Goal: Task Accomplishment & Management: Manage account settings

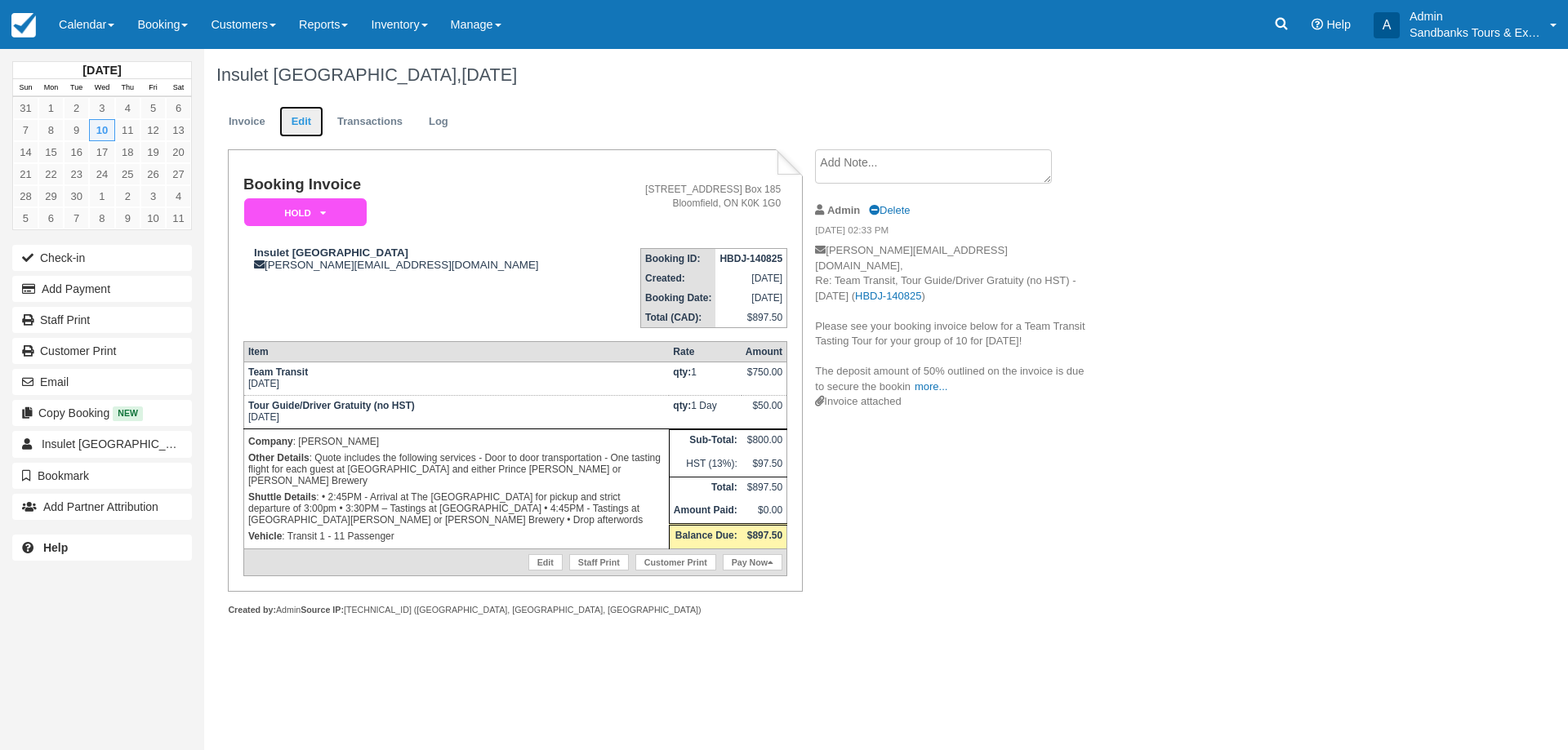
click at [296, 115] on link "Edit" at bounding box center [301, 122] width 44 height 32
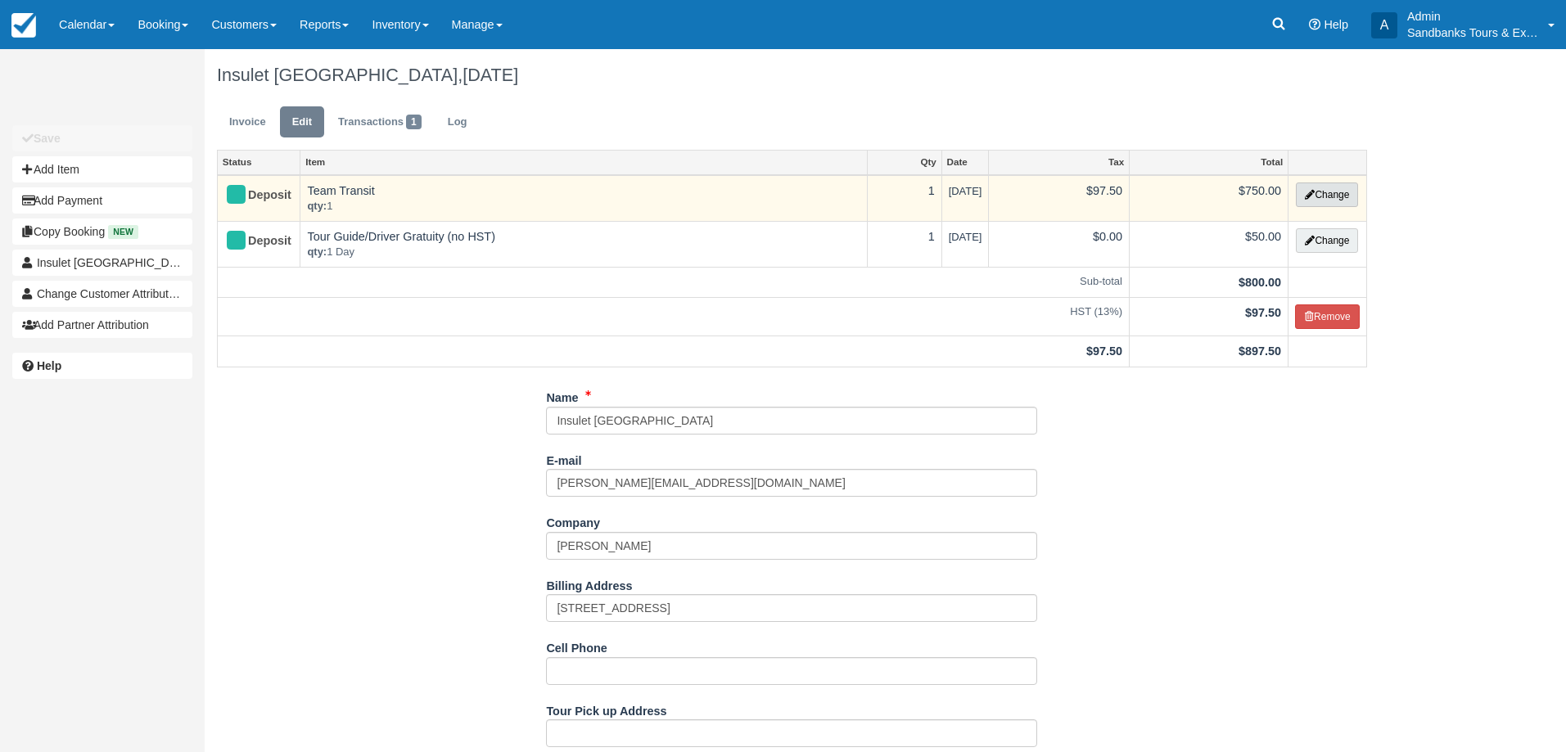
click at [1325, 199] on button "Change" at bounding box center [1327, 195] width 62 height 25
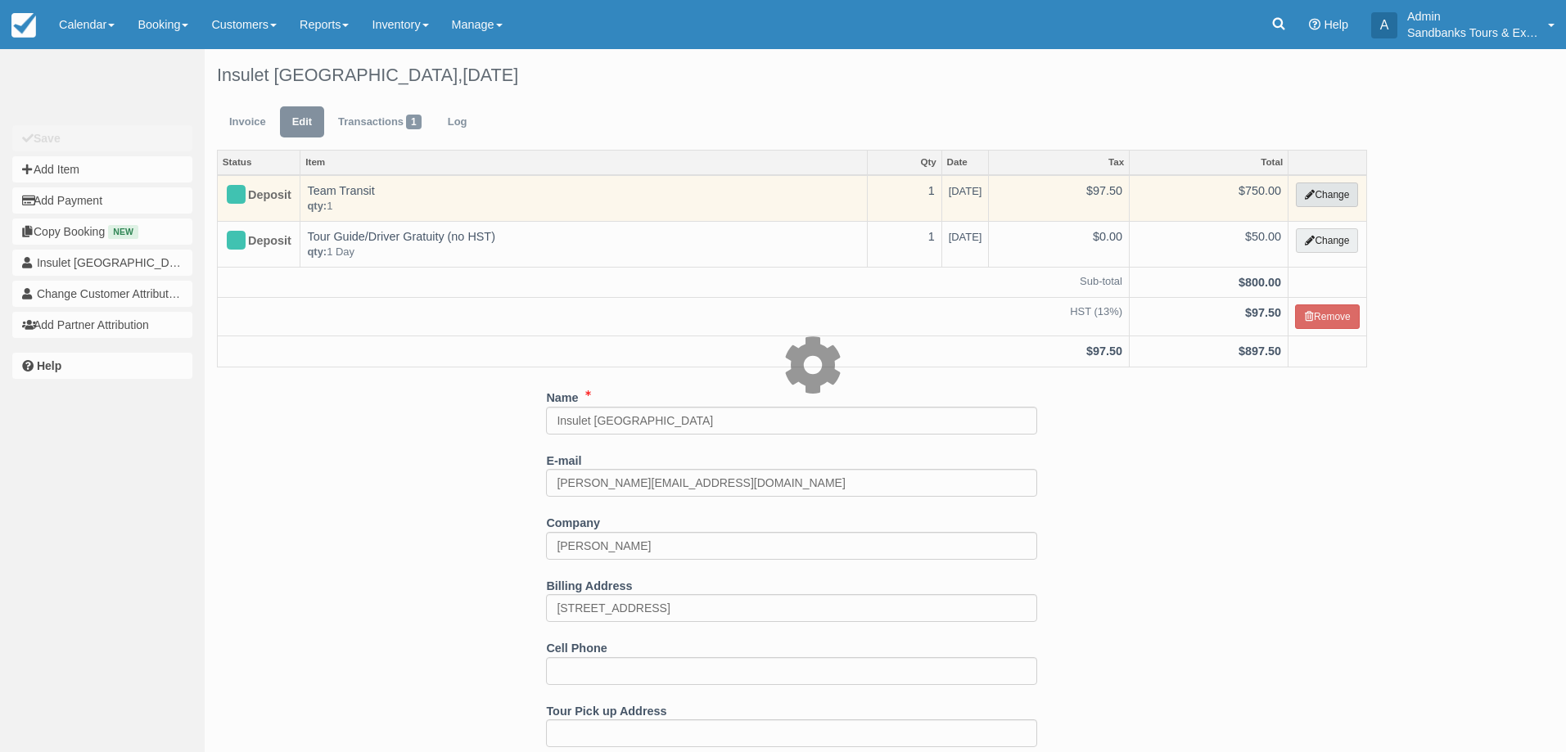
select select "6"
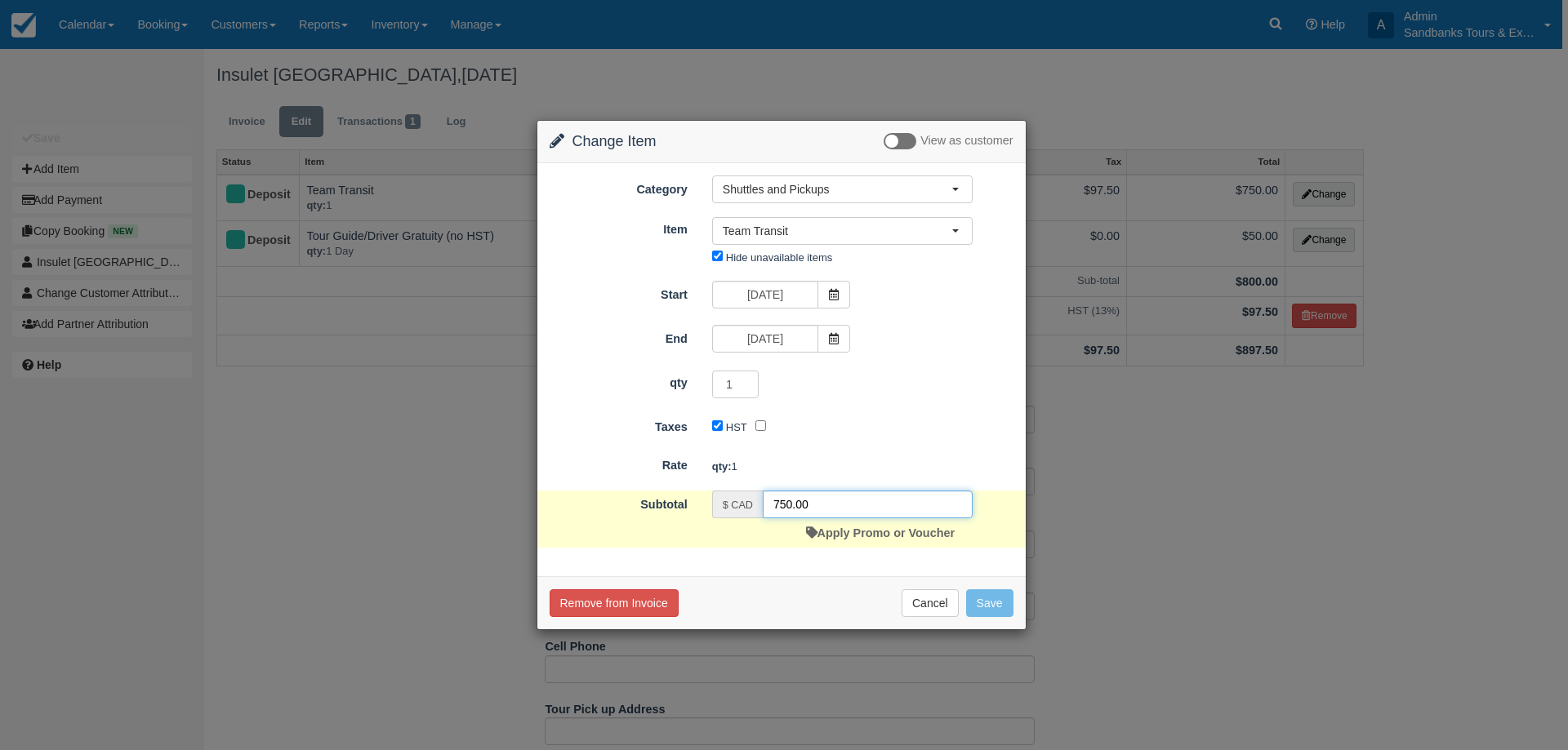
click at [792, 504] on input "750.00" at bounding box center [868, 505] width 209 height 28
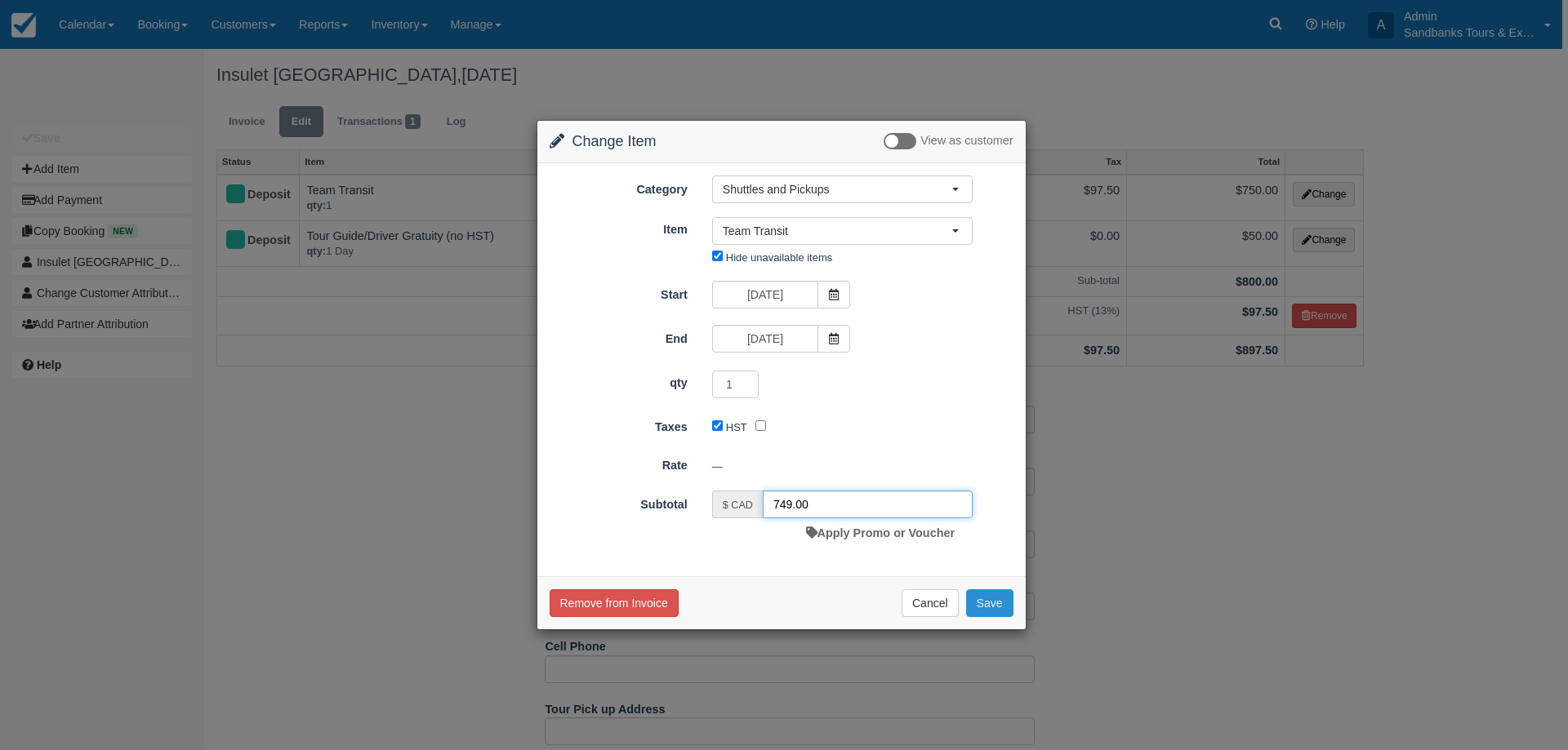
type input "749.00"
click at [997, 600] on button "Save" at bounding box center [989, 603] width 47 height 28
checkbox input "false"
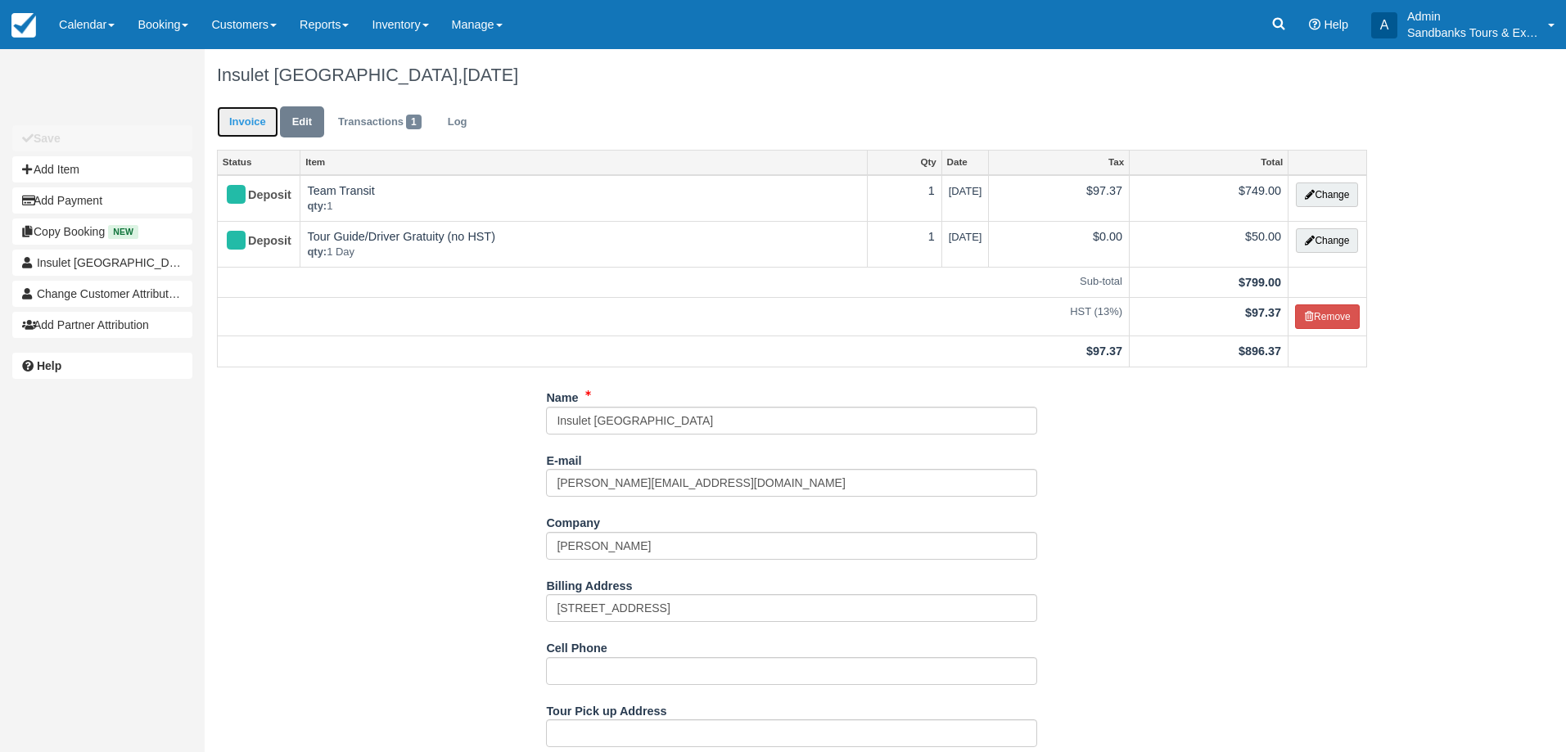
drag, startPoint x: 257, startPoint y: 130, endPoint x: 649, endPoint y: 277, distance: 418.6
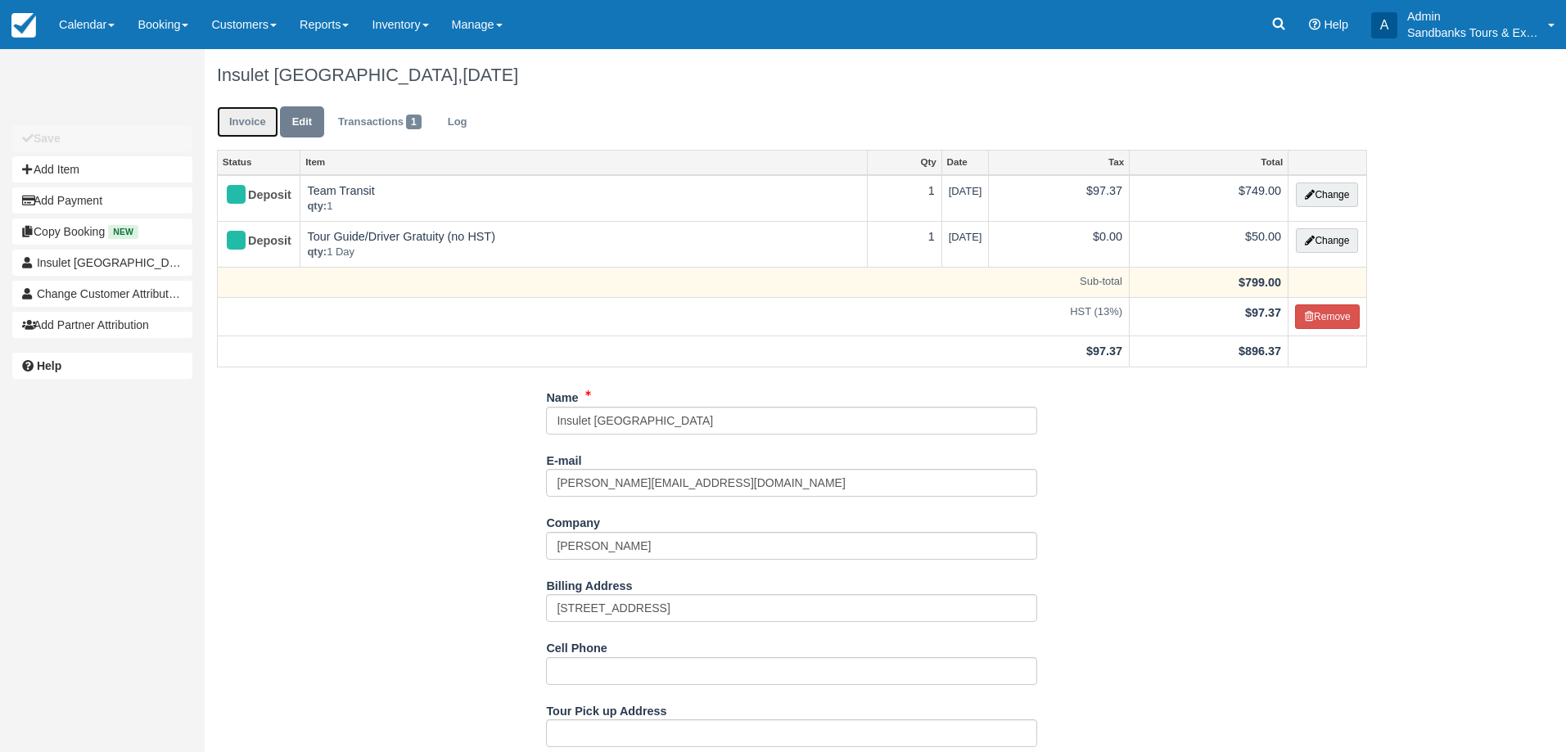
click at [257, 129] on link "Invoice" at bounding box center [247, 122] width 61 height 32
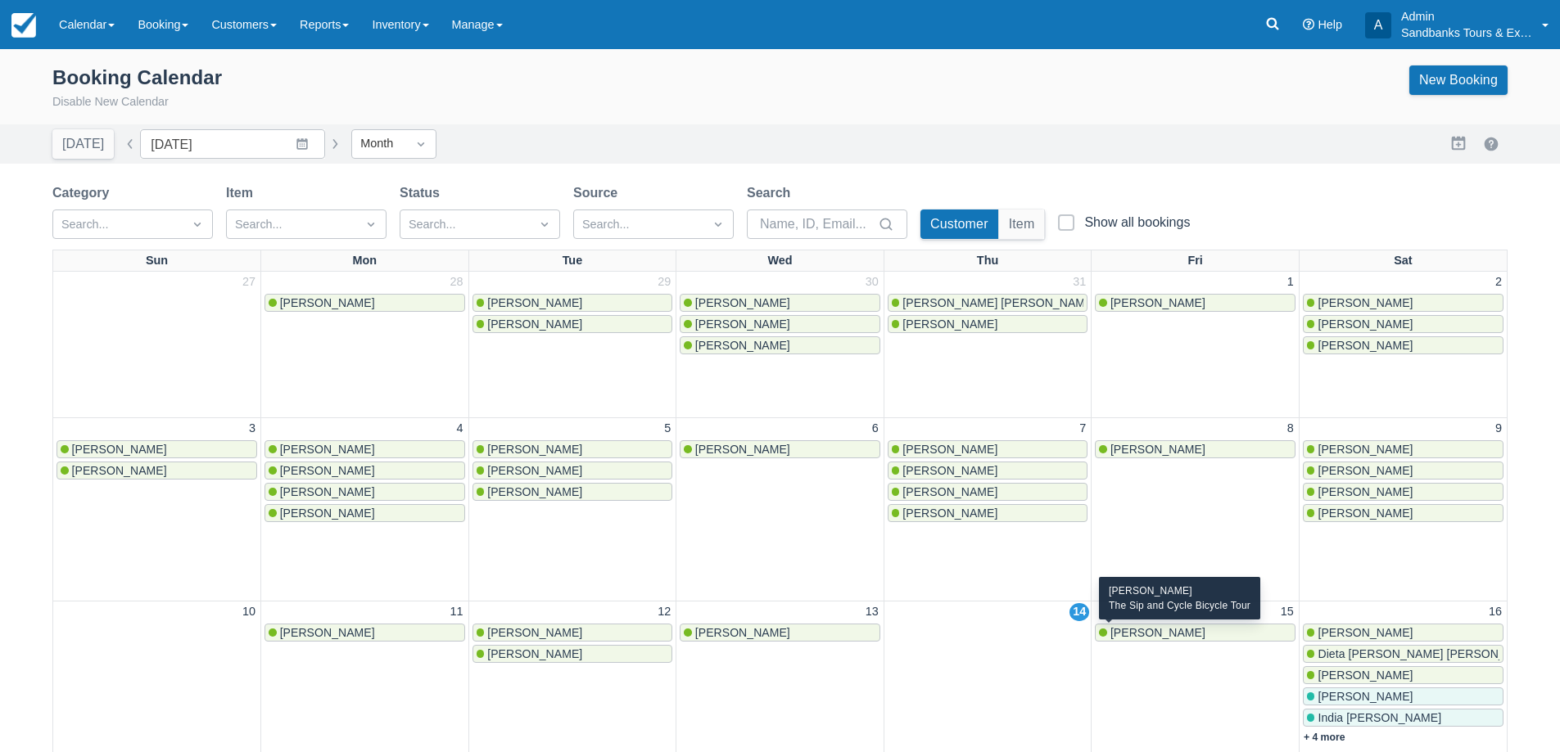
click at [1136, 633] on span "[PERSON_NAME]" at bounding box center [1157, 632] width 95 height 13
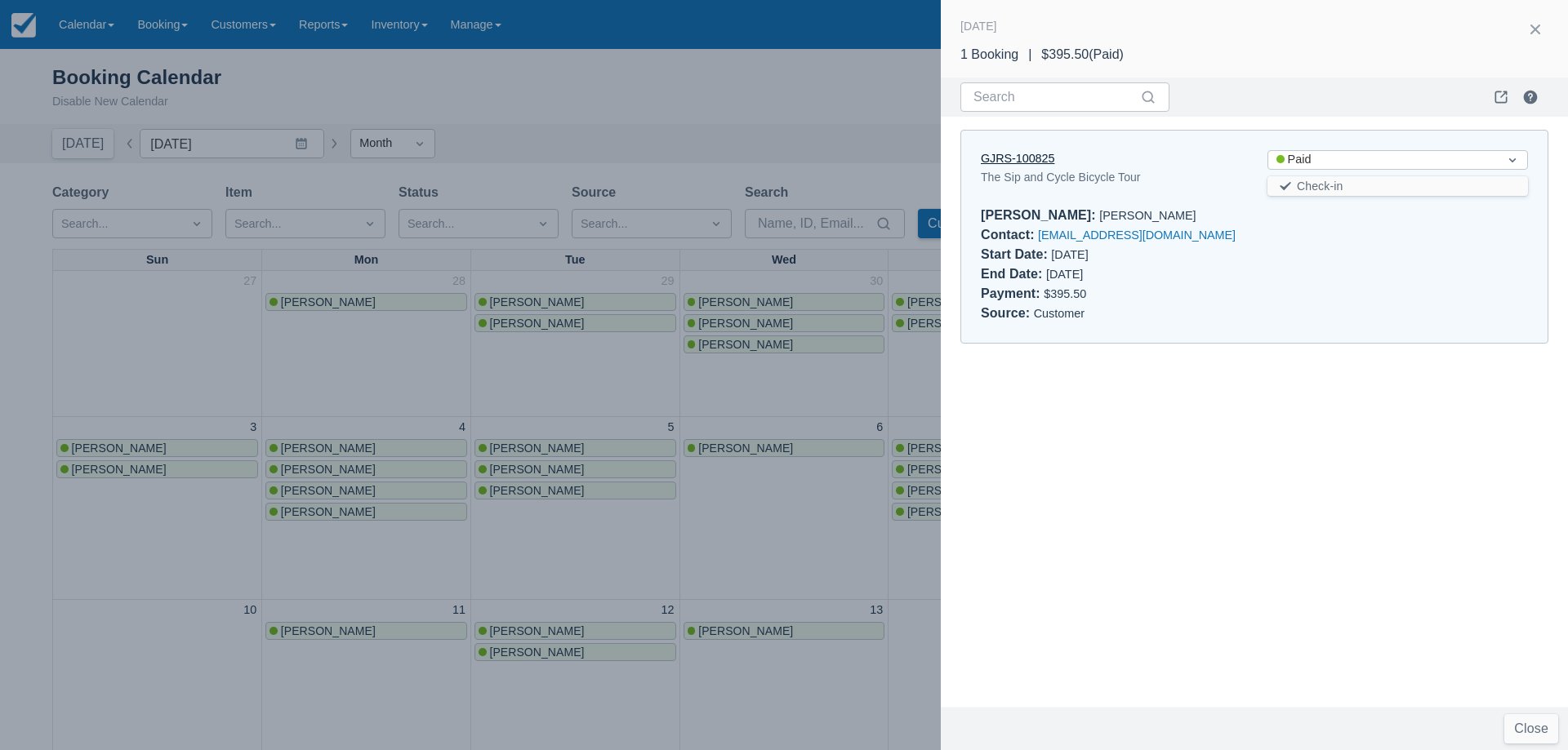
click at [1028, 160] on link "GJRS-100825" at bounding box center [1017, 158] width 74 height 13
click at [708, 129] on div at bounding box center [784, 375] width 1568 height 750
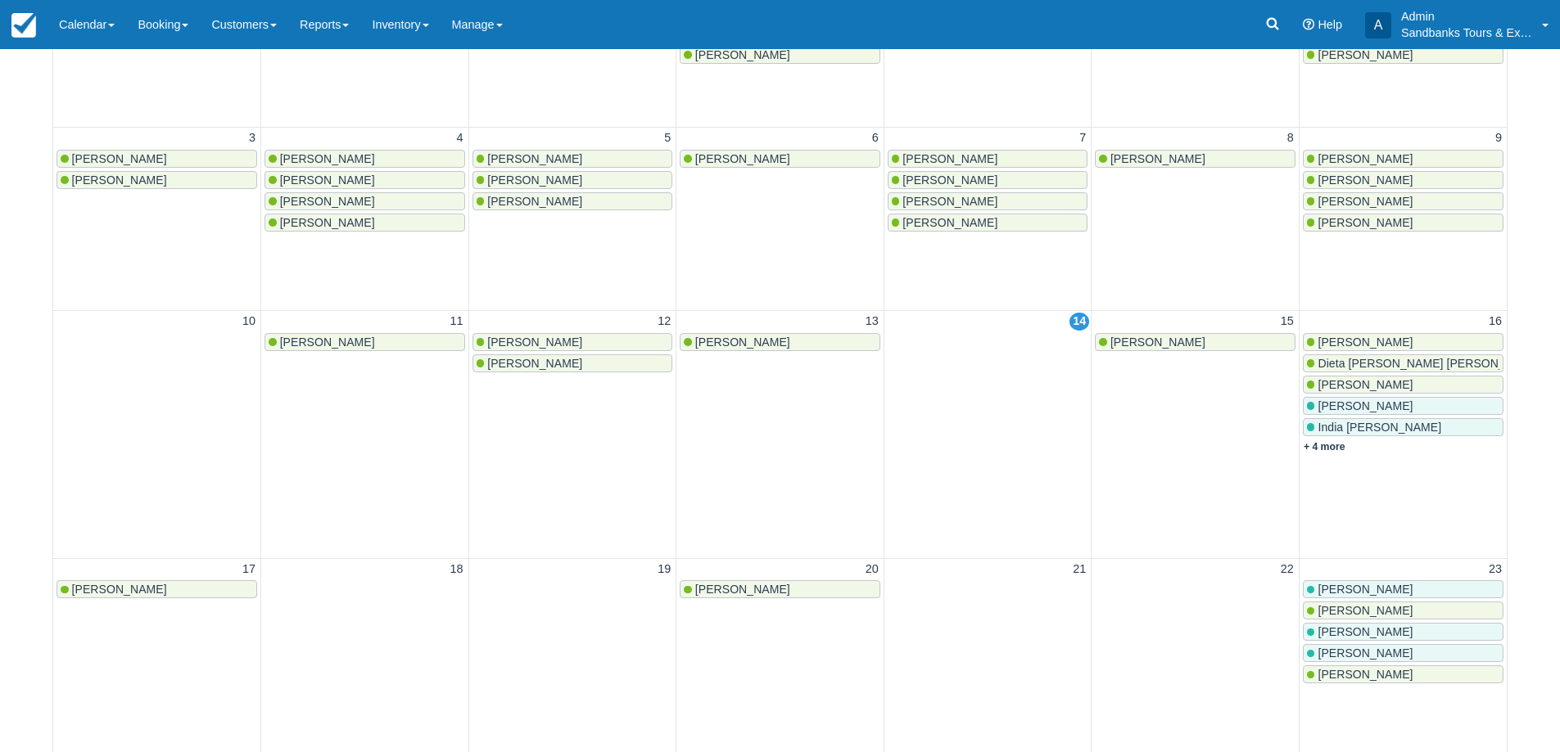
scroll to position [327, 0]
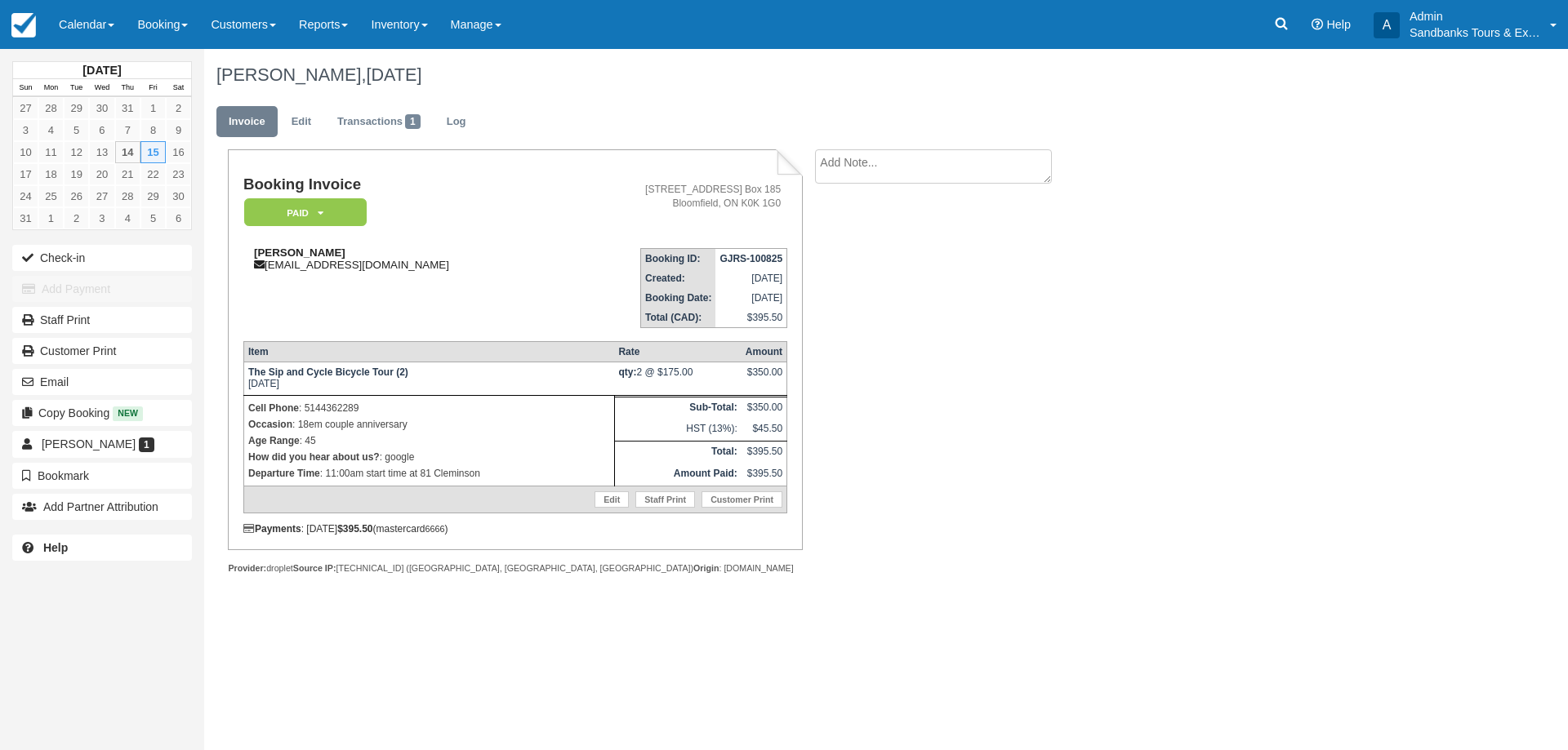
drag, startPoint x: 363, startPoint y: 253, endPoint x: 251, endPoint y: 254, distance: 112.0
click at [251, 254] on div "Valérie poirier superduperval@live.ca" at bounding box center [401, 258] width 316 height 25
copy strong "[PERSON_NAME]"
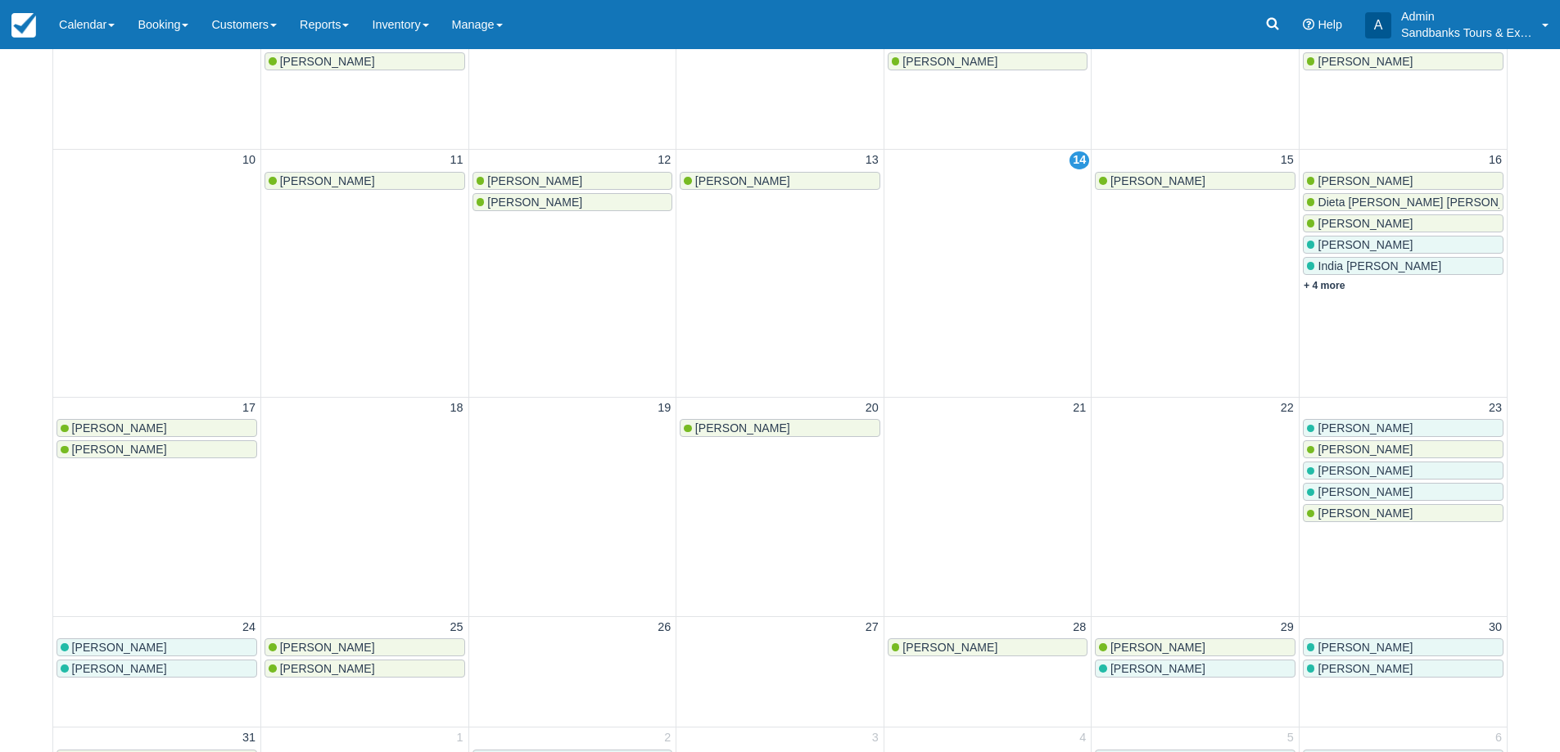
scroll to position [491, 0]
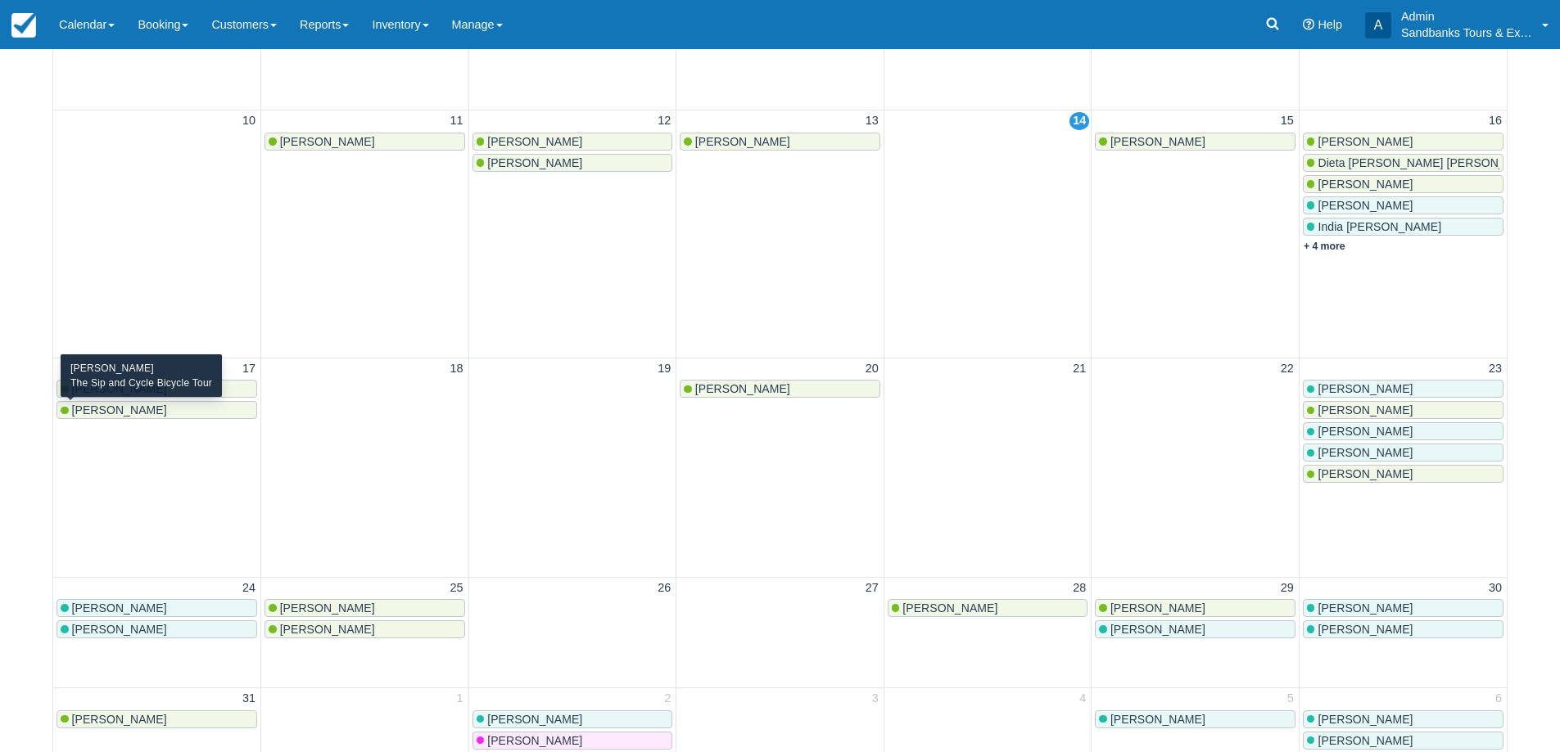
click at [108, 404] on span "[PERSON_NAME]" at bounding box center [119, 410] width 95 height 13
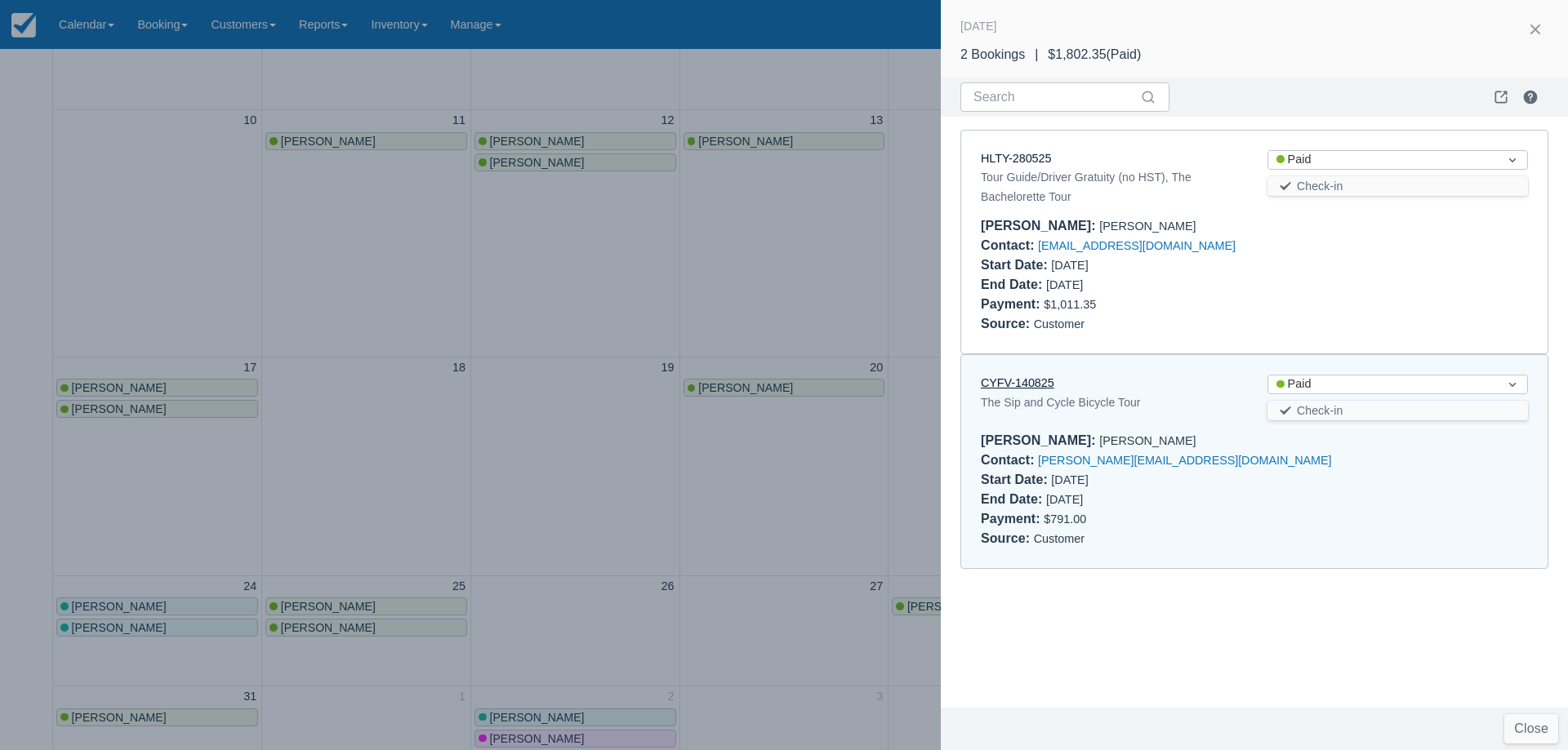
click at [1029, 380] on link "CYFV-140825" at bounding box center [1017, 382] width 74 height 13
click at [606, 427] on div at bounding box center [784, 375] width 1568 height 750
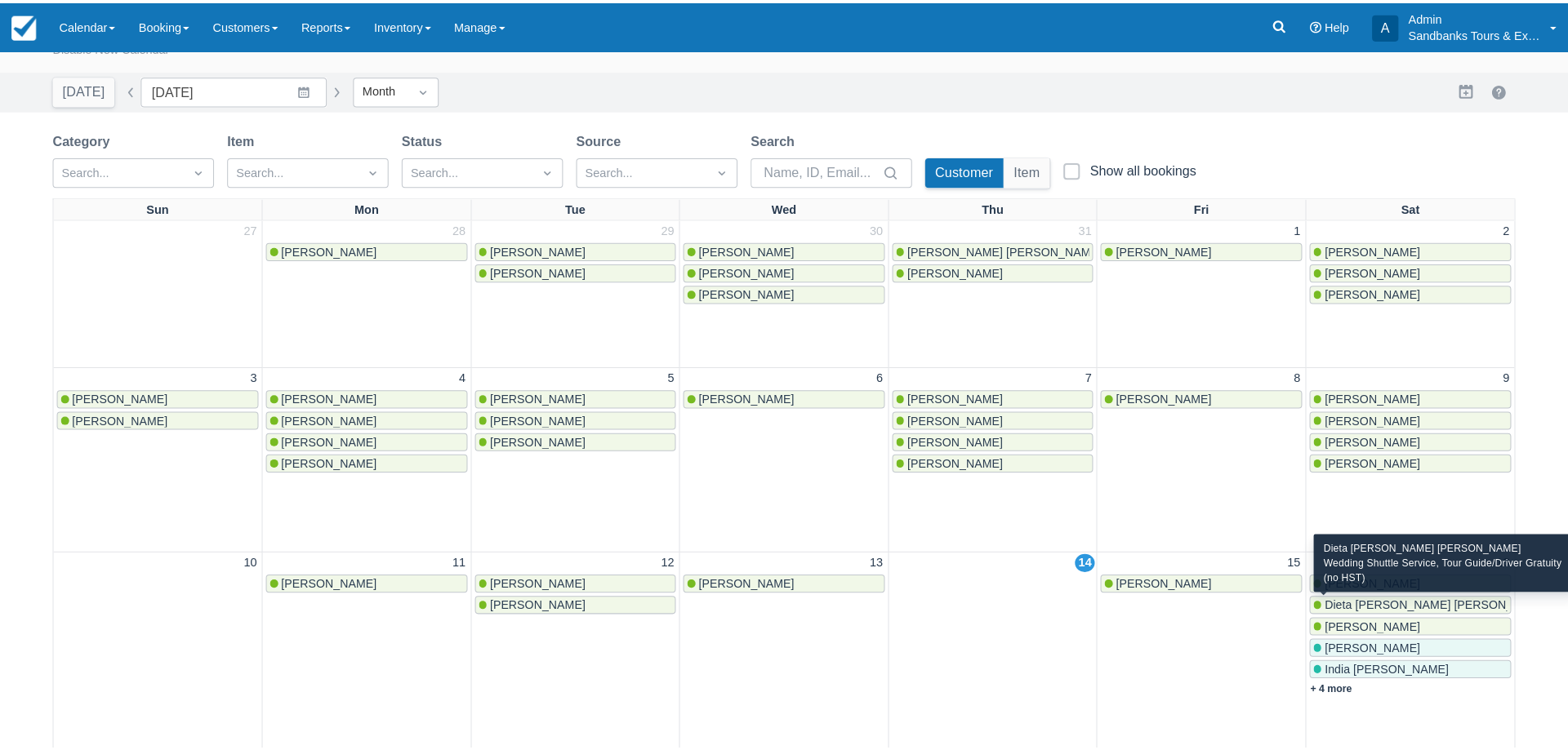
scroll to position [84, 0]
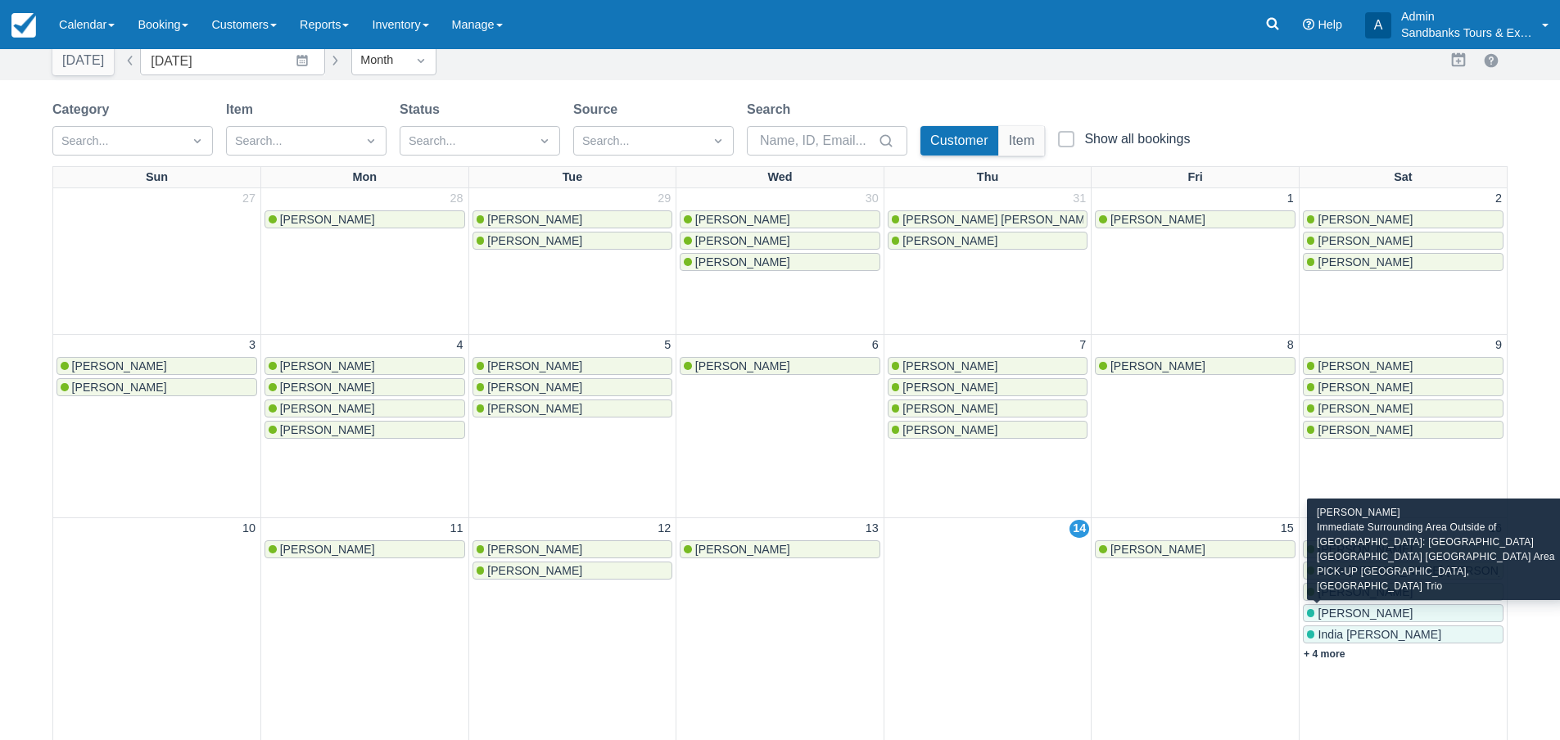
click at [1350, 609] on span "Veronique Lafrance" at bounding box center [1364, 613] width 95 height 13
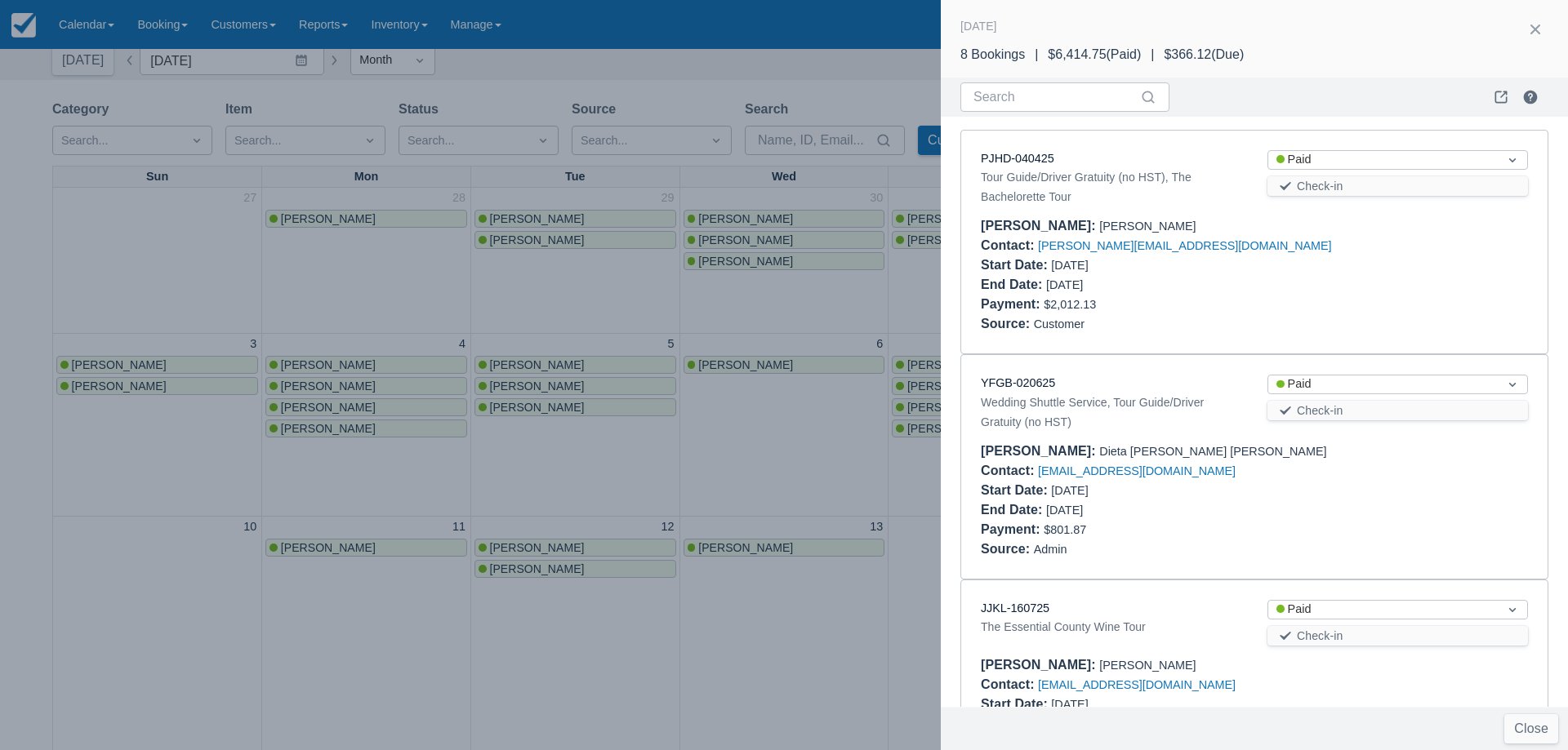
scroll to position [678, 0]
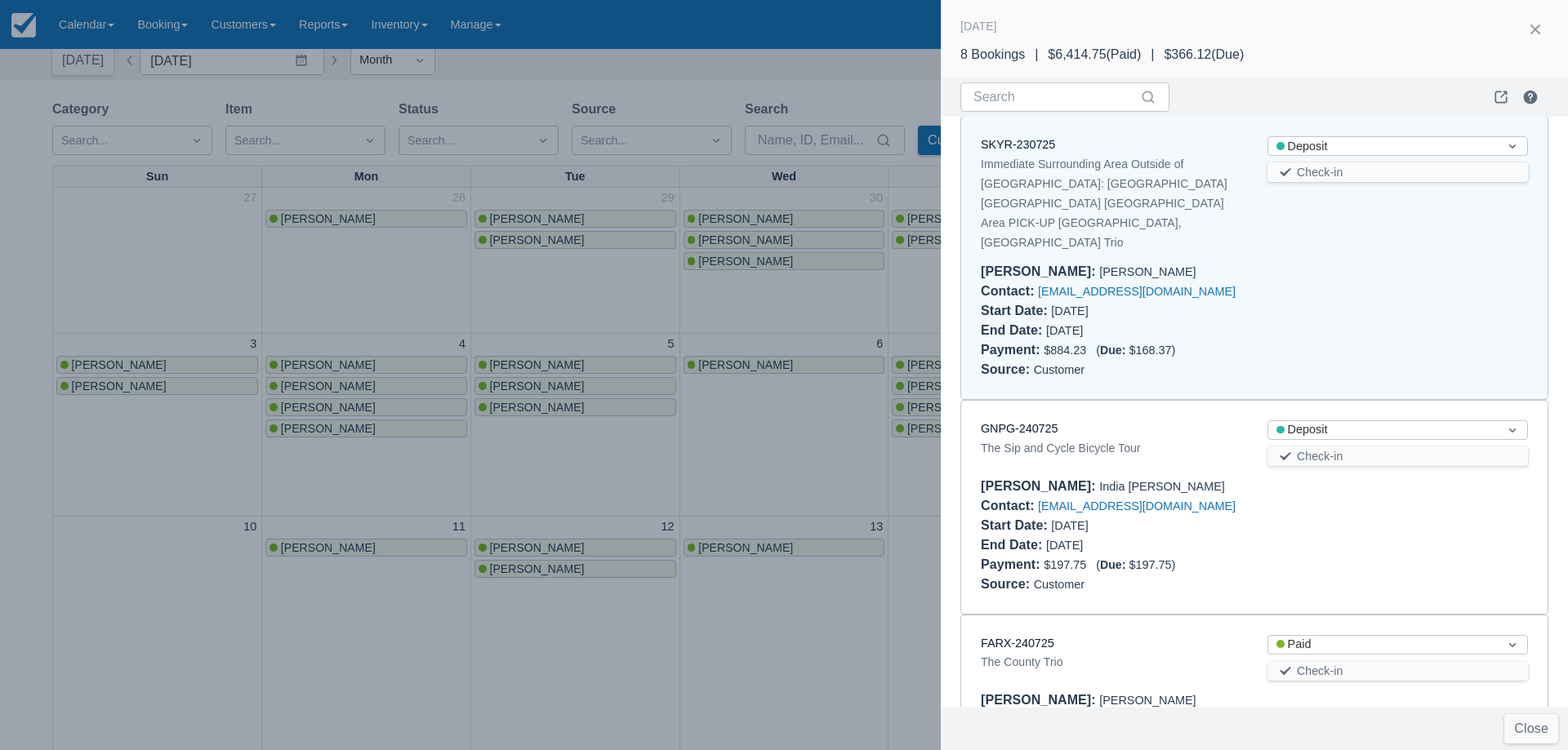
click at [1023, 125] on div "SKYR-230725 Immediate Surrounding Area Outside of PEC: Belleville OR Trenton Ar…" at bounding box center [1255, 257] width 587 height 282
click at [1028, 156] on div "Immediate Surrounding Area Outside of PEC: Belleville OR Trenton Area PICK-UP F…" at bounding box center [1110, 203] width 260 height 98
click at [1028, 146] on link "SKYR-230725" at bounding box center [1017, 144] width 75 height 13
click at [1006, 422] on link "GNPG-240725" at bounding box center [1018, 428] width 77 height 13
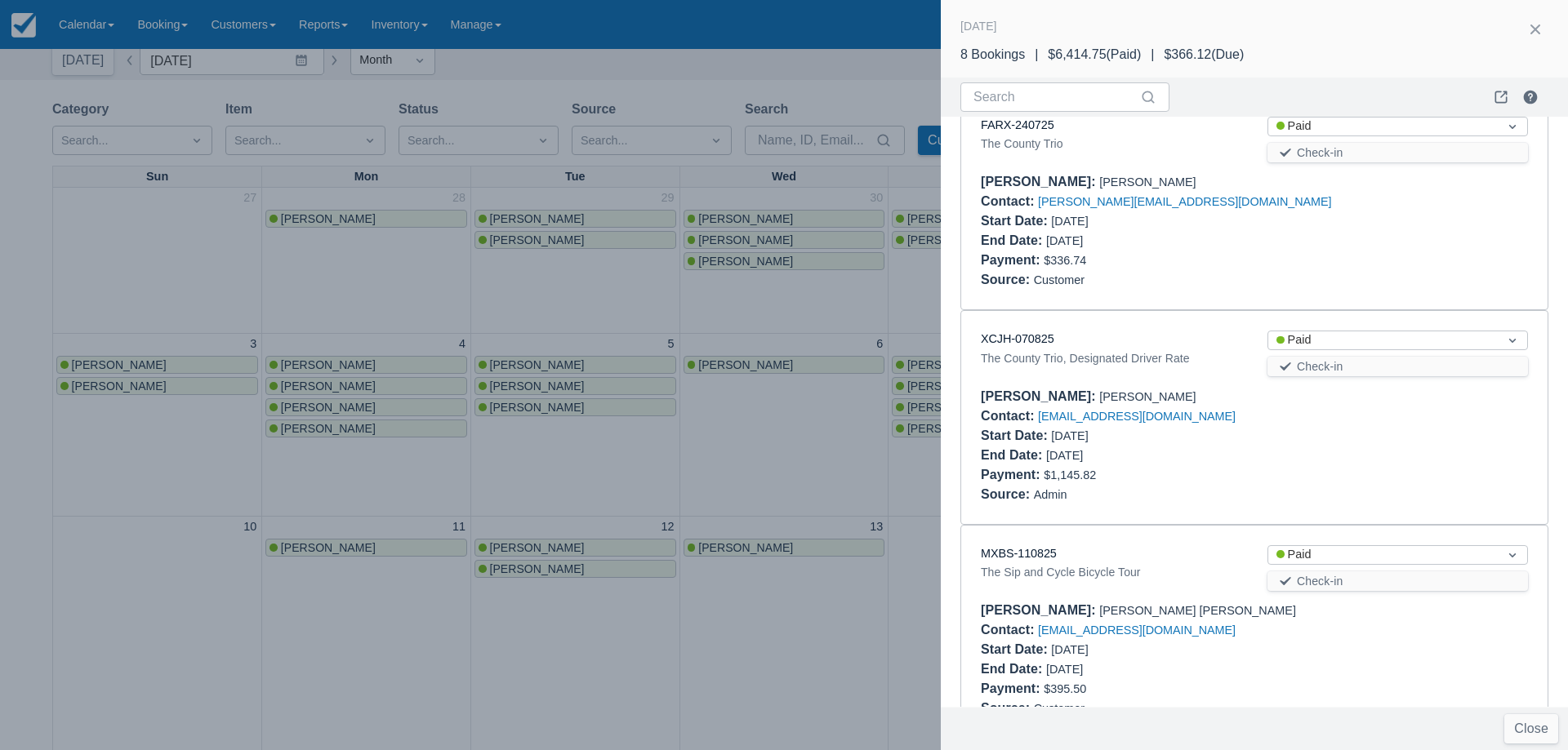
scroll to position [1202, 0]
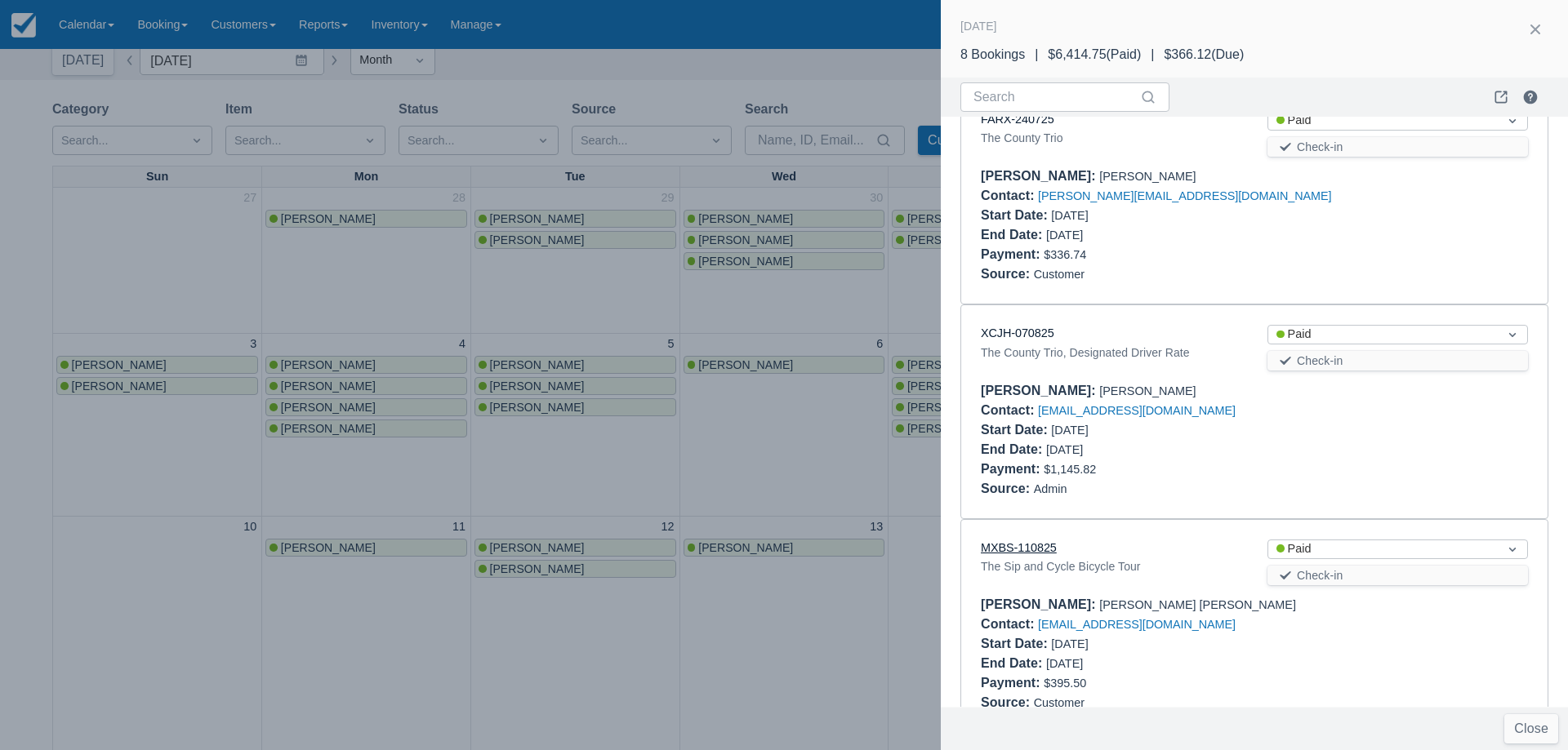
click at [1032, 542] on link "MXBS-110825" at bounding box center [1018, 548] width 76 height 13
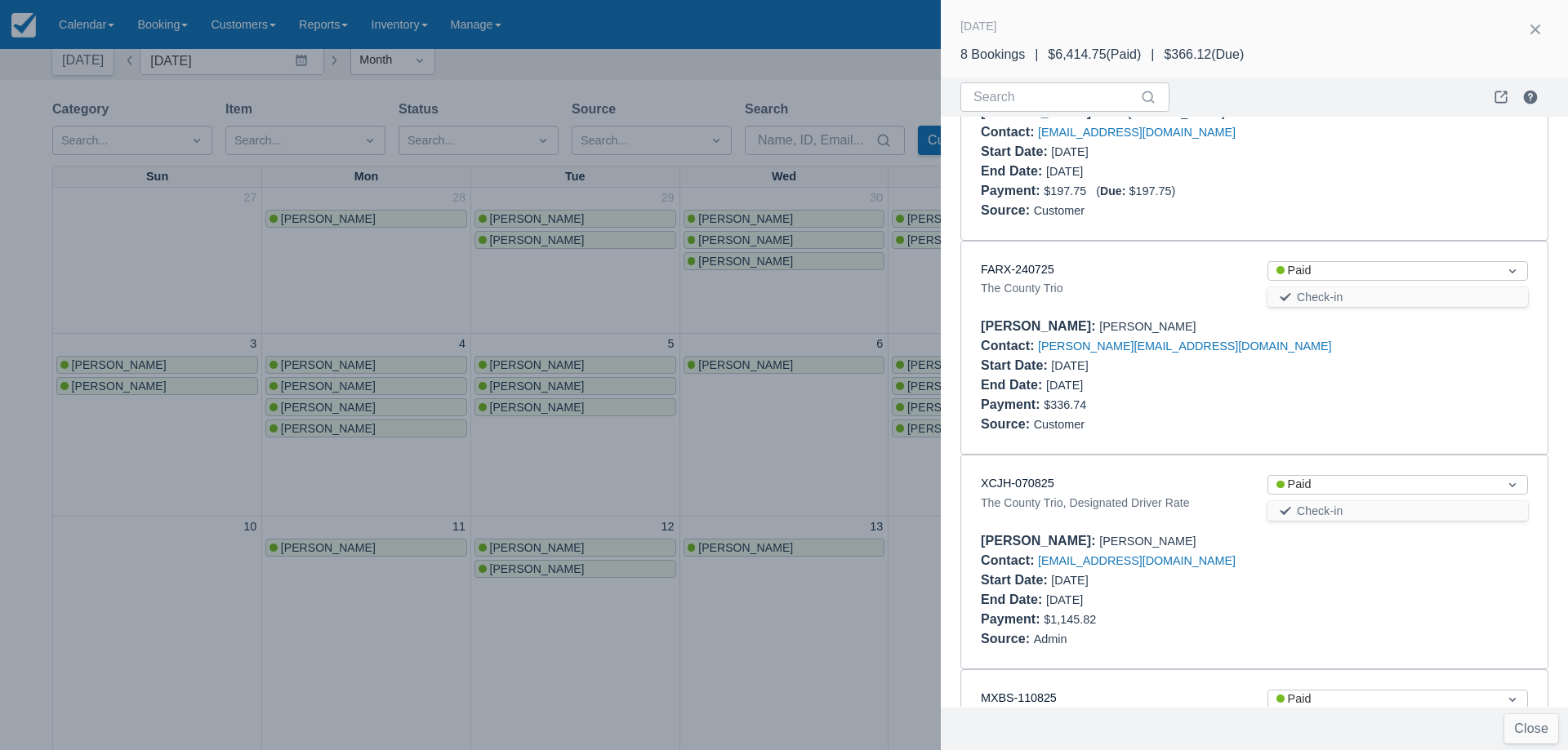
scroll to position [1038, 0]
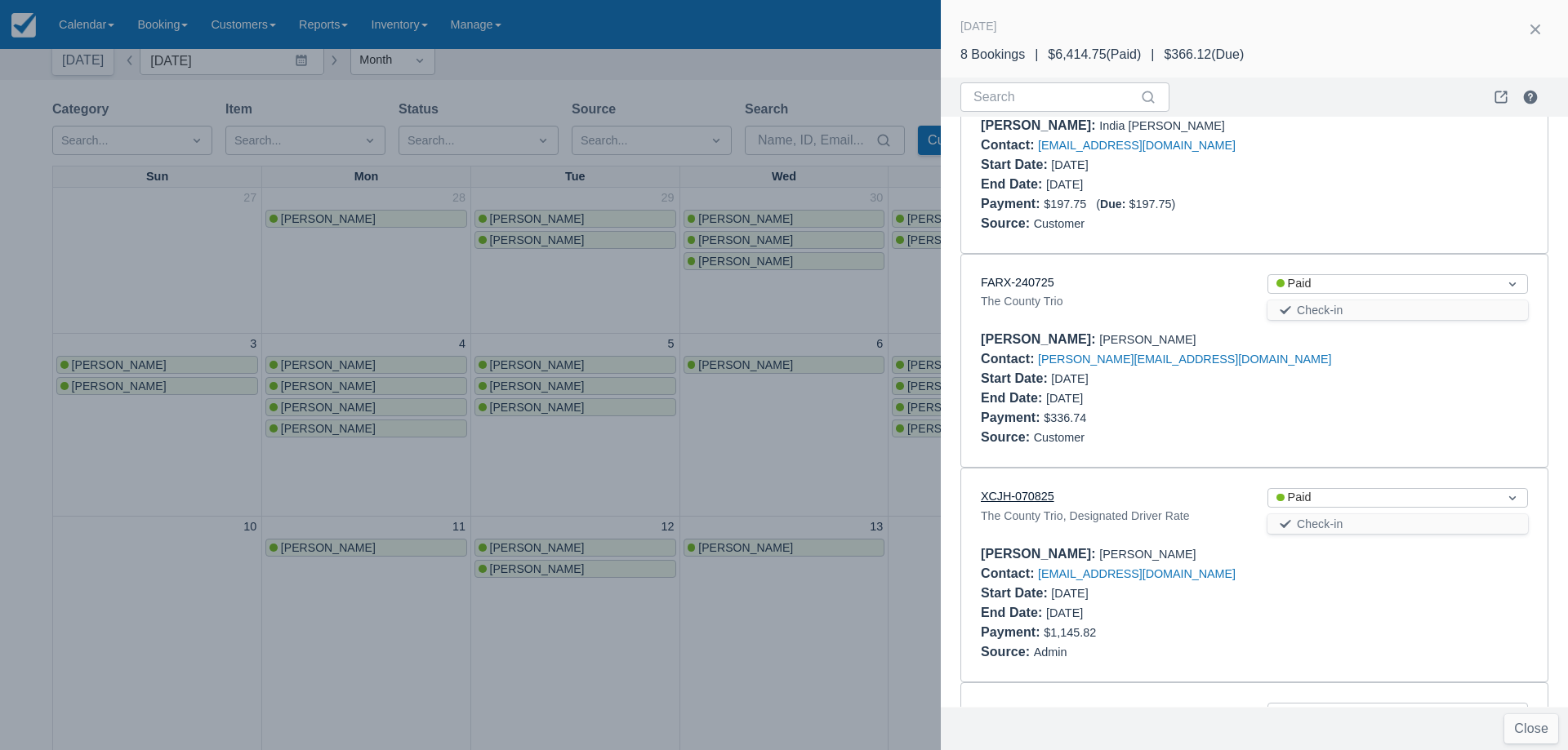
click at [1024, 490] on link "XCJH-070825" at bounding box center [1017, 496] width 74 height 13
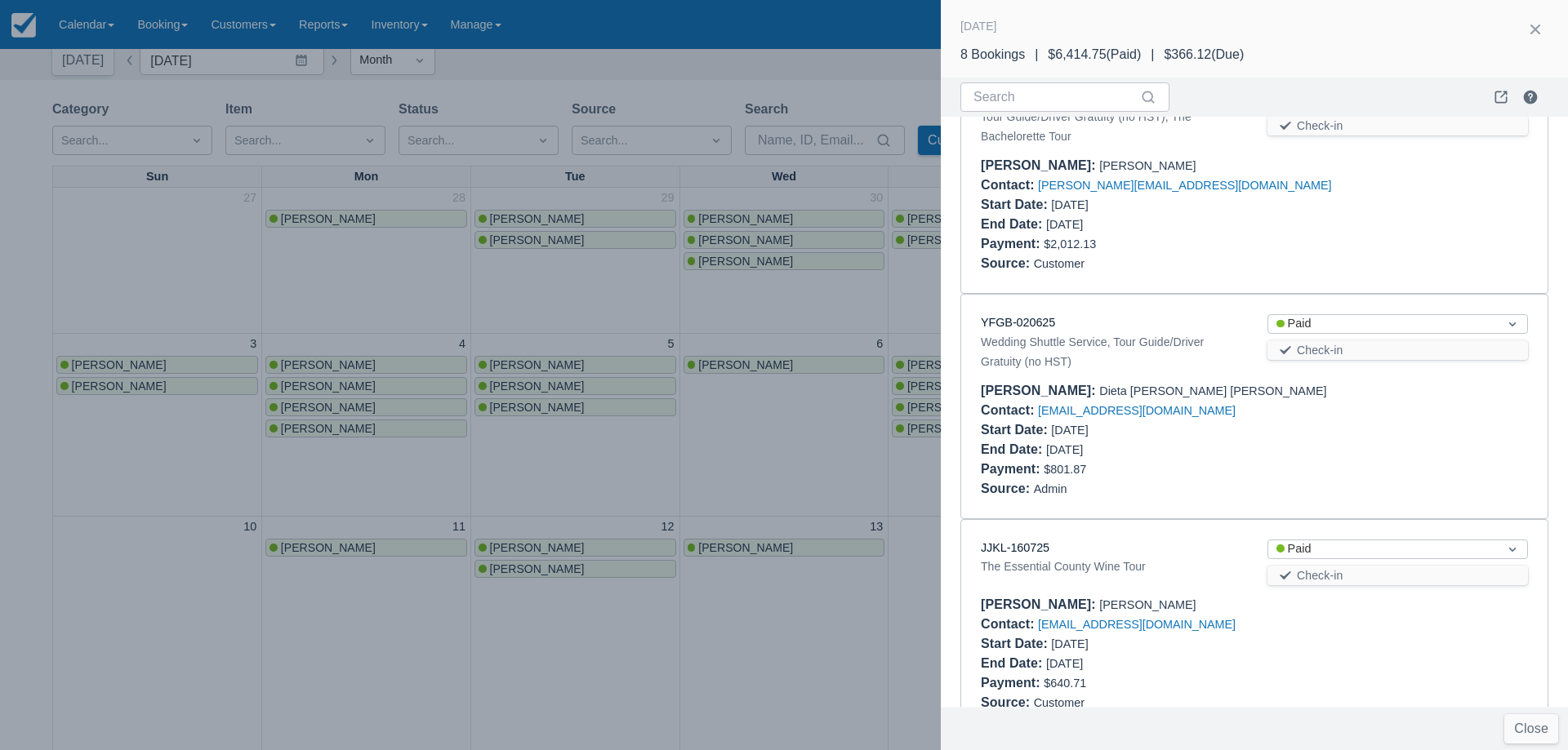
scroll to position [0, 0]
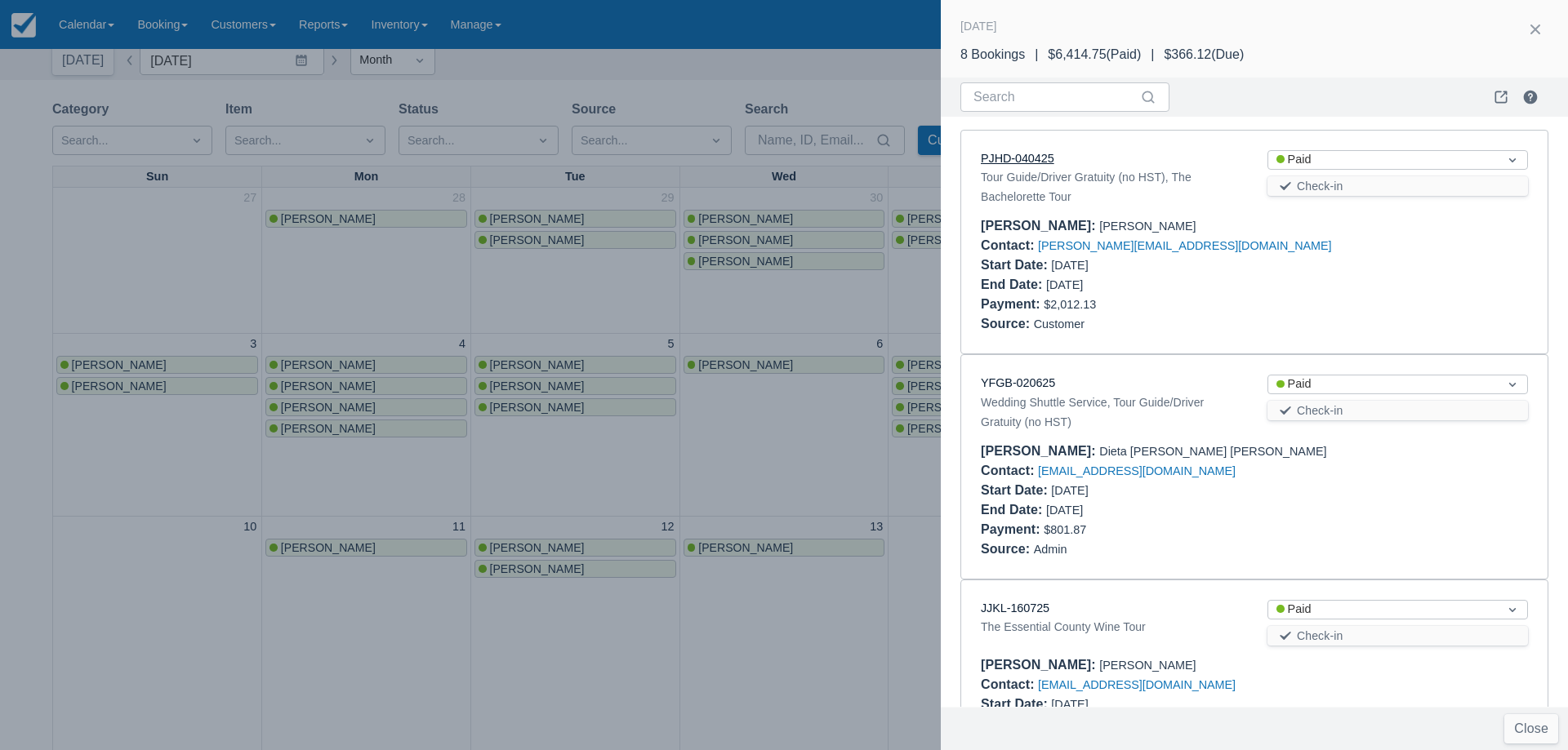
click at [1019, 158] on link "PJHD-040425" at bounding box center [1017, 158] width 74 height 13
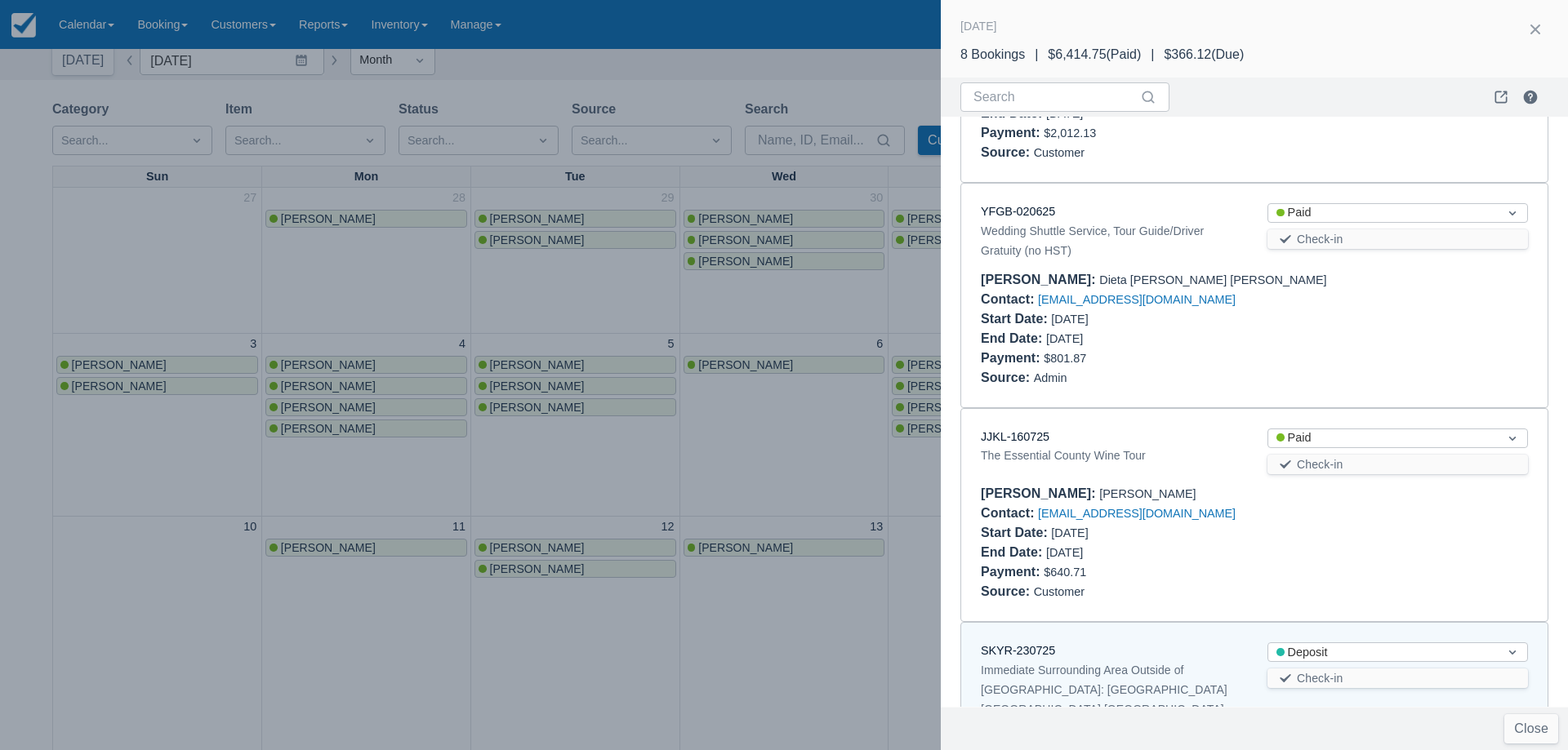
scroll to position [245, 0]
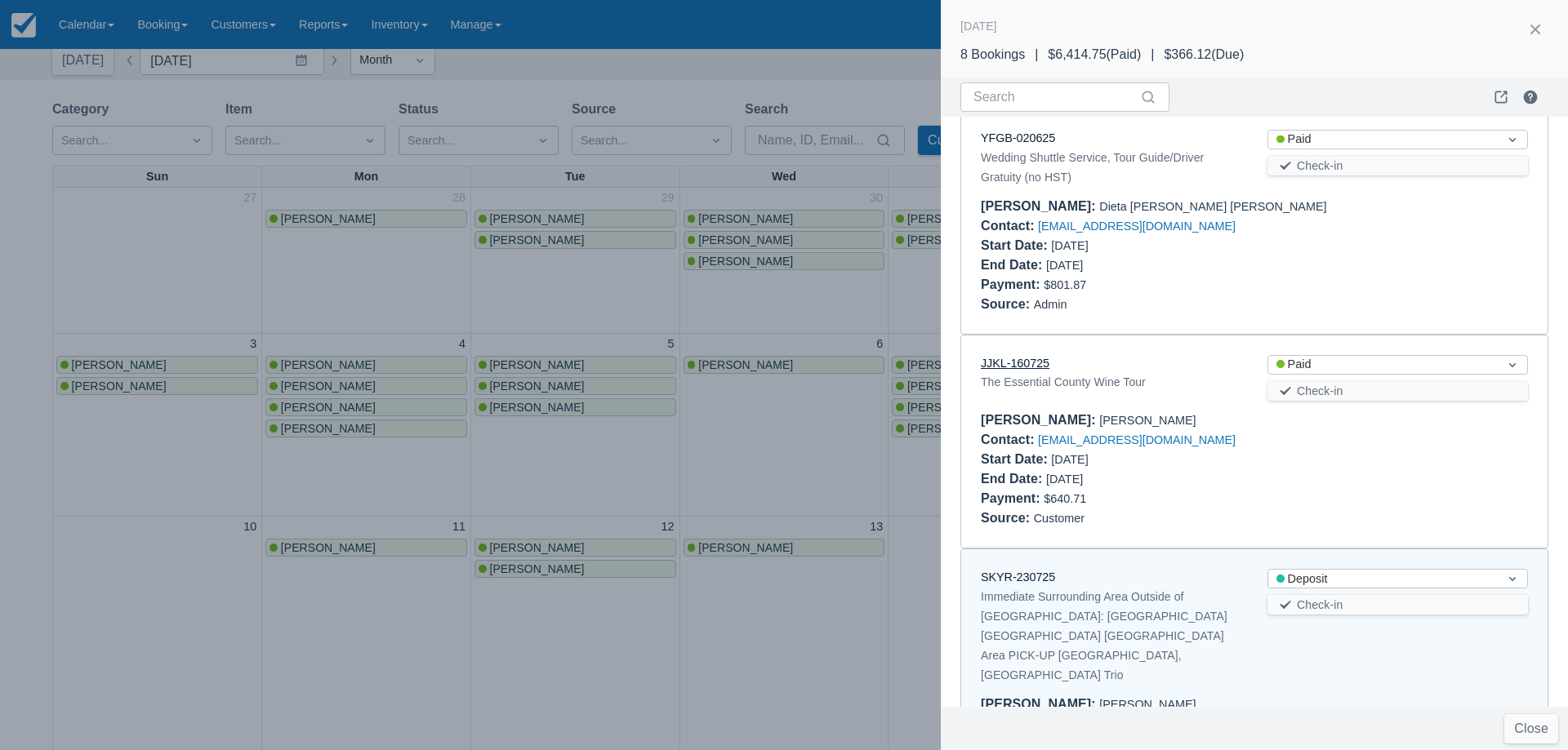
click at [1029, 359] on link "JJKL-160725" at bounding box center [1014, 363] width 69 height 13
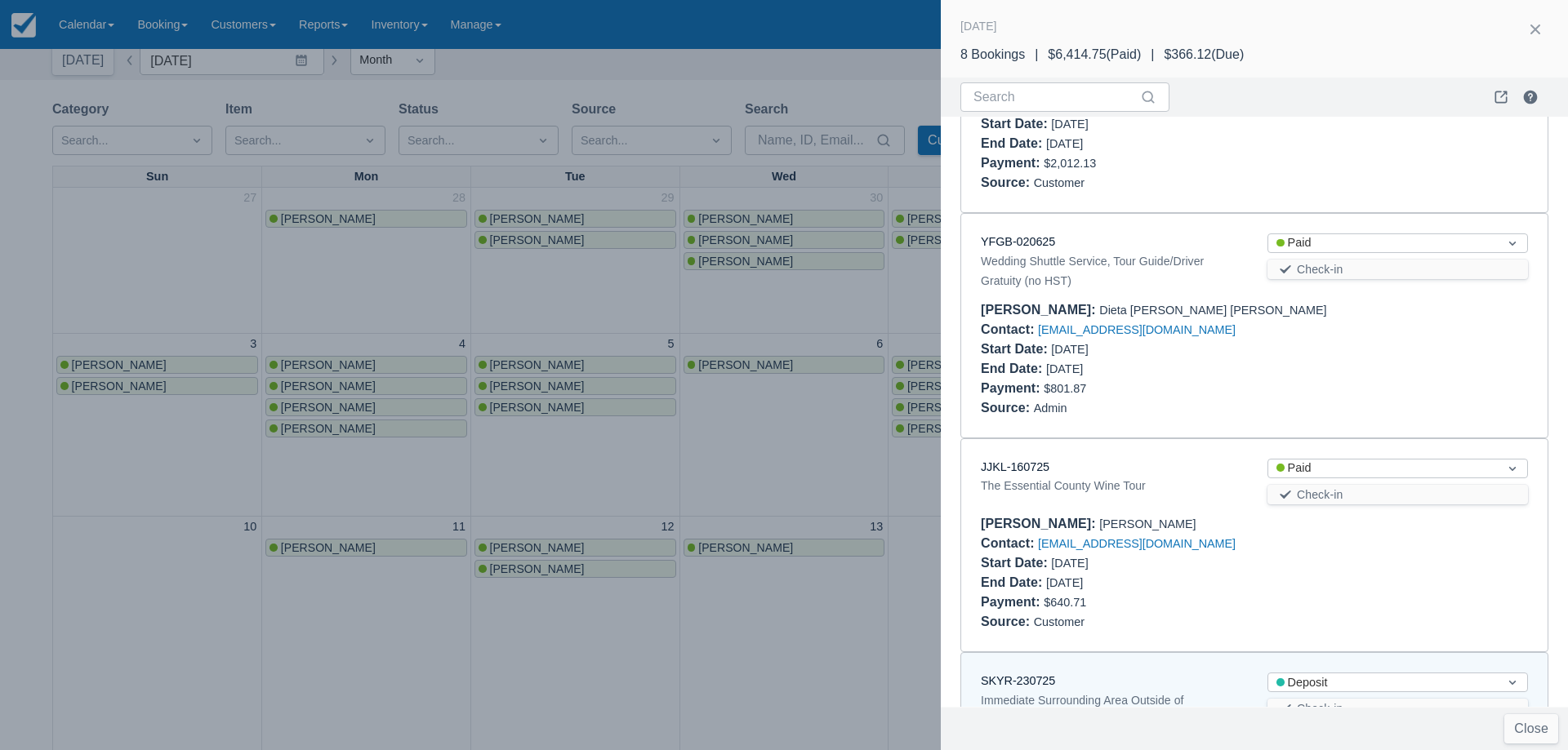
scroll to position [141, 0]
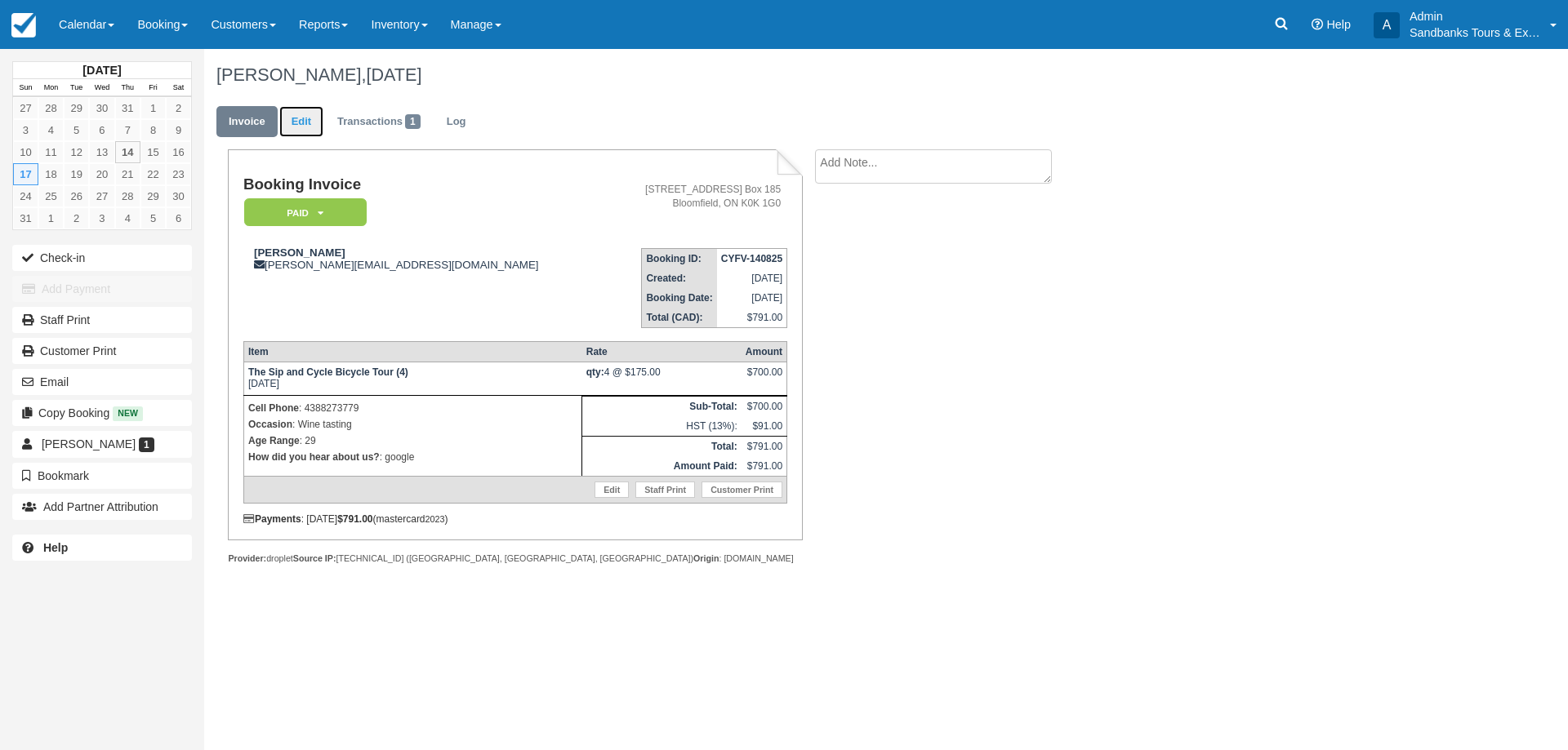
click at [313, 120] on link "Edit" at bounding box center [301, 122] width 44 height 32
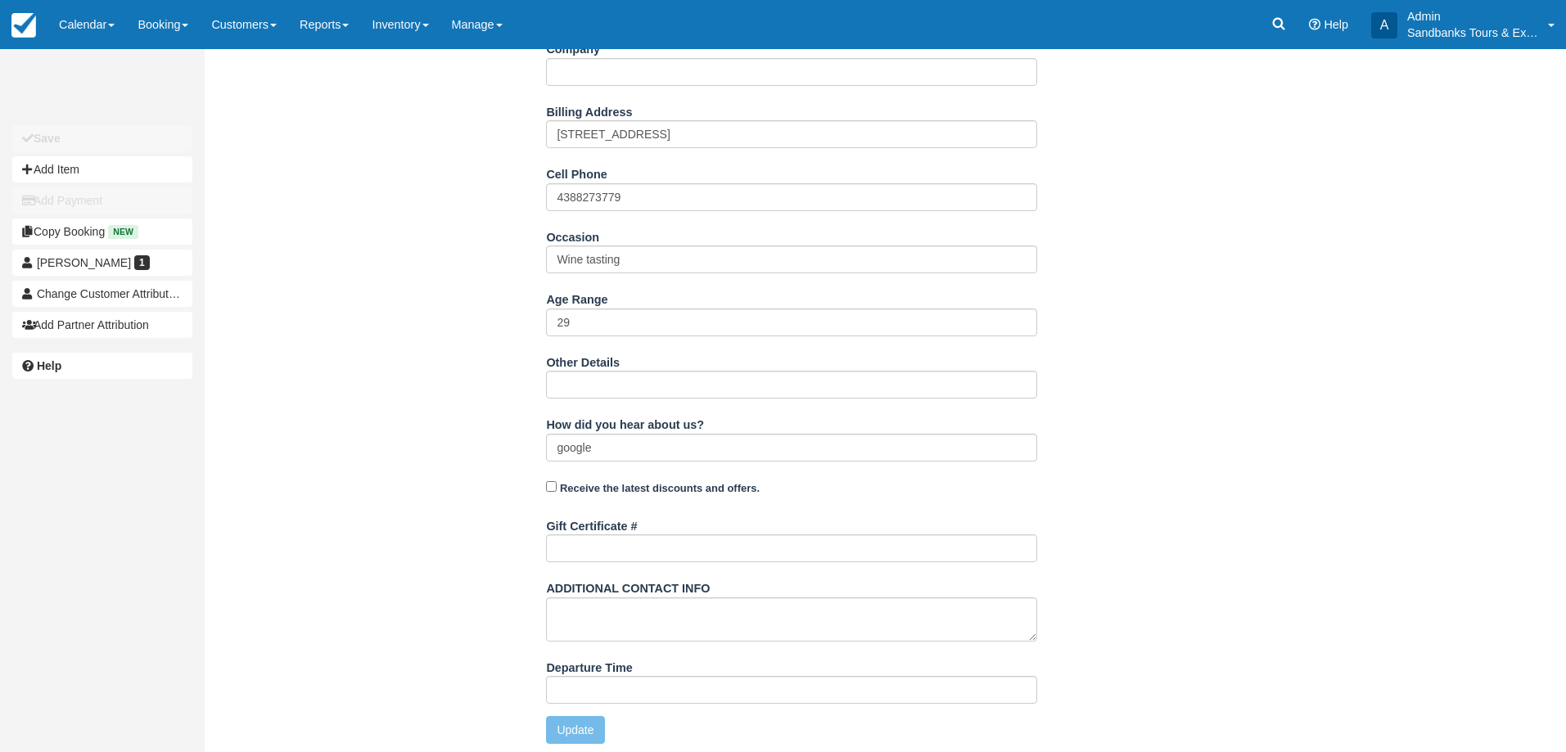
scroll to position [433, 0]
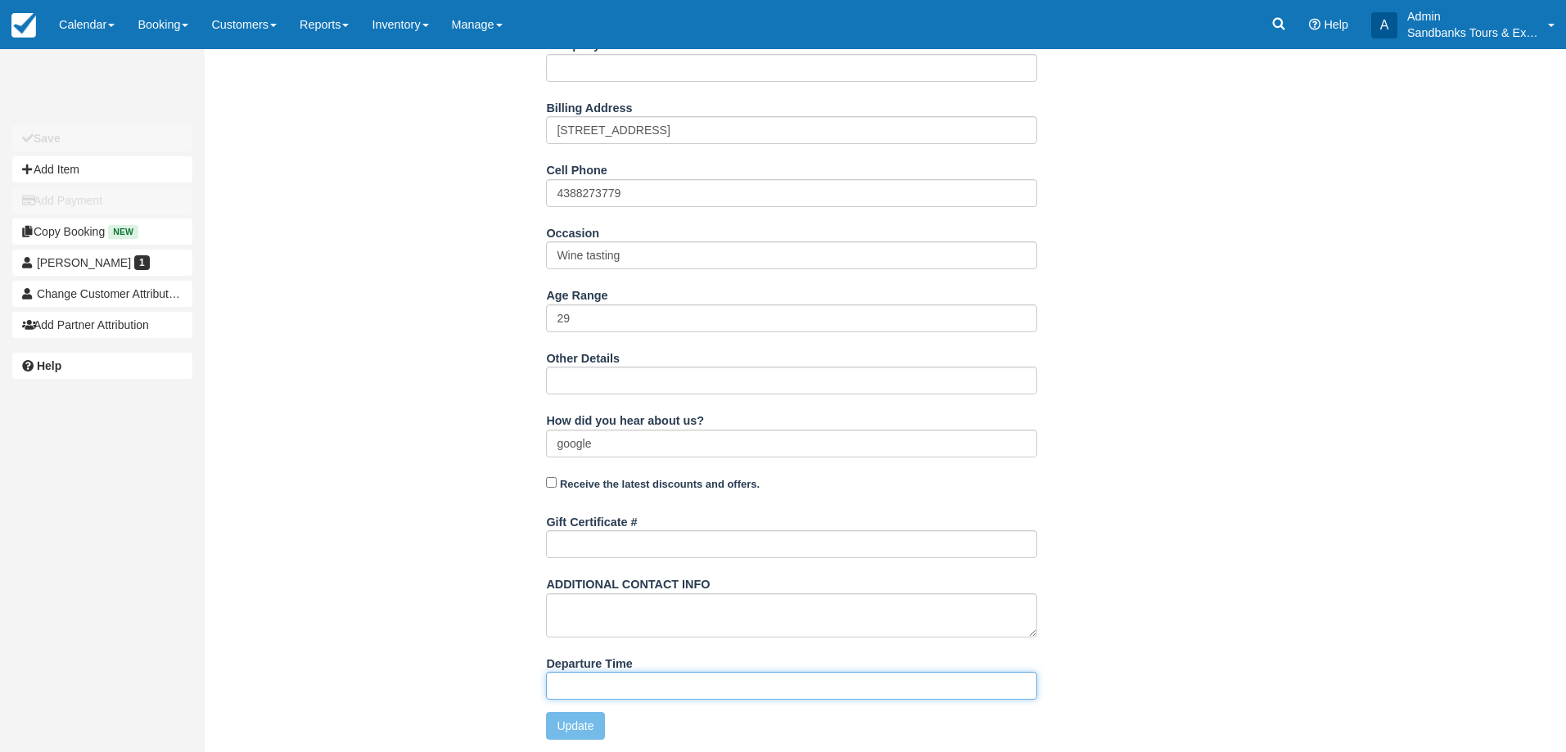
click at [615, 690] on input "Departure Time" at bounding box center [791, 686] width 491 height 28
type input "11:00am start time at 81 Cleminson"
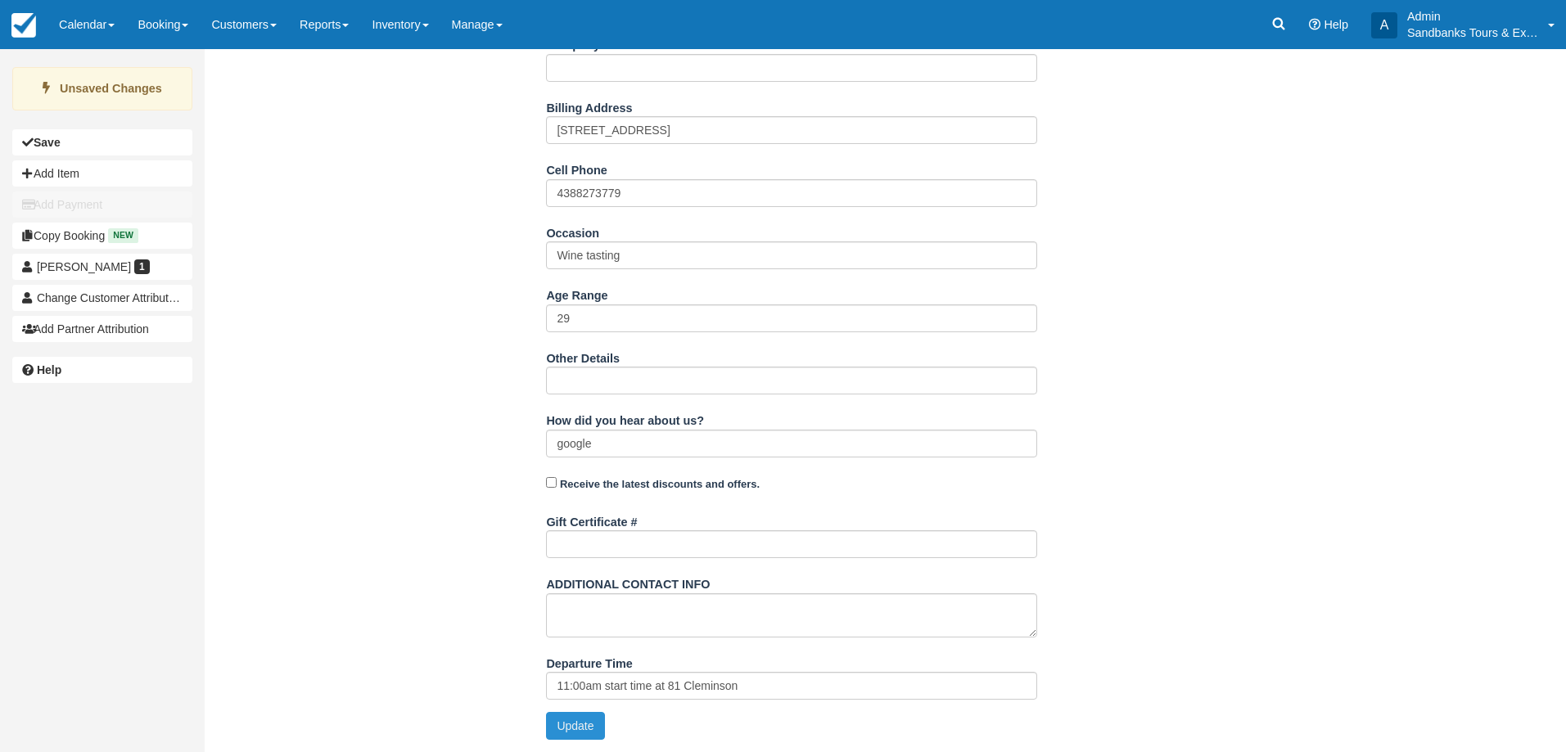
click at [562, 720] on button "Update" at bounding box center [575, 726] width 58 height 28
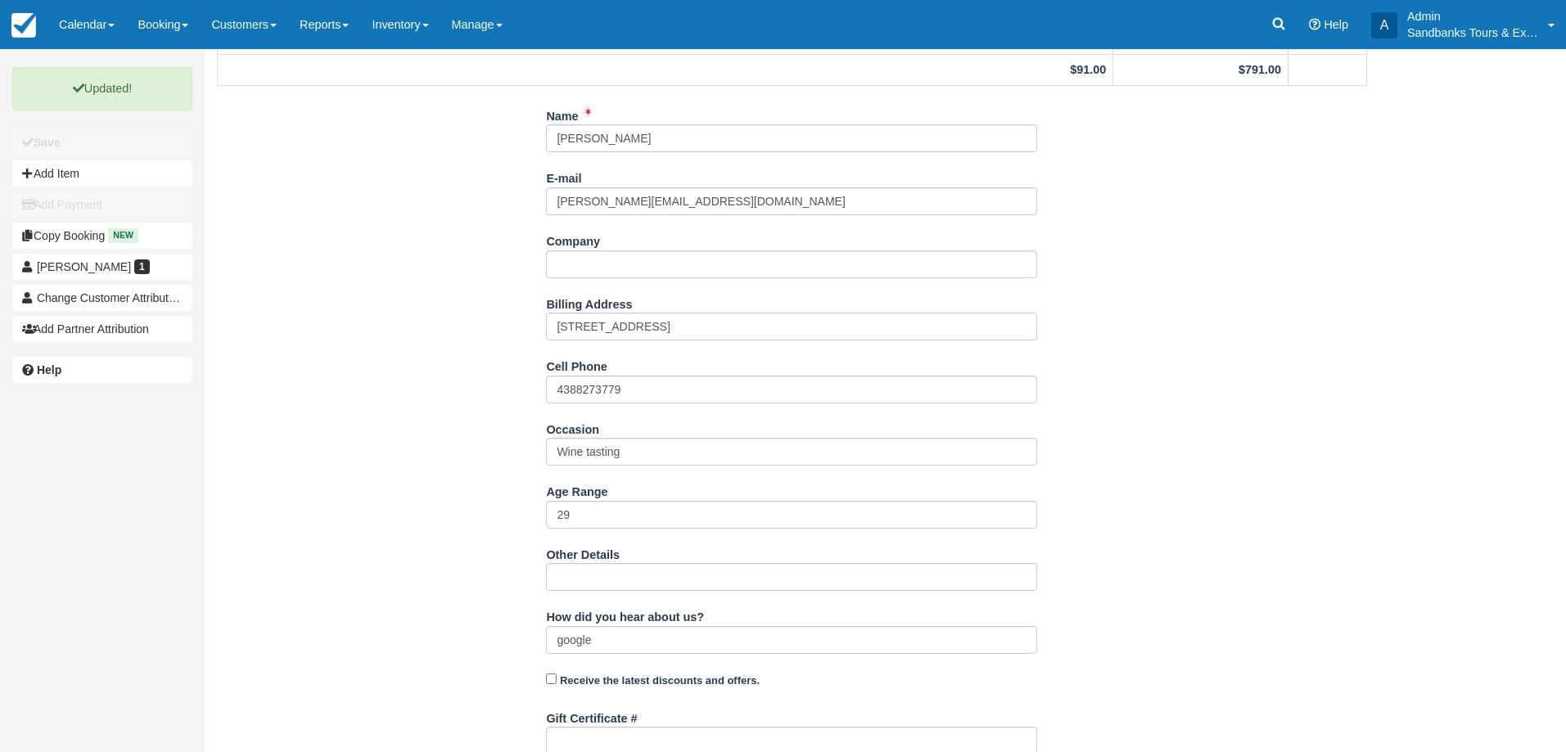
scroll to position [0, 0]
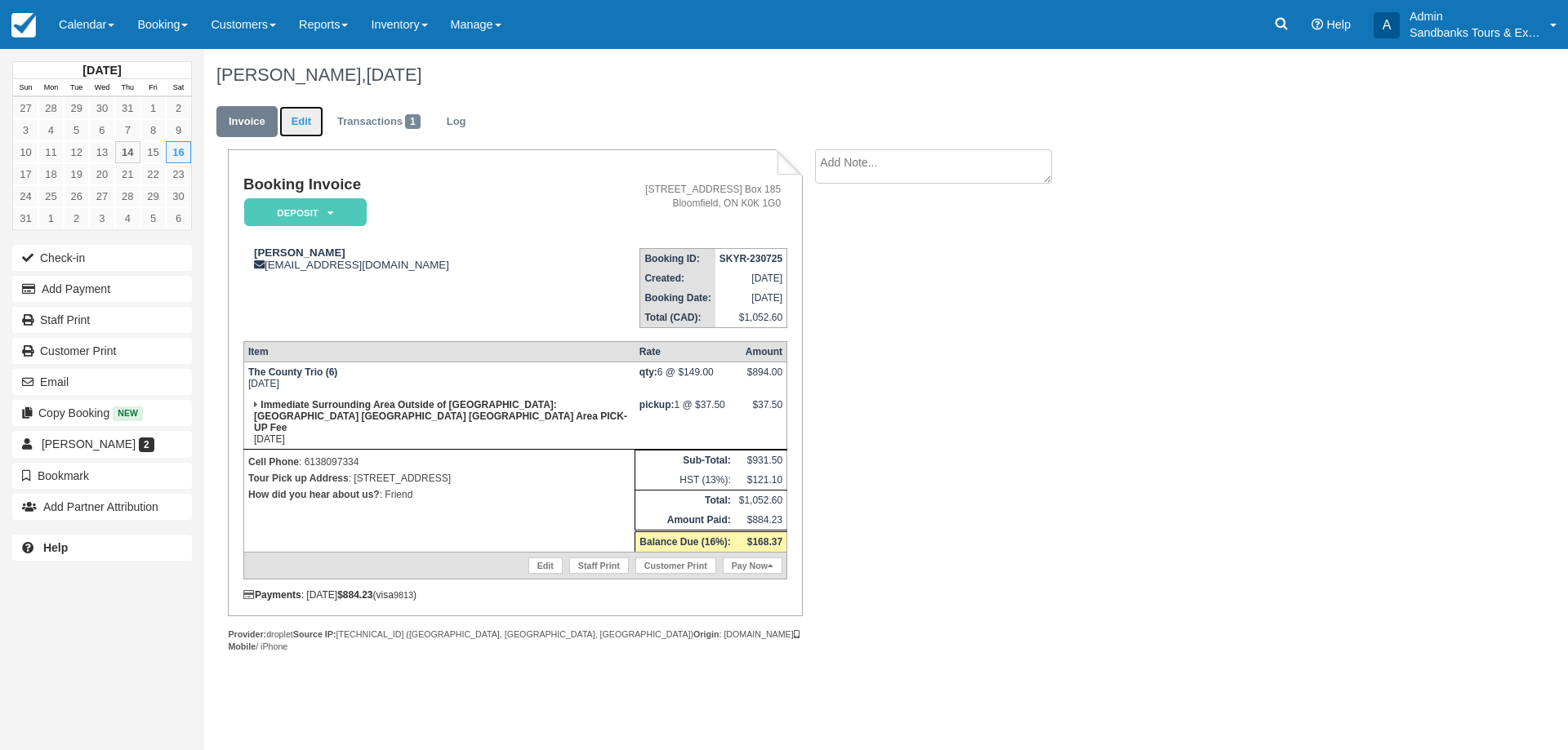
click at [294, 127] on link "Edit" at bounding box center [301, 122] width 44 height 32
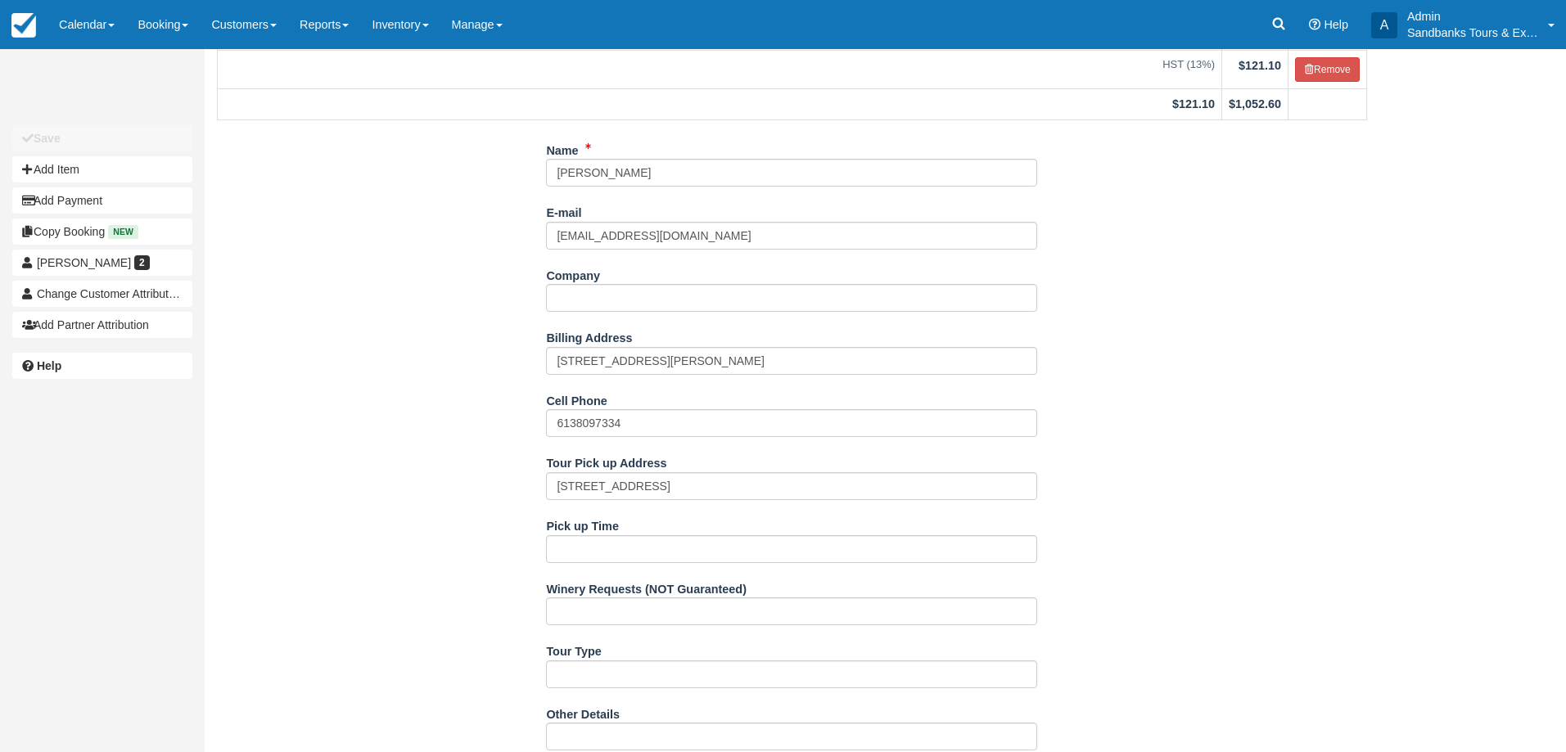
scroll to position [409, 0]
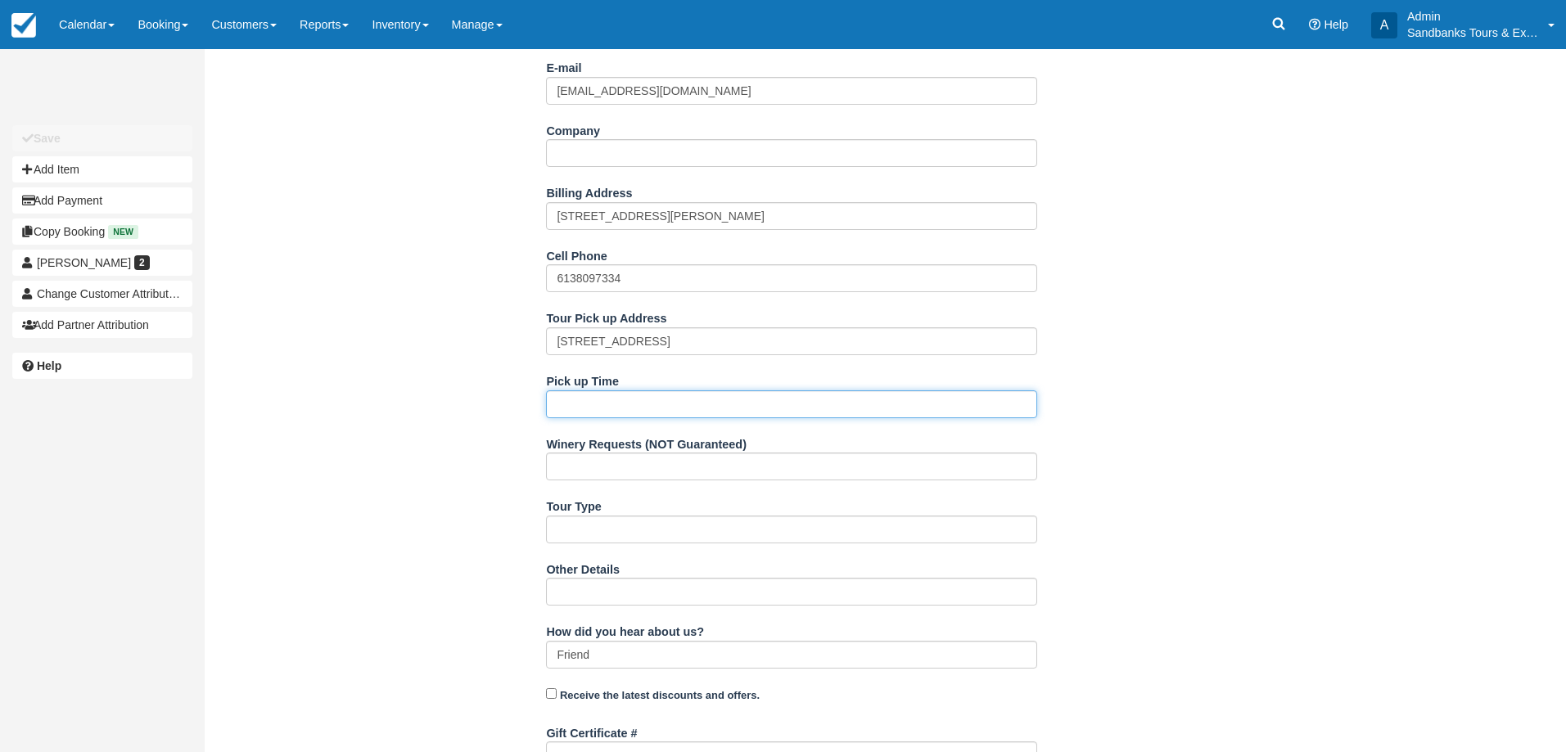
click at [585, 396] on input "Pick up Time" at bounding box center [791, 405] width 491 height 28
type input "1:05pm"
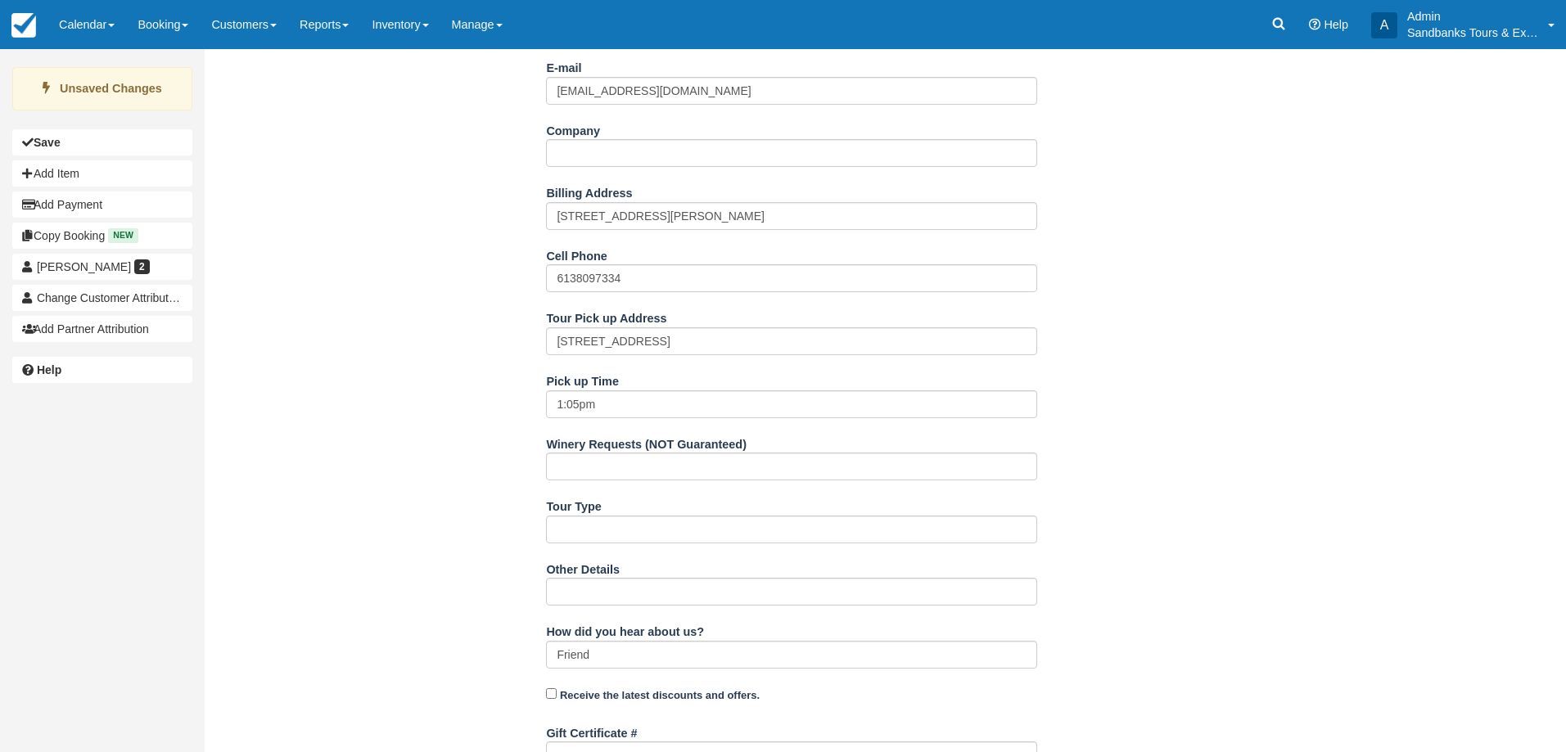
click at [387, 394] on div "Name Veronique Lafrance E-mail verolafrance23@gmail.com Did you mean ? Company …" at bounding box center [792, 509] width 1175 height 1035
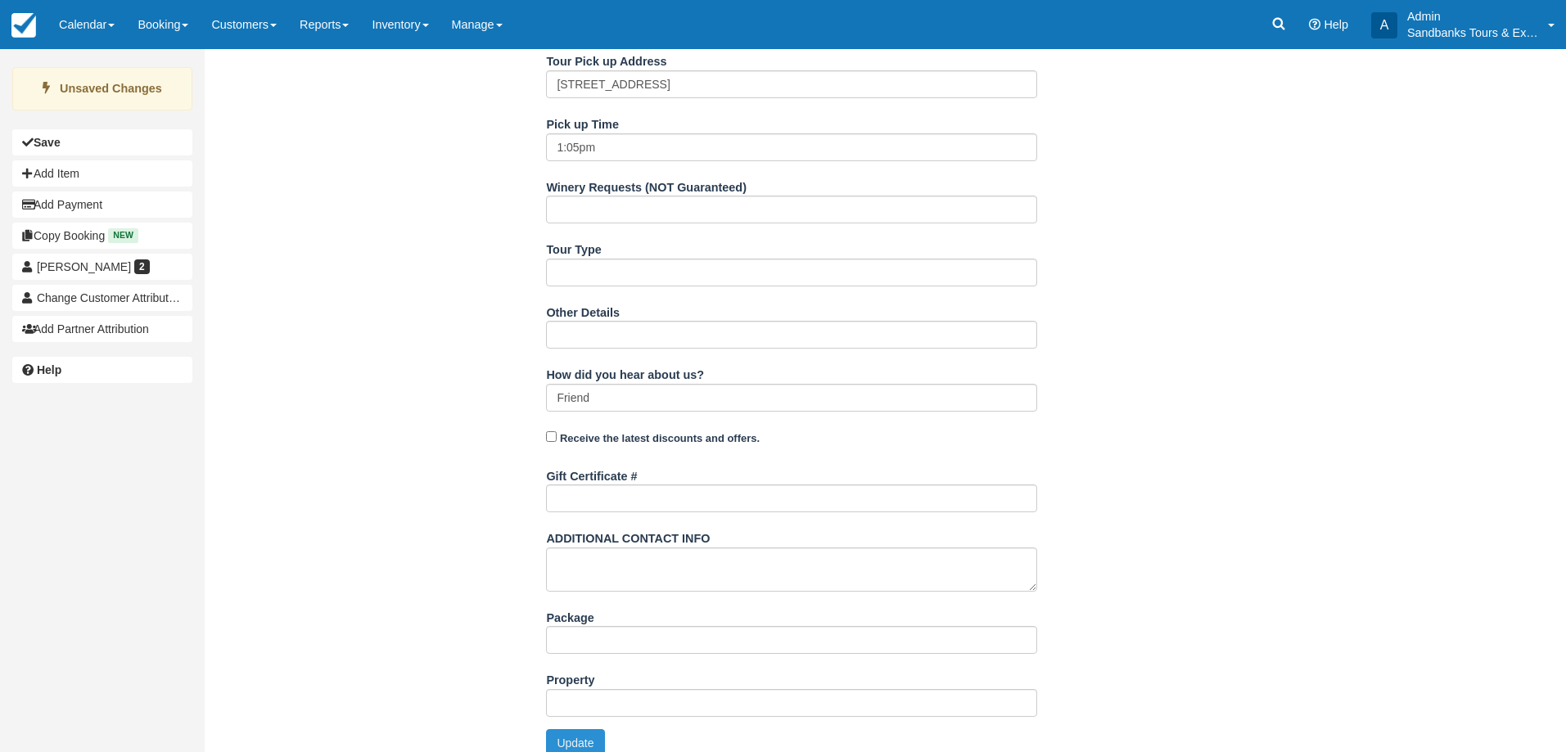
click at [589, 729] on button "Update" at bounding box center [575, 743] width 58 height 28
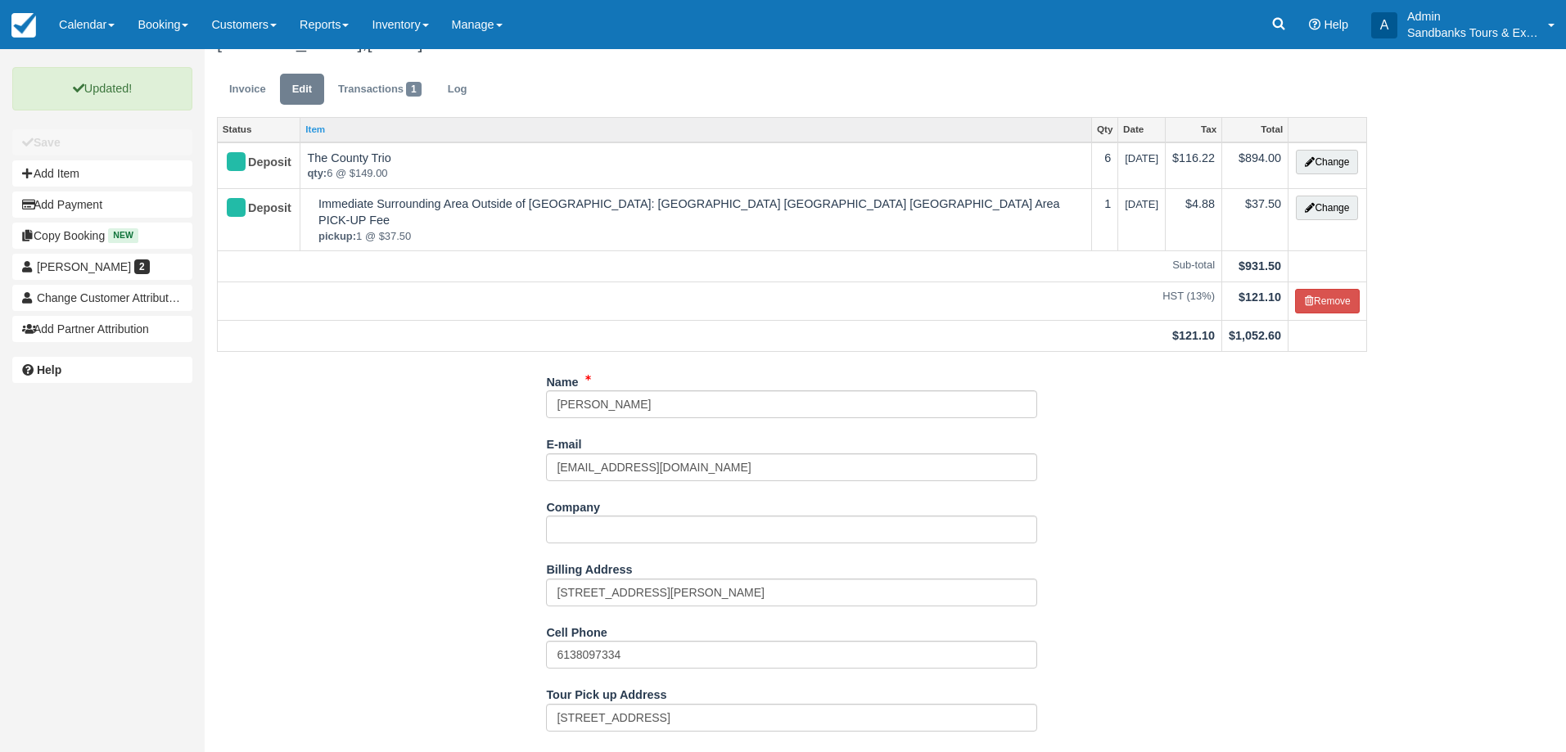
scroll to position [0, 0]
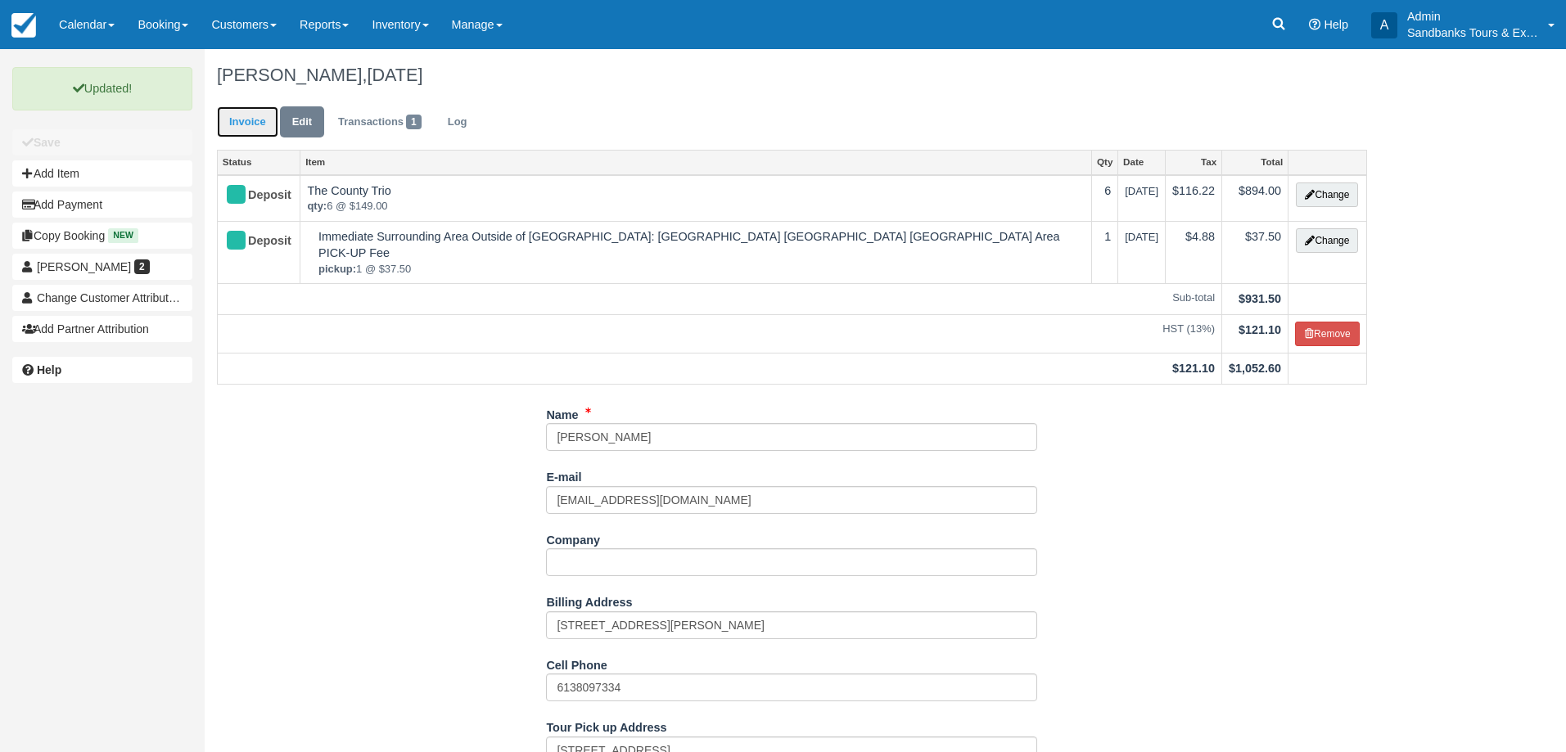
click at [241, 121] on link "Invoice" at bounding box center [247, 122] width 61 height 32
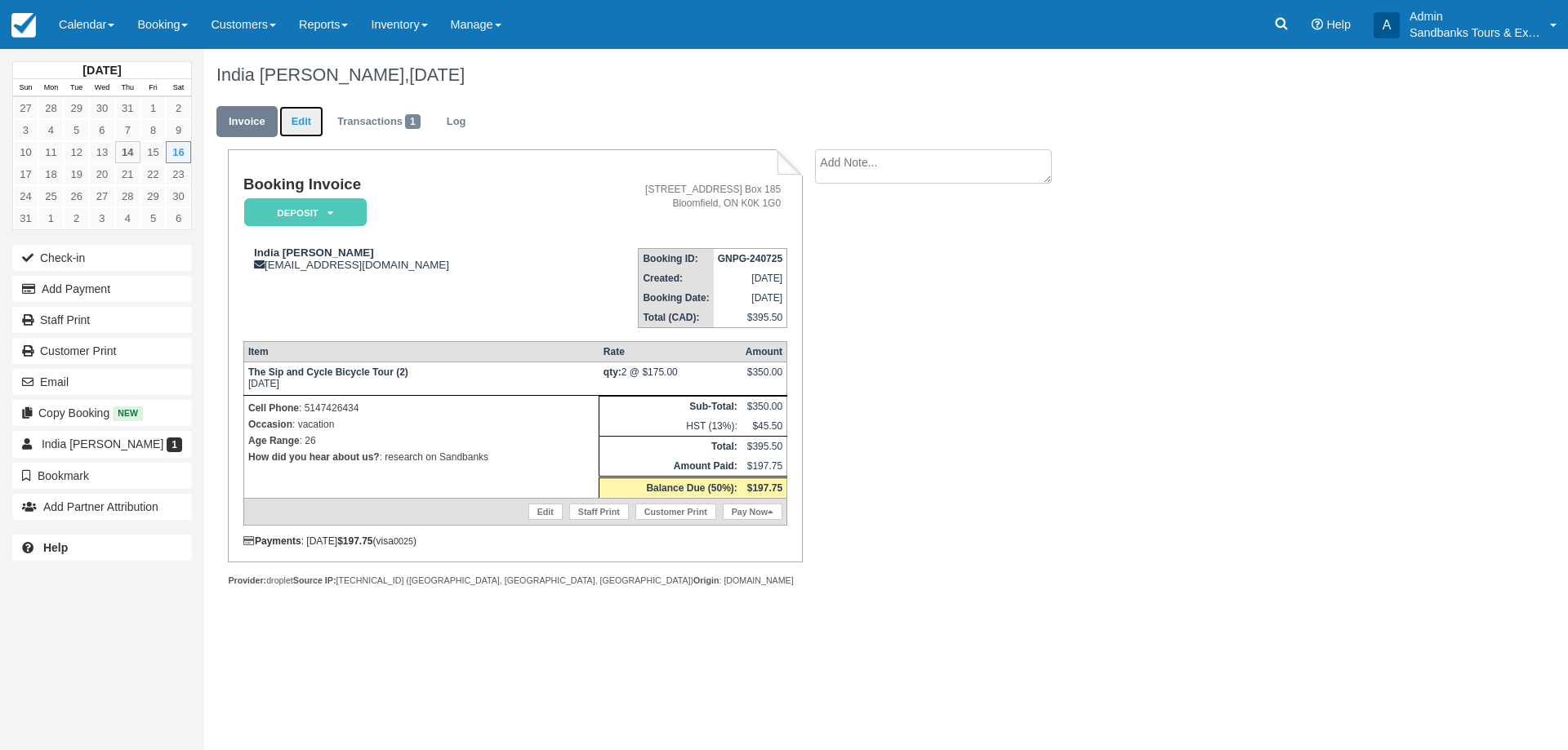
click at [288, 128] on link "Edit" at bounding box center [301, 122] width 44 height 32
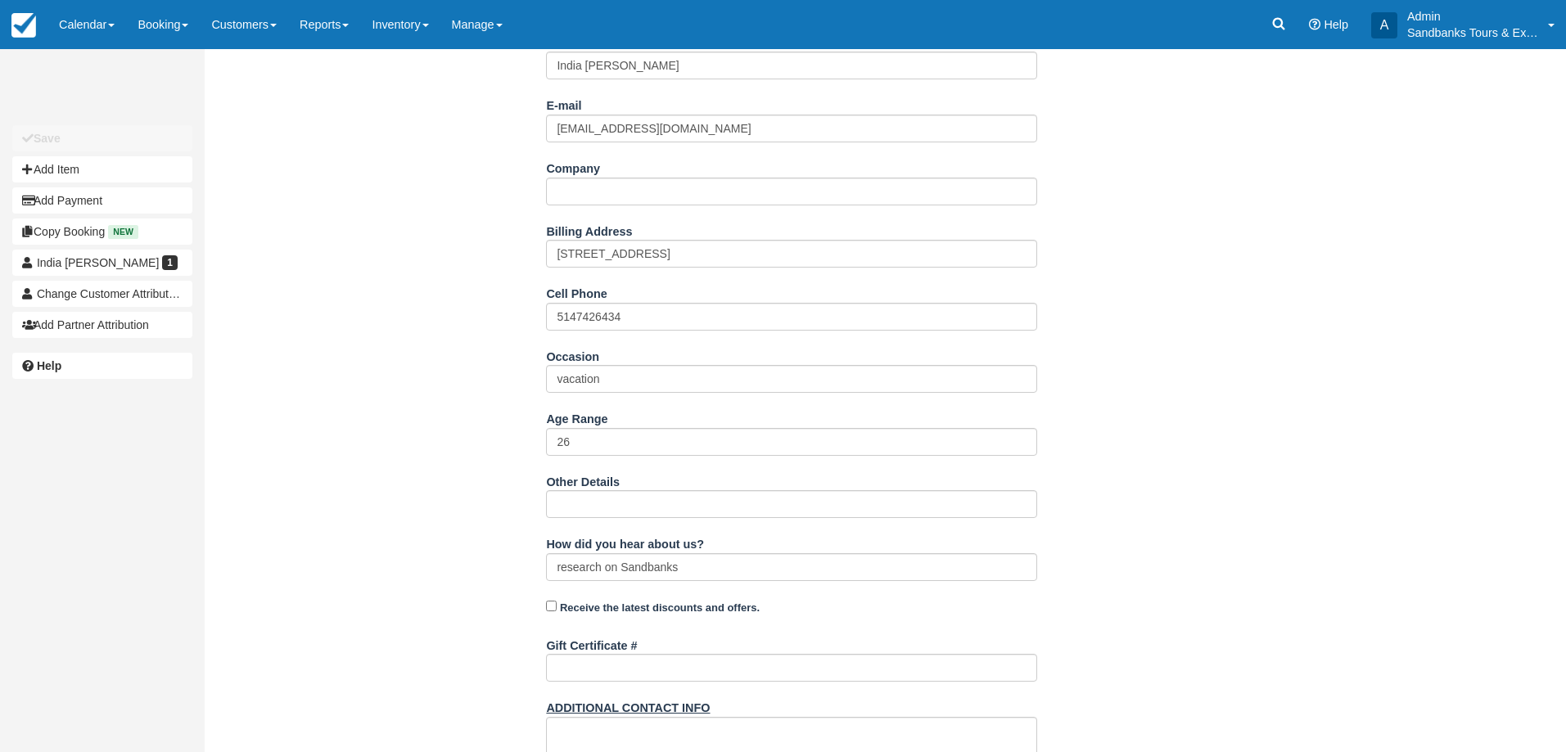
scroll to position [433, 0]
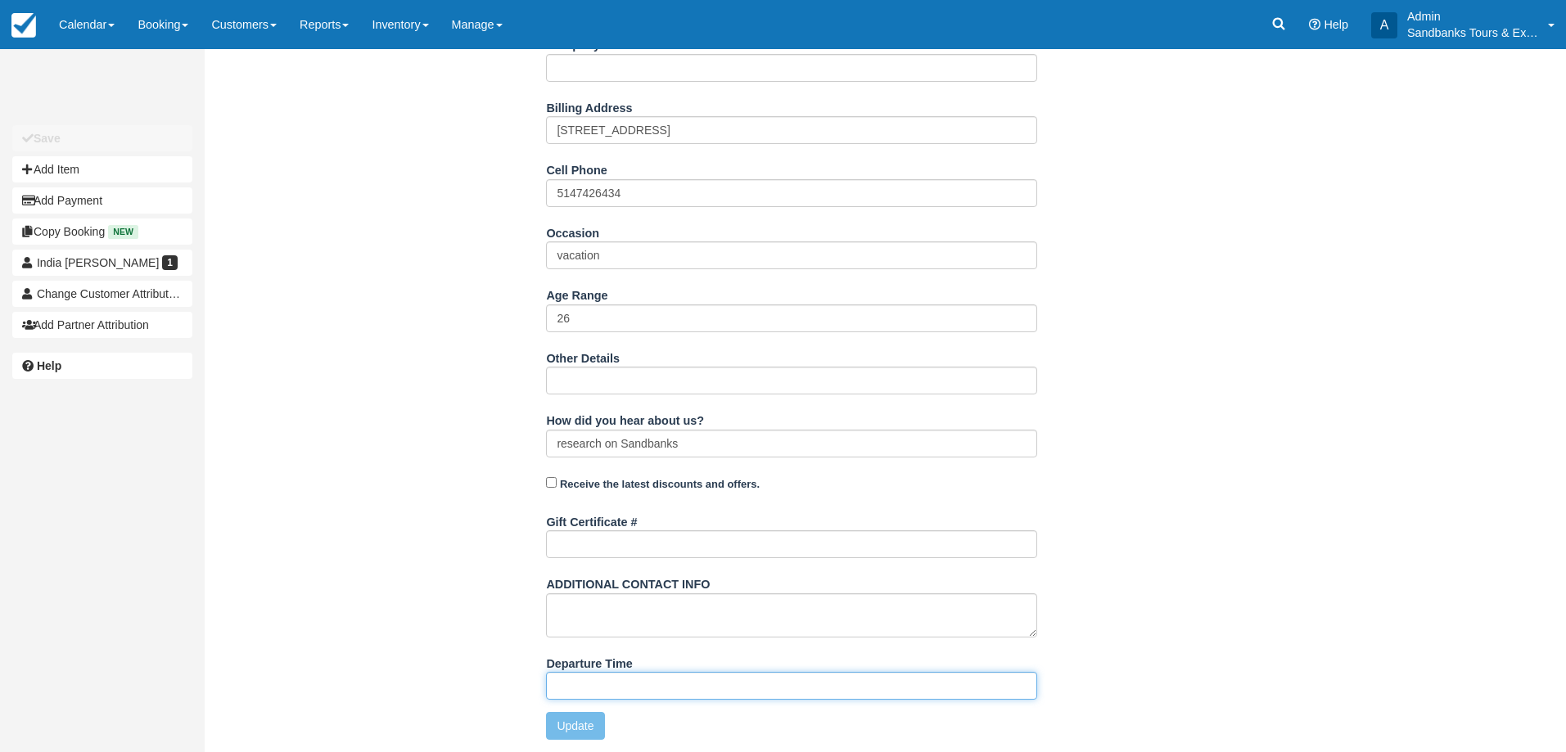
click at [616, 679] on input "Departure Time" at bounding box center [791, 686] width 491 height 28
type input "11:00am start time at 81 Cleminson"
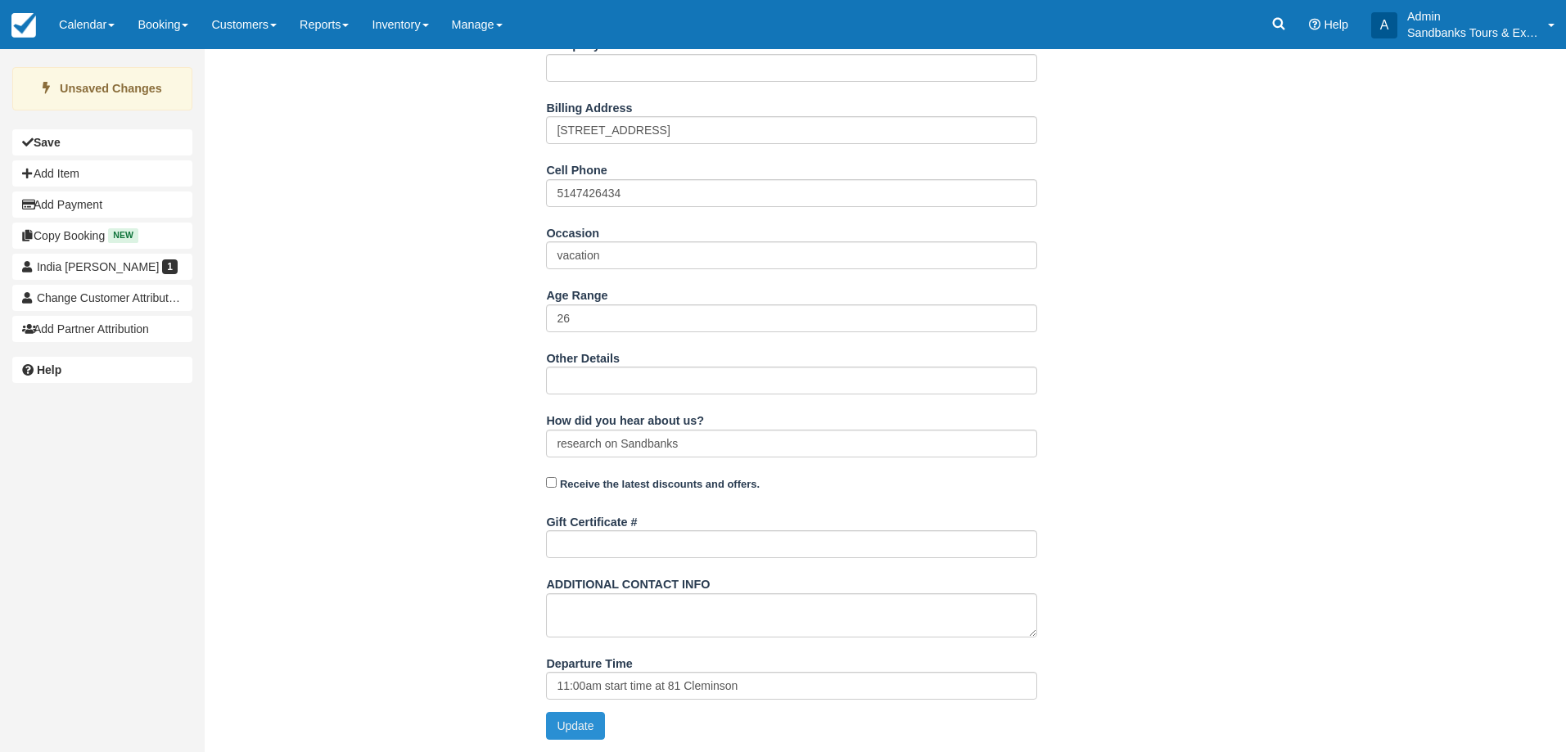
click at [581, 725] on button "Update" at bounding box center [575, 726] width 58 height 28
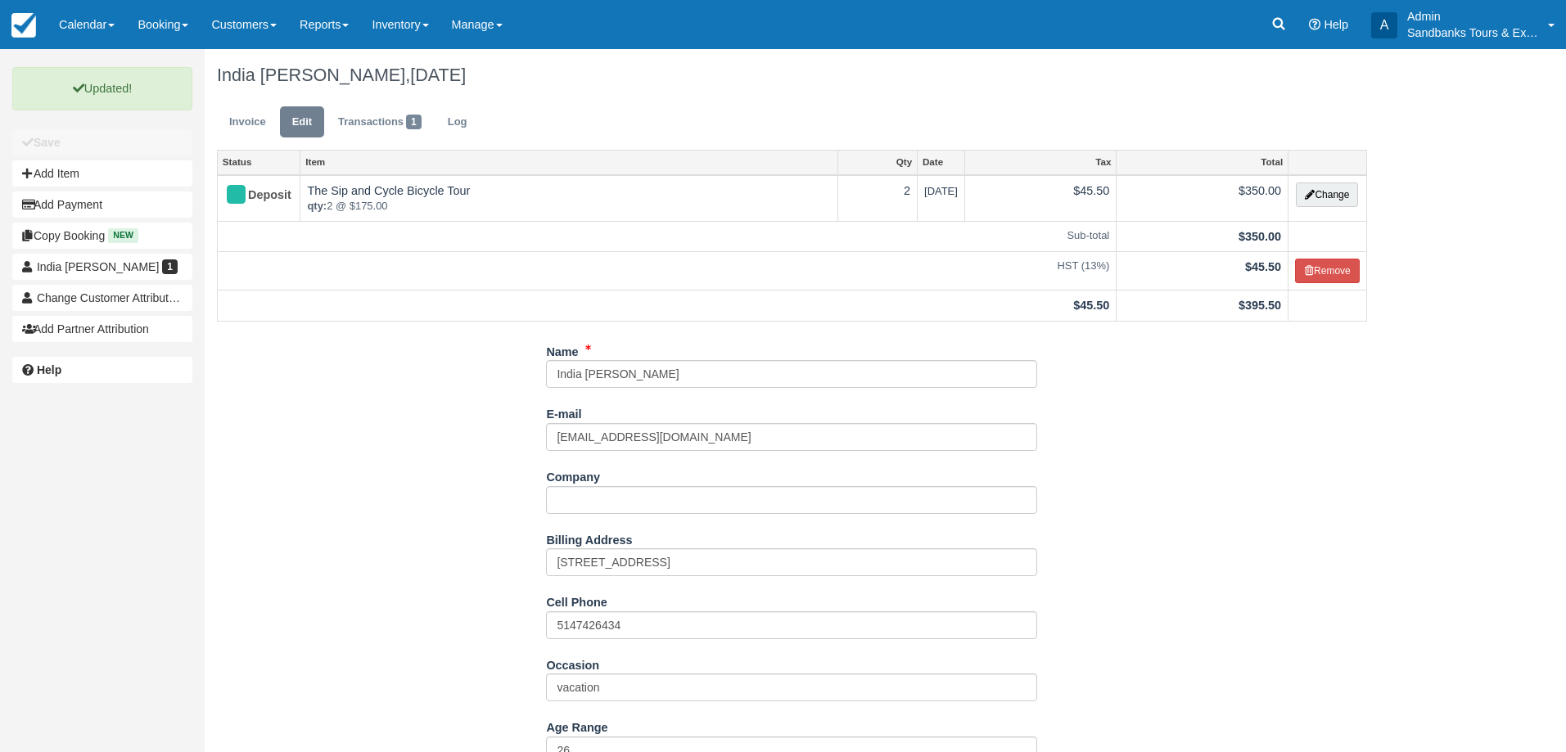
click at [246, 138] on ul "Invoice Edit Transactions 1 Log" at bounding box center [792, 126] width 1150 height 49
click at [246, 124] on link "Invoice" at bounding box center [247, 122] width 61 height 32
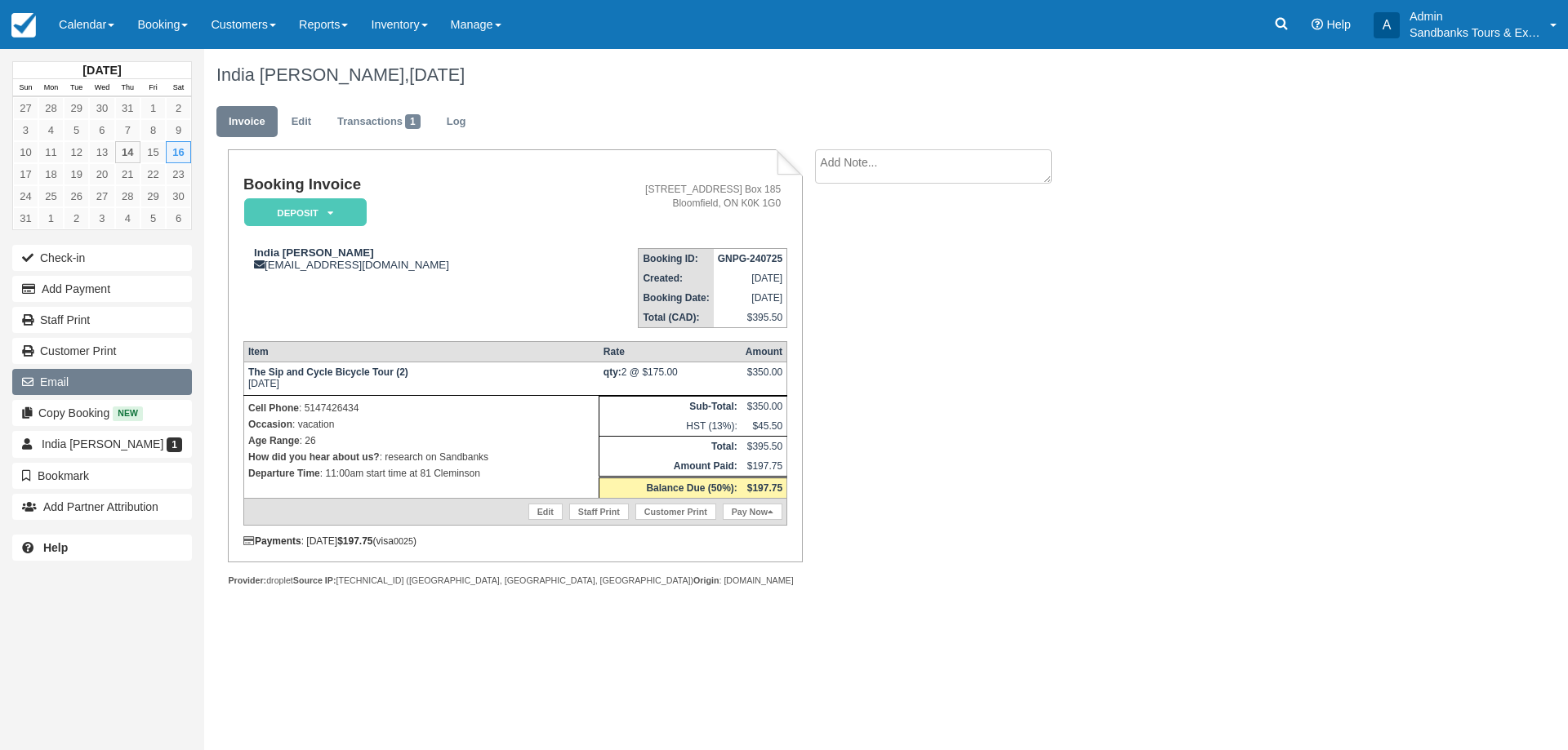
click at [70, 390] on button "Email" at bounding box center [102, 382] width 180 height 26
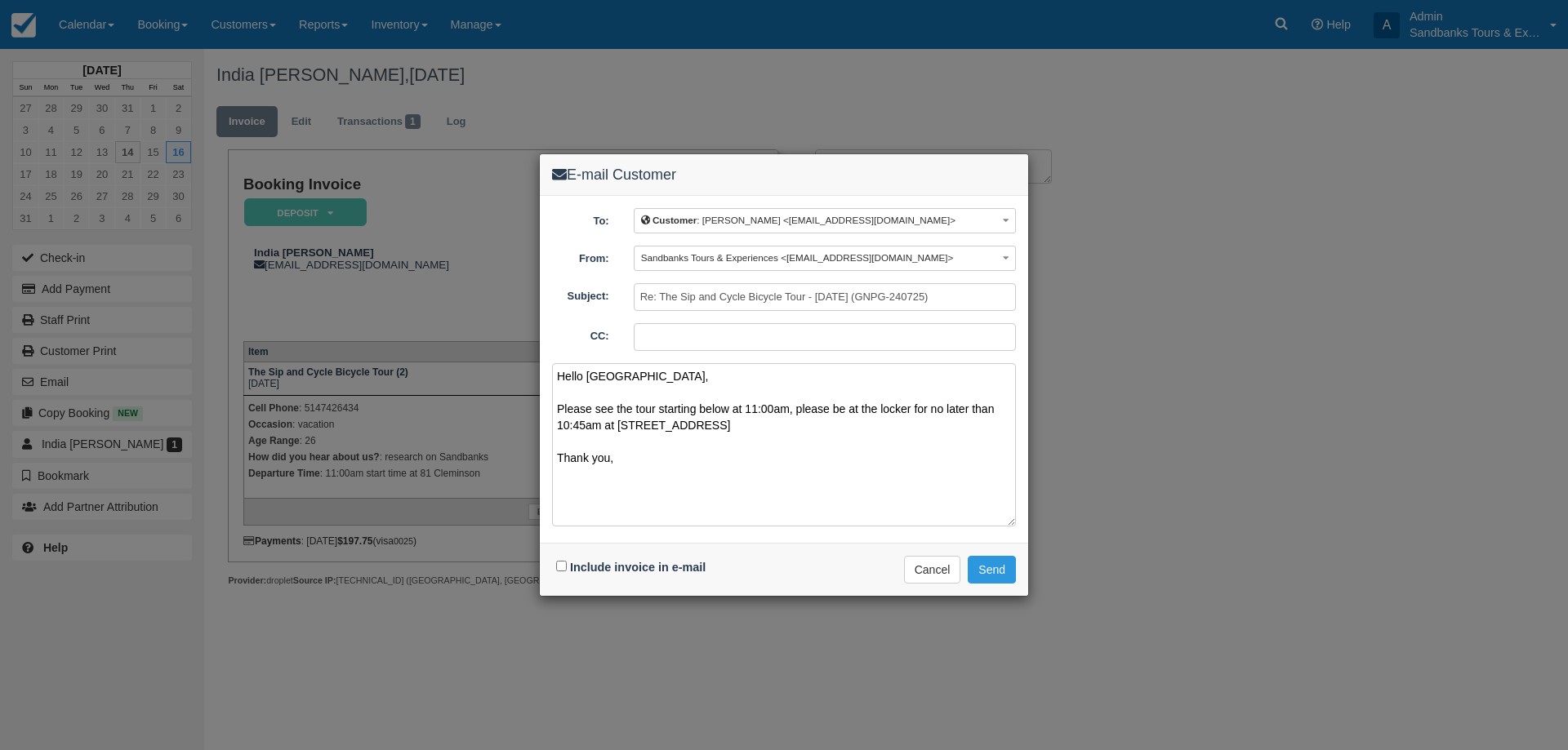
drag, startPoint x: 657, startPoint y: 418, endPoint x: 621, endPoint y: 469, distance: 62.4
click at [640, 453] on textarea "Hello [GEOGRAPHIC_DATA], Please see the tour starting below at 11:00am, please …" at bounding box center [783, 445] width 464 height 164
click at [621, 470] on textarea "Hello India, Please see the tour starting below at 11:00am, please be at the lo…" at bounding box center [783, 445] width 464 height 164
drag, startPoint x: 682, startPoint y: 481, endPoint x: 557, endPoint y: 408, distance: 144.8
click at [557, 408] on textarea "Hello India, Please see the tour starting below at 11:00am, please be at the lo…" at bounding box center [783, 445] width 464 height 164
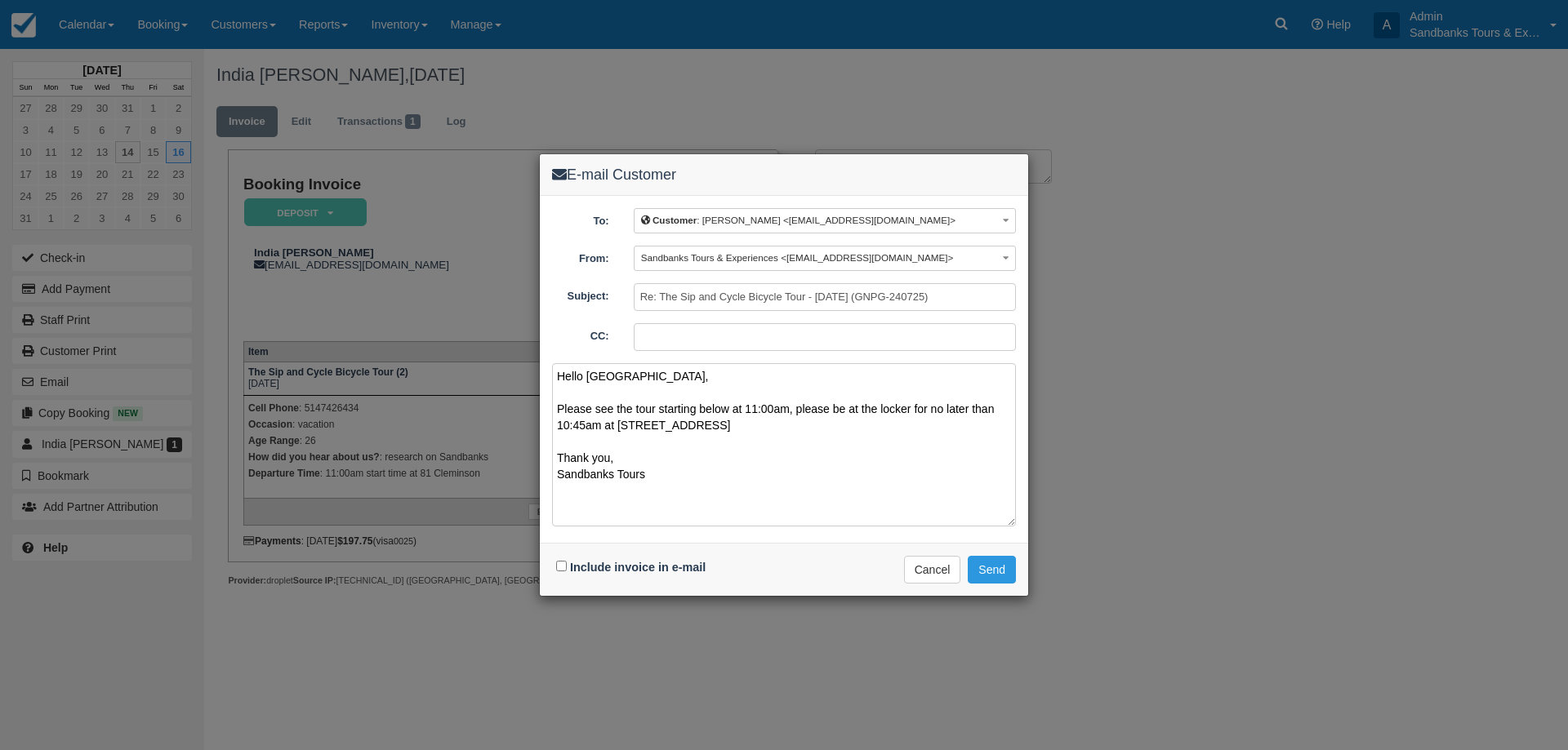
type textarea "Hello India, Please see the tour starting below at 11:00am, please be at the lo…"
click at [561, 567] on input "Include invoice in e-mail" at bounding box center [562, 565] width 11 height 11
checkbox input "true"
click at [1005, 574] on button "Send" at bounding box center [991, 570] width 48 height 28
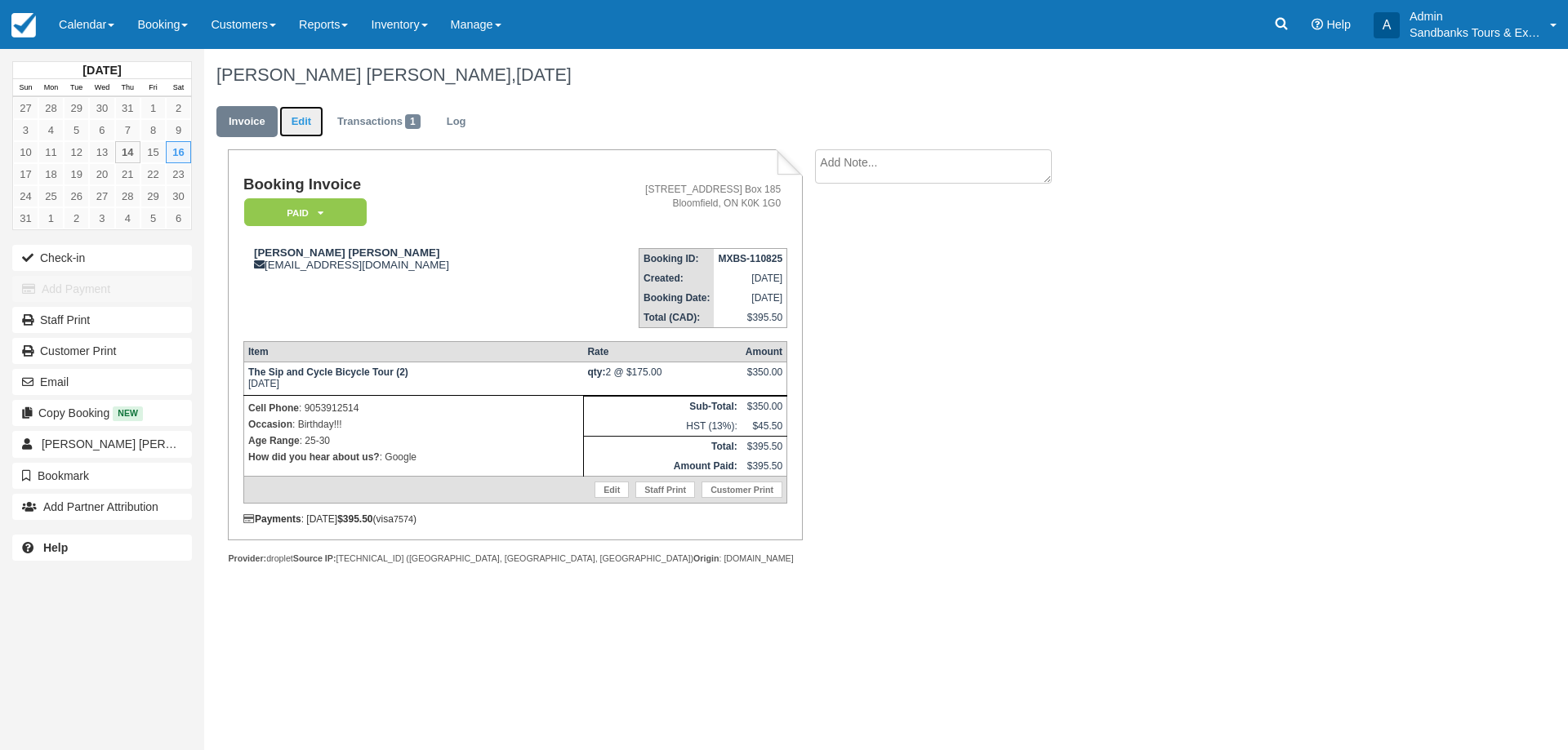
click at [313, 130] on link "Edit" at bounding box center [301, 122] width 44 height 32
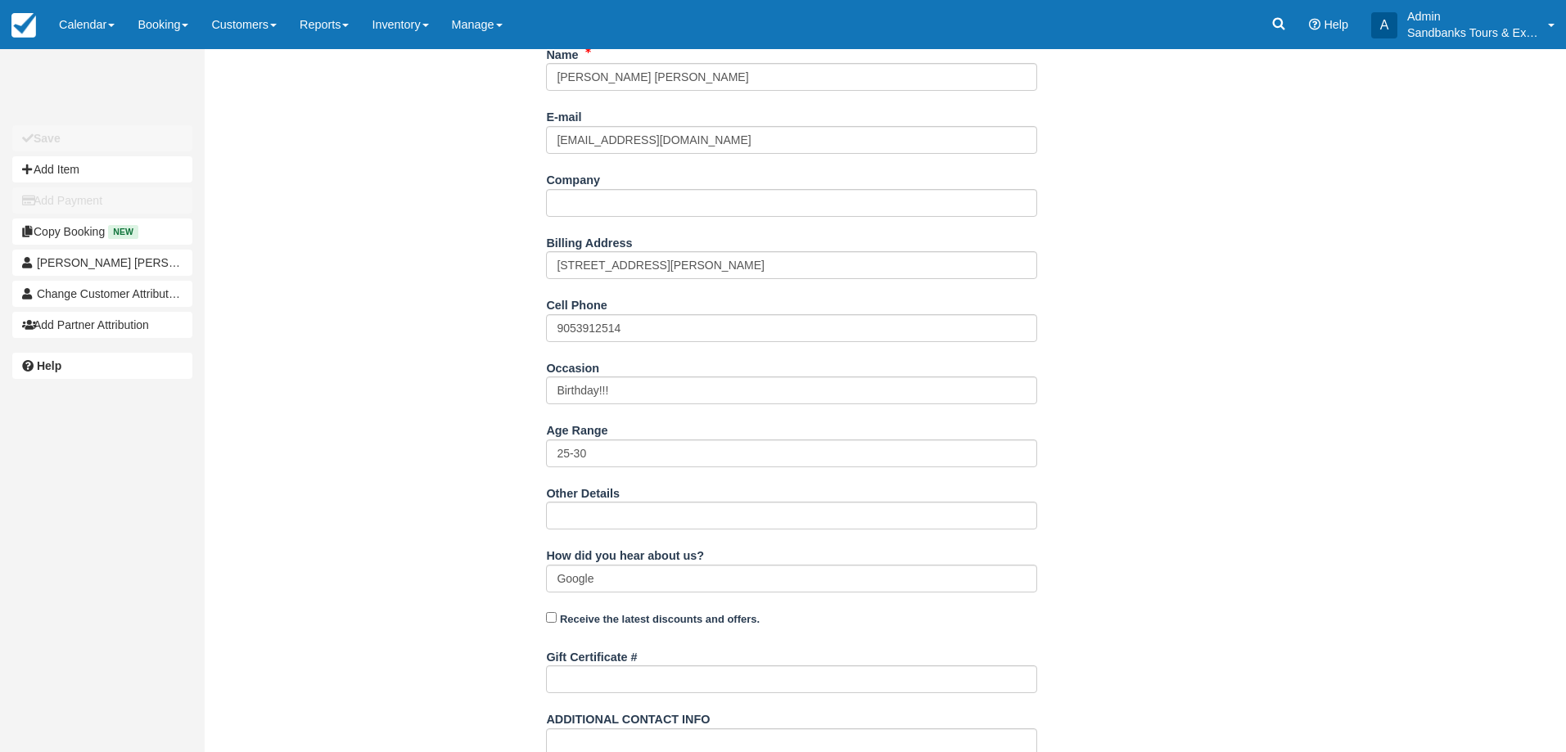
scroll to position [433, 0]
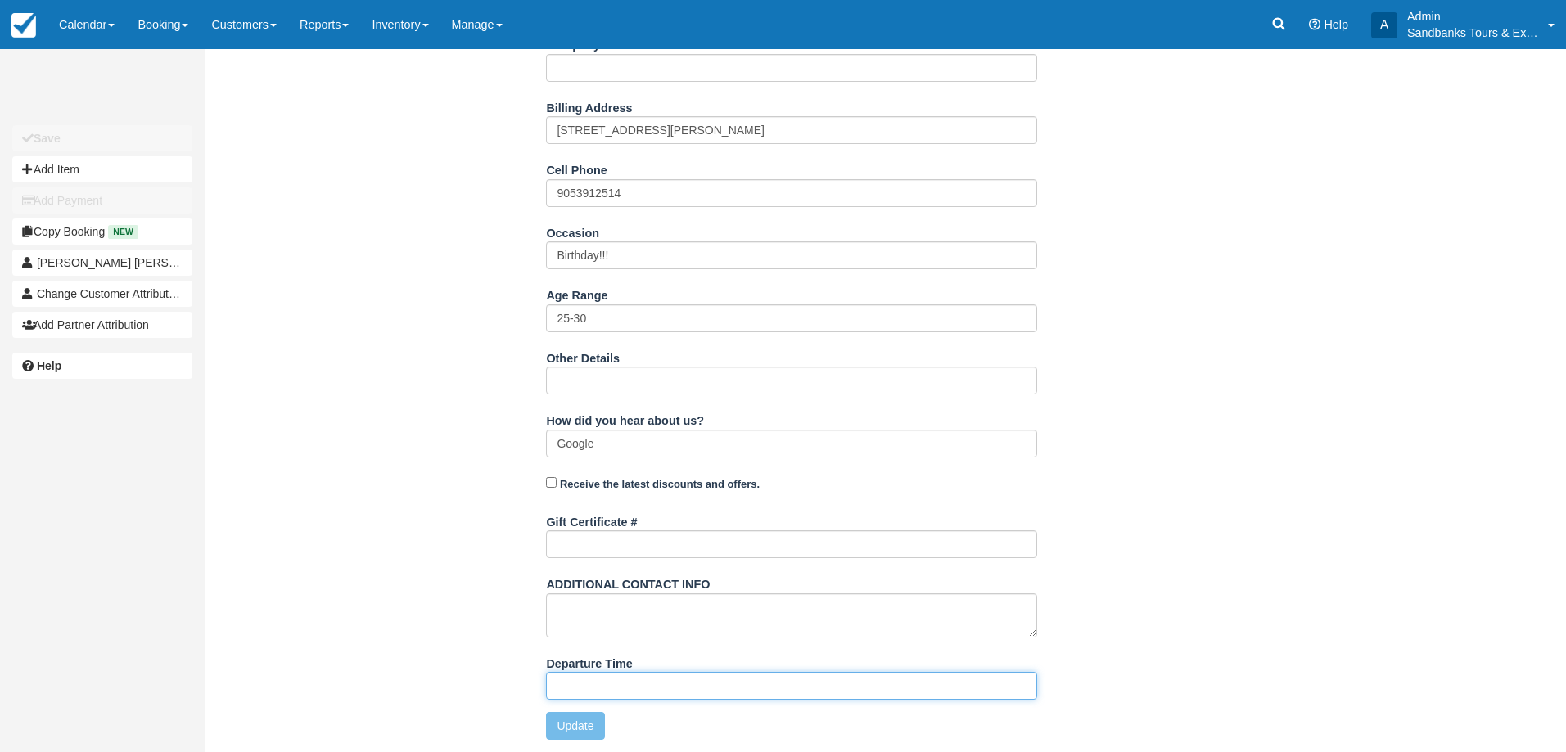
click at [594, 692] on input "Departure Time" at bounding box center [791, 686] width 491 height 28
type input "11:00am start time at 81 Cleminson"
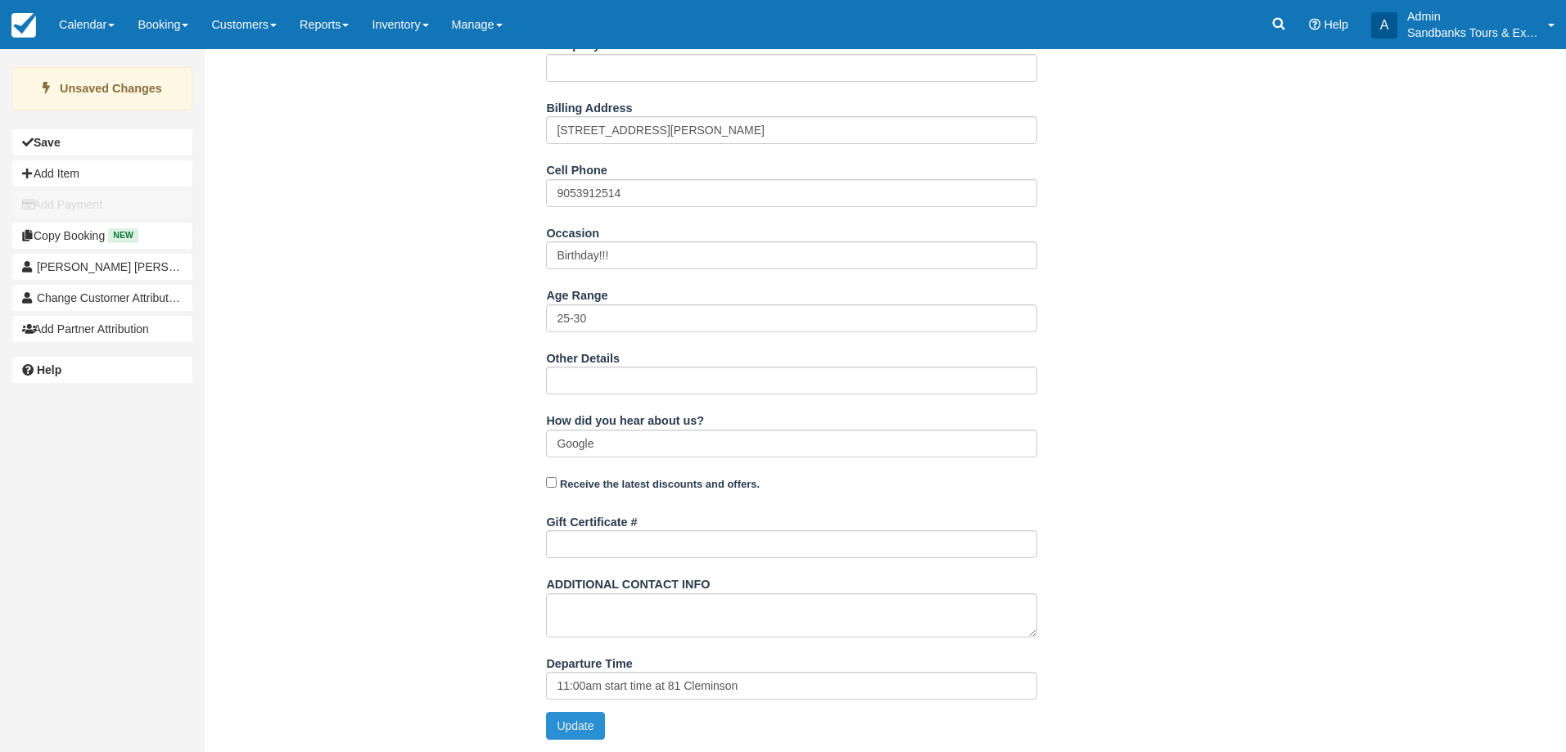
drag, startPoint x: 573, startPoint y: 722, endPoint x: 580, endPoint y: 704, distance: 19.5
click at [572, 722] on button "Update" at bounding box center [575, 726] width 58 height 28
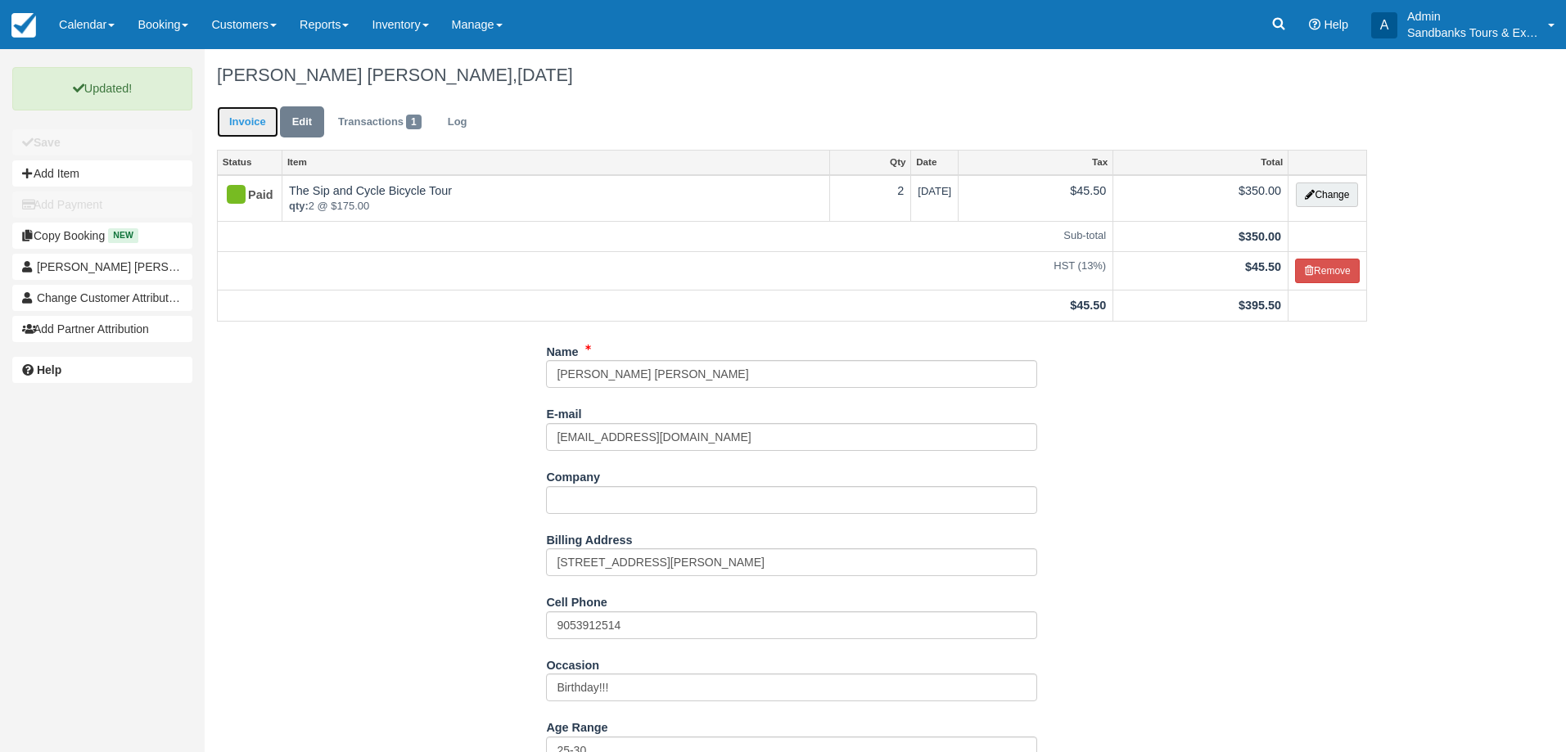
click at [242, 120] on link "Invoice" at bounding box center [247, 122] width 61 height 32
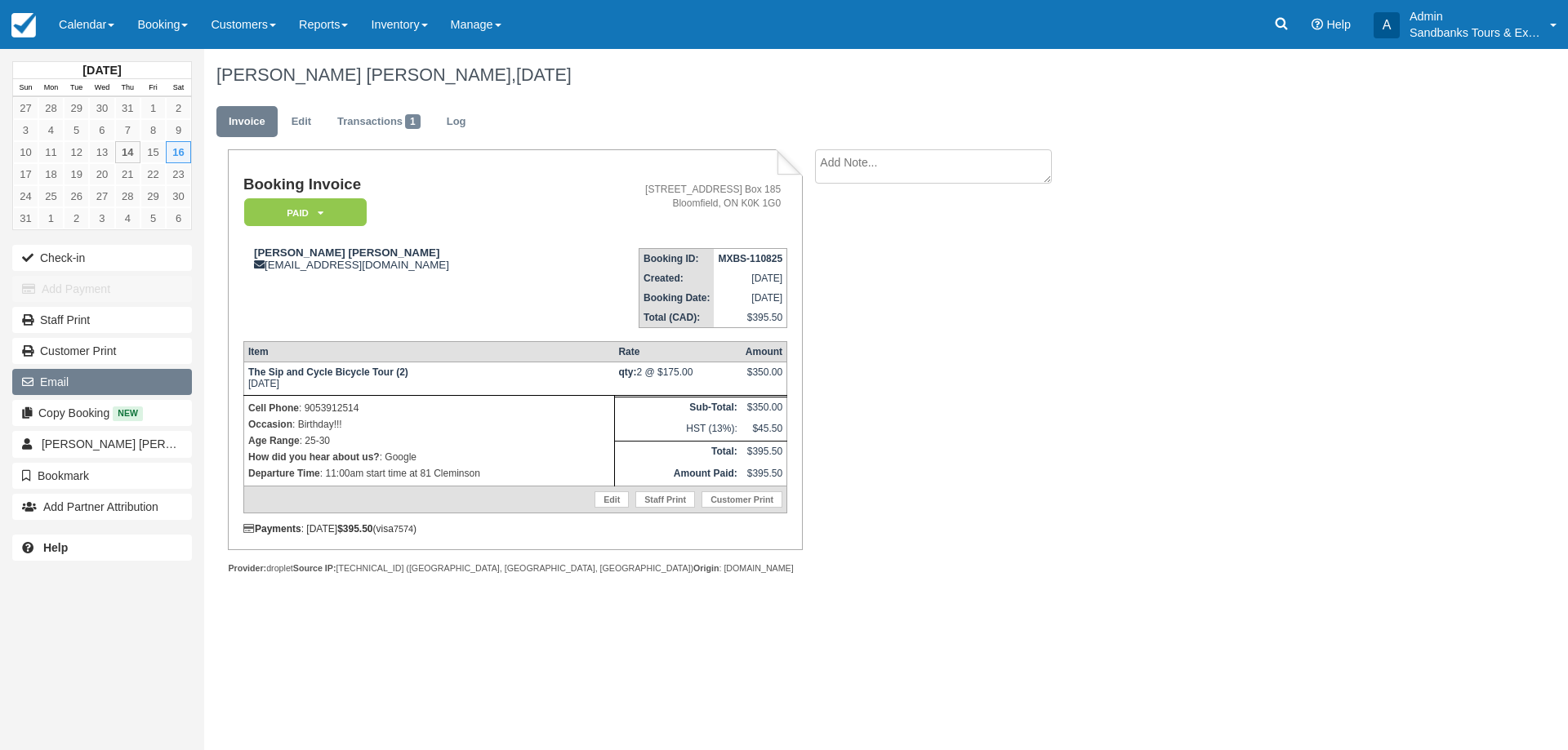
click at [89, 392] on button "Email" at bounding box center [102, 382] width 180 height 26
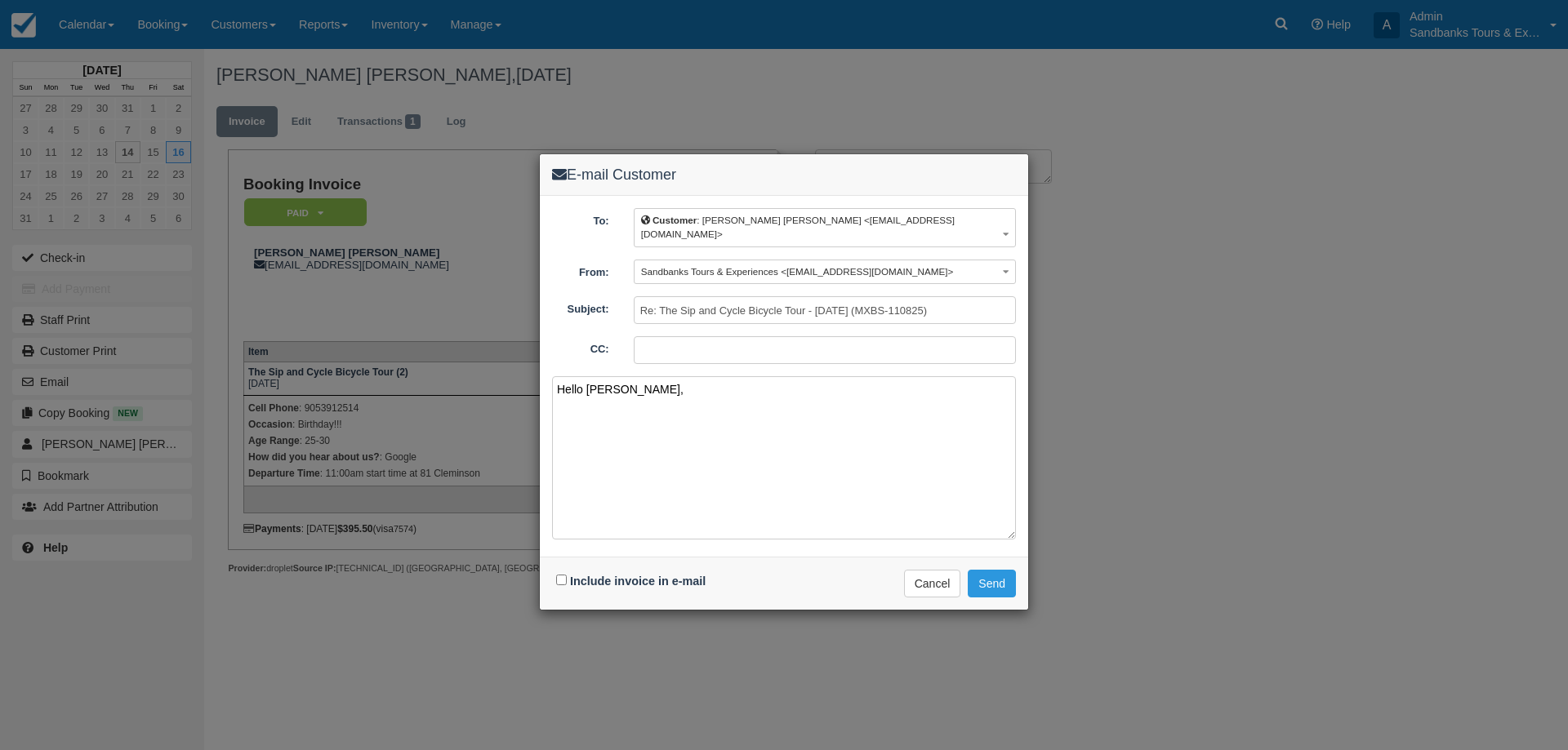
paste textarea "Please see the tour starting below at 11:00am, please be at the locker for no l…"
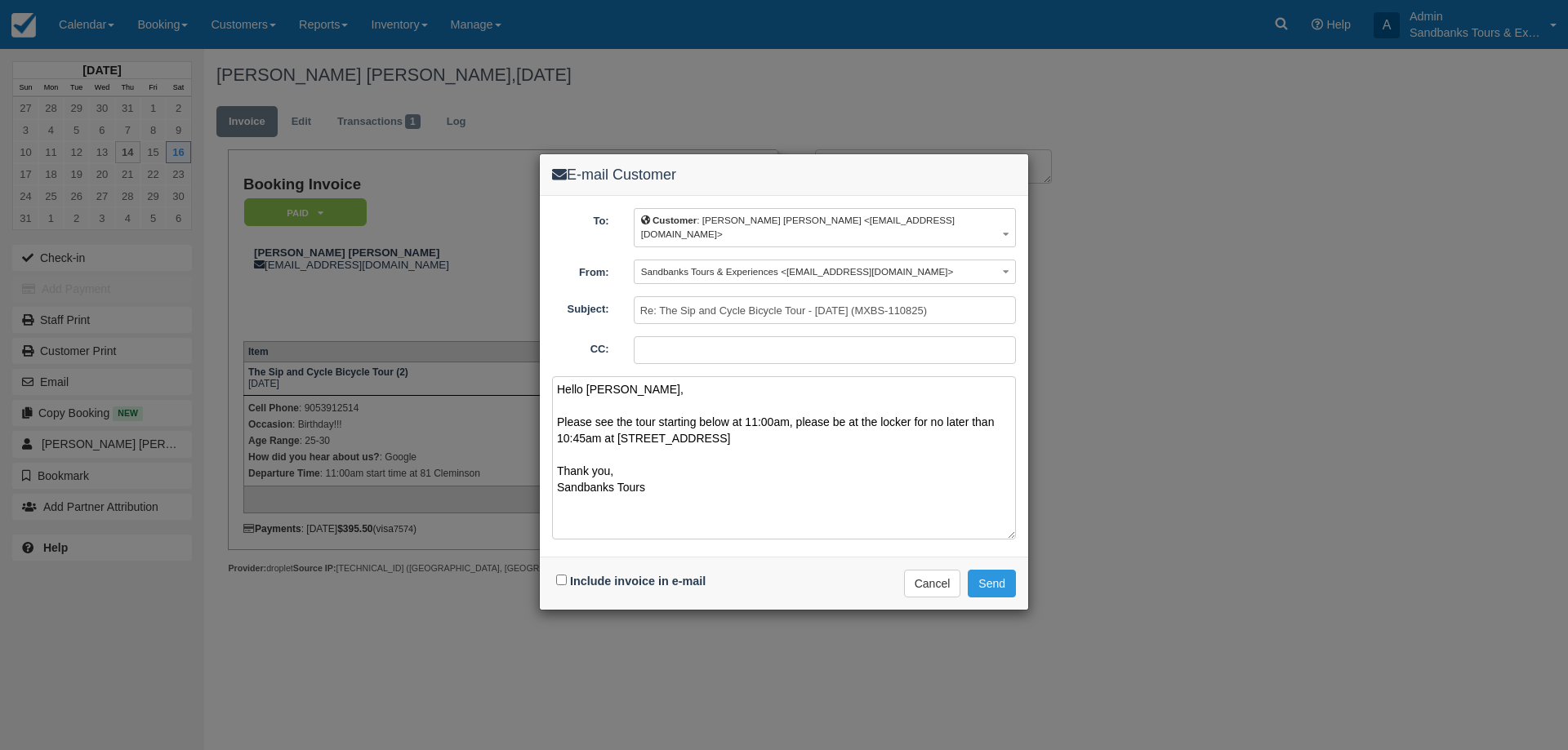
type textarea "Hello Emma, Please see the tour starting below at 11:00am, please be at the loc…"
click at [564, 574] on input "Include invoice in e-mail" at bounding box center [562, 579] width 11 height 11
checkbox input "true"
click at [1011, 569] on button "Send" at bounding box center [991, 583] width 48 height 28
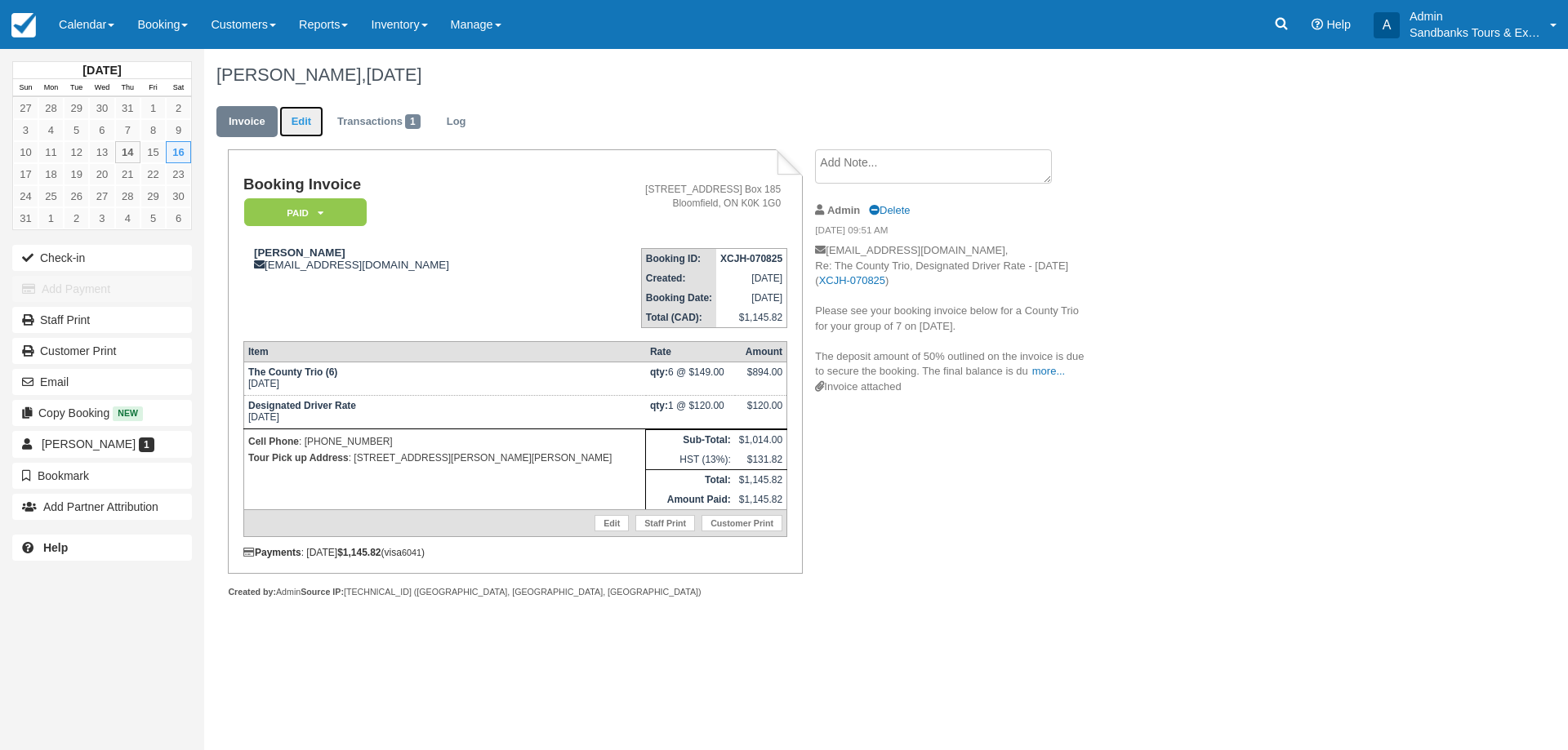
click at [290, 133] on link "Edit" at bounding box center [301, 122] width 44 height 32
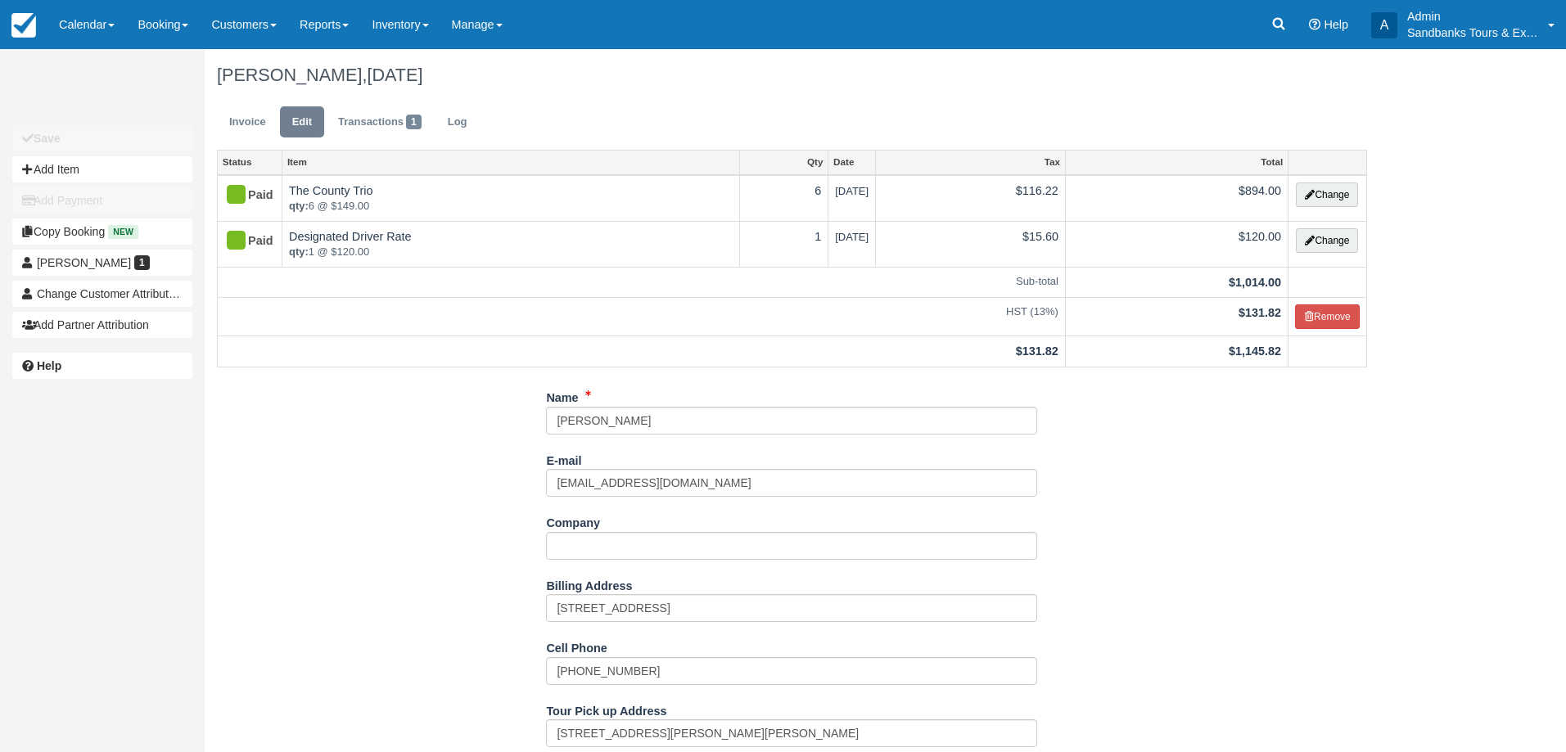
scroll to position [573, 0]
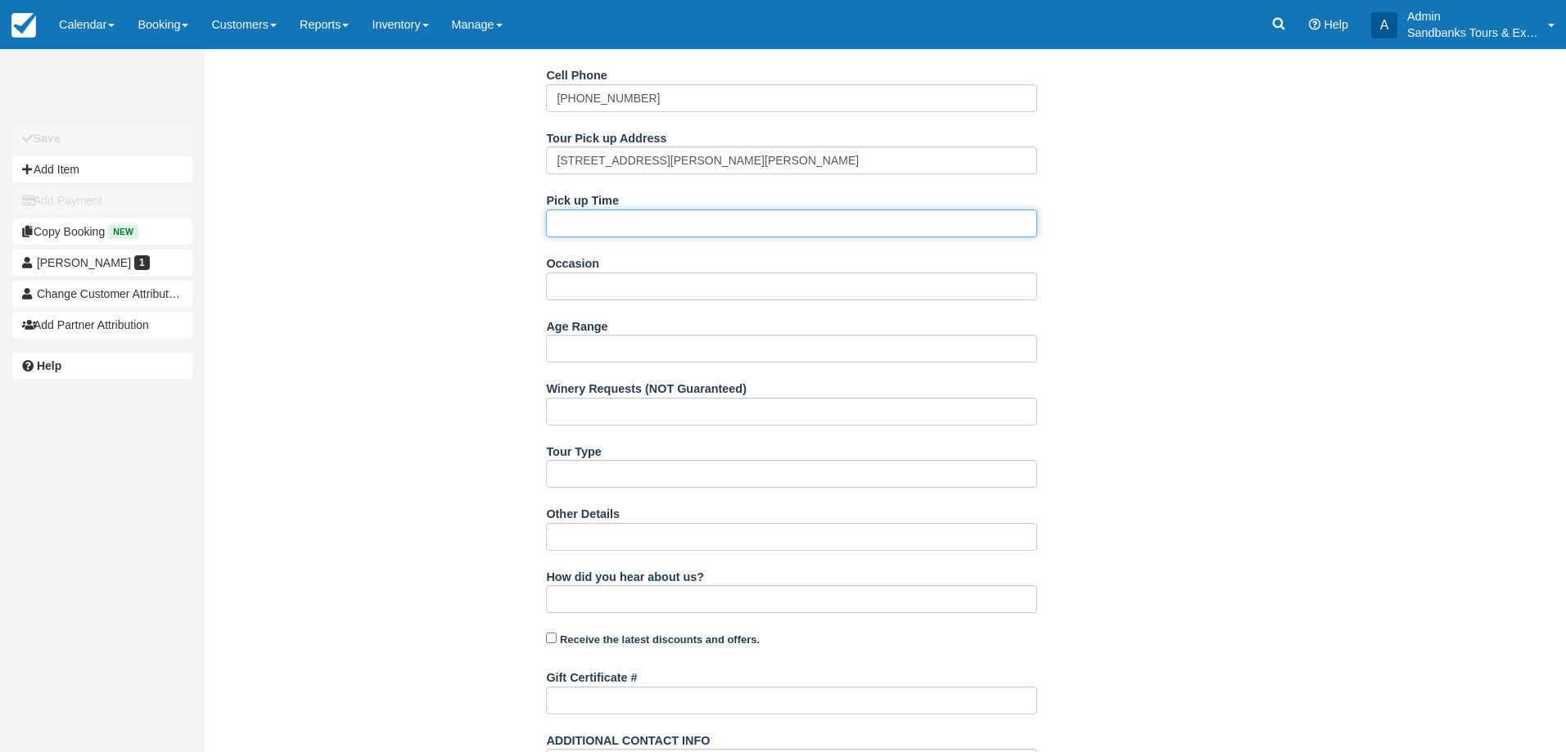
click at [598, 226] on input "Pick up Time" at bounding box center [791, 224] width 491 height 28
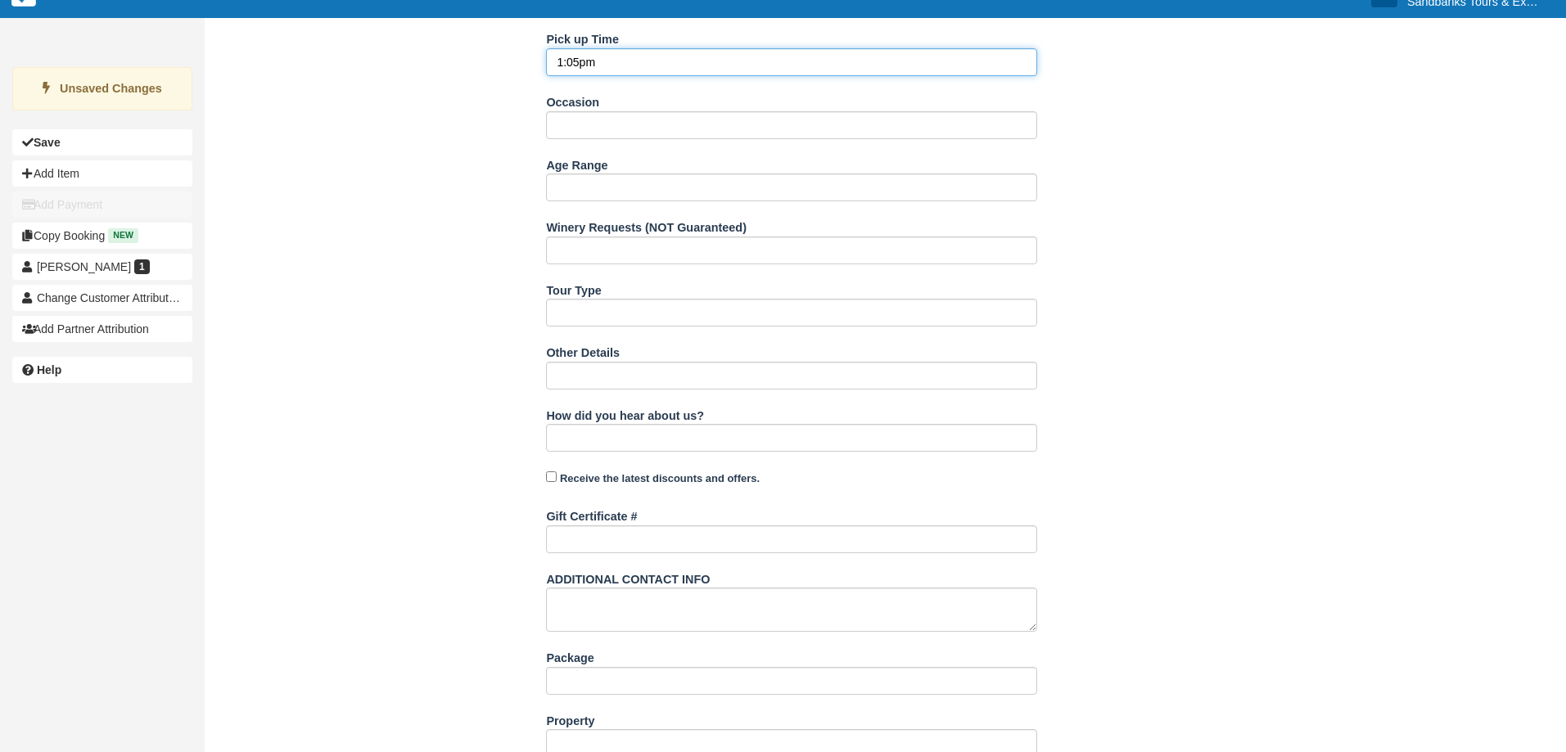
scroll to position [792, 0]
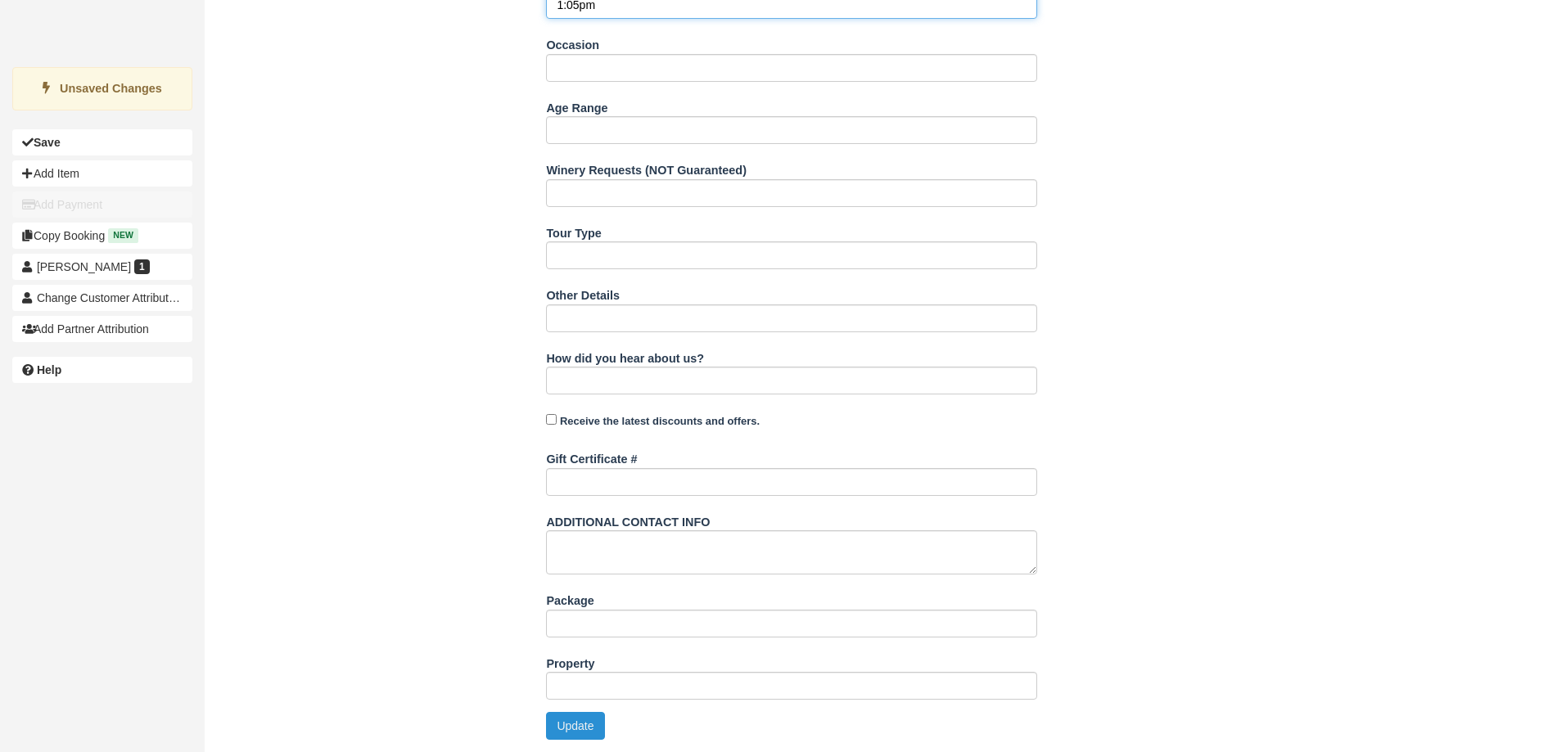
type input "1:05pm"
click at [587, 729] on button "Update" at bounding box center [575, 726] width 58 height 28
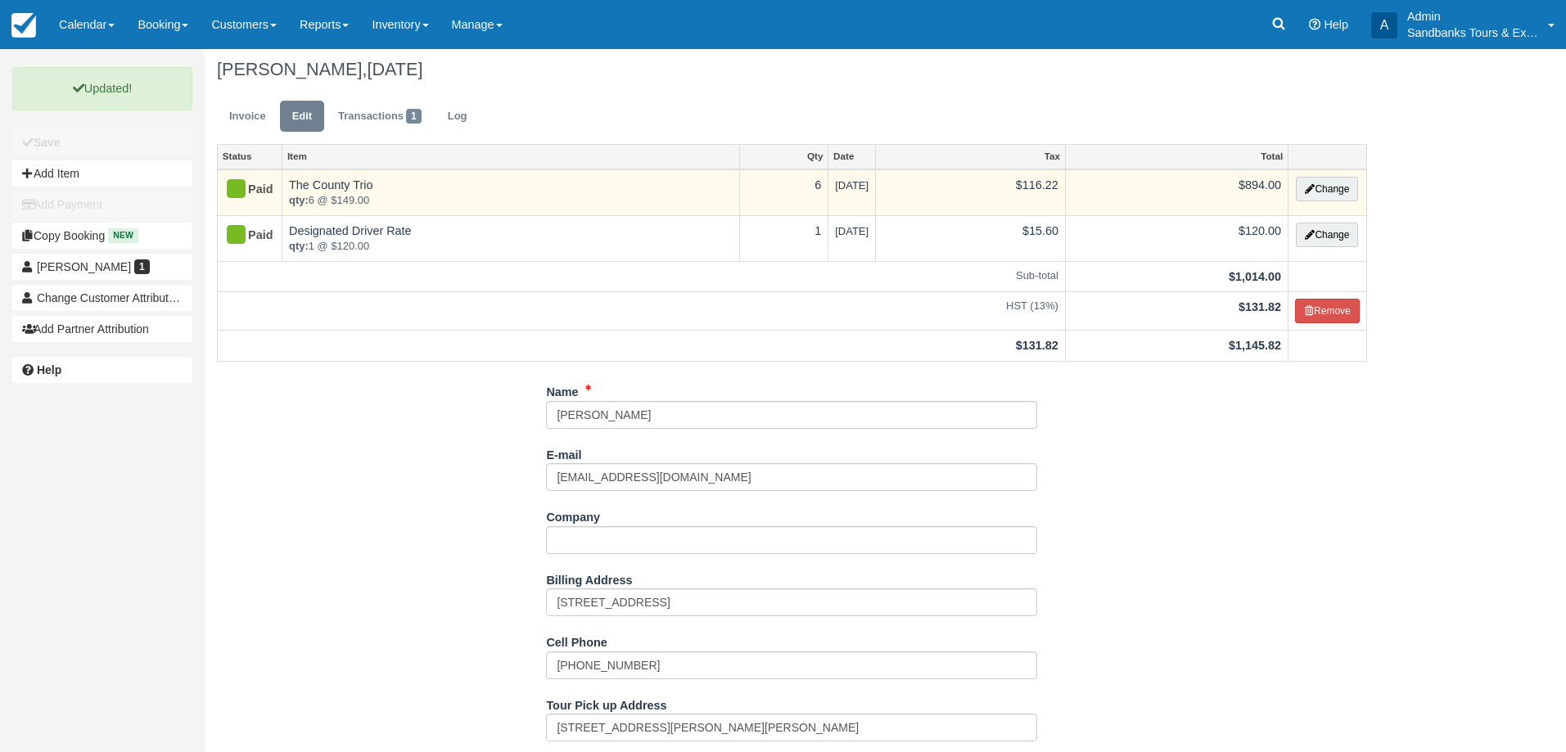
scroll to position [0, 0]
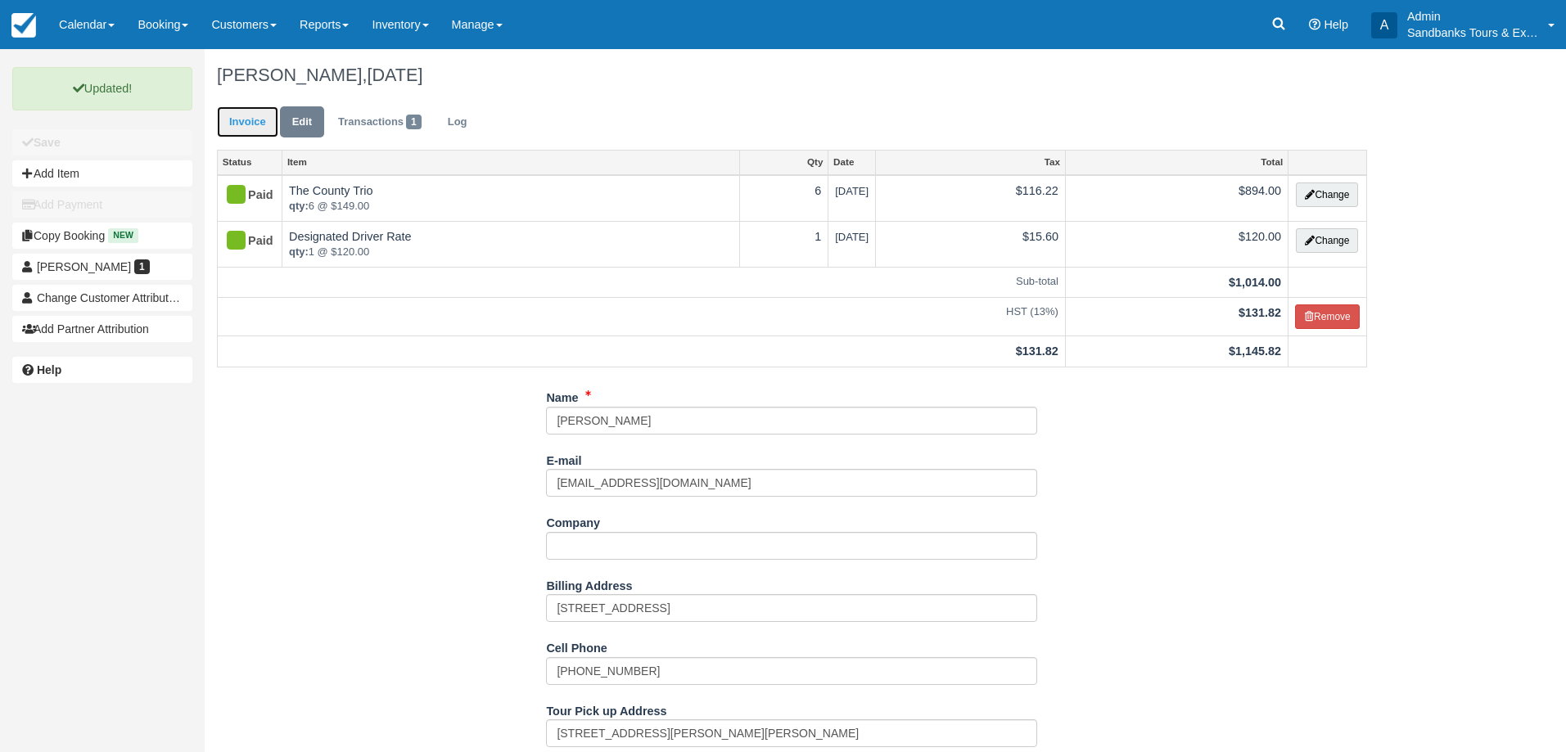
click at [243, 114] on link "Invoice" at bounding box center [247, 122] width 61 height 32
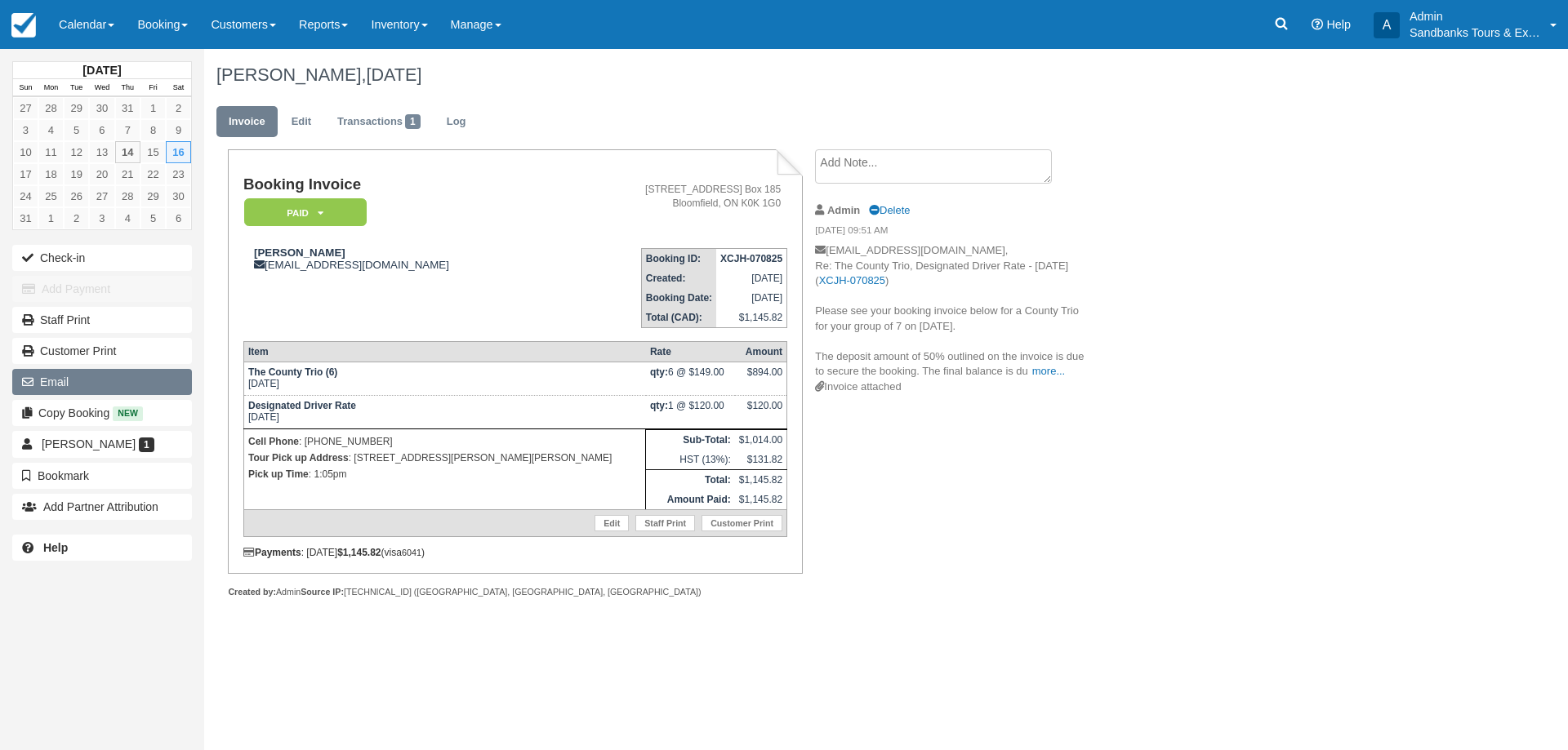
click at [54, 391] on button "Email" at bounding box center [102, 382] width 180 height 26
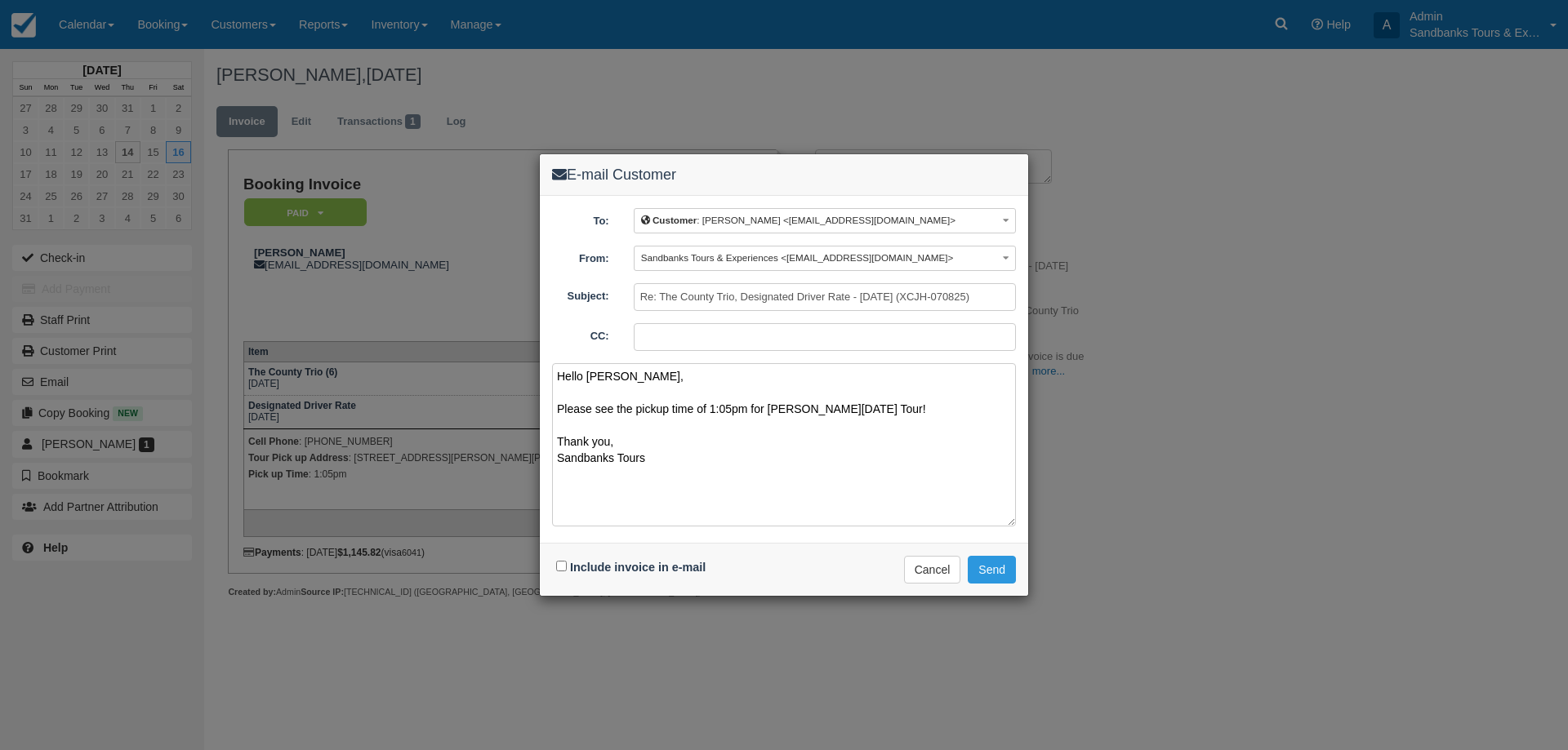
click at [785, 412] on textarea "Hello [PERSON_NAME], Please see the pickup time of 1:05pm for [PERSON_NAME][DAT…" at bounding box center [783, 445] width 464 height 164
type textarea "Hello [PERSON_NAME], Please see the pickup time of 1:05pm for [DATE] Tour! Than…"
click at [561, 561] on div "Include invoice in e-mail" at bounding box center [632, 568] width 162 height 24
click at [560, 562] on input "Include invoice in e-mail" at bounding box center [562, 565] width 11 height 11
checkbox input "true"
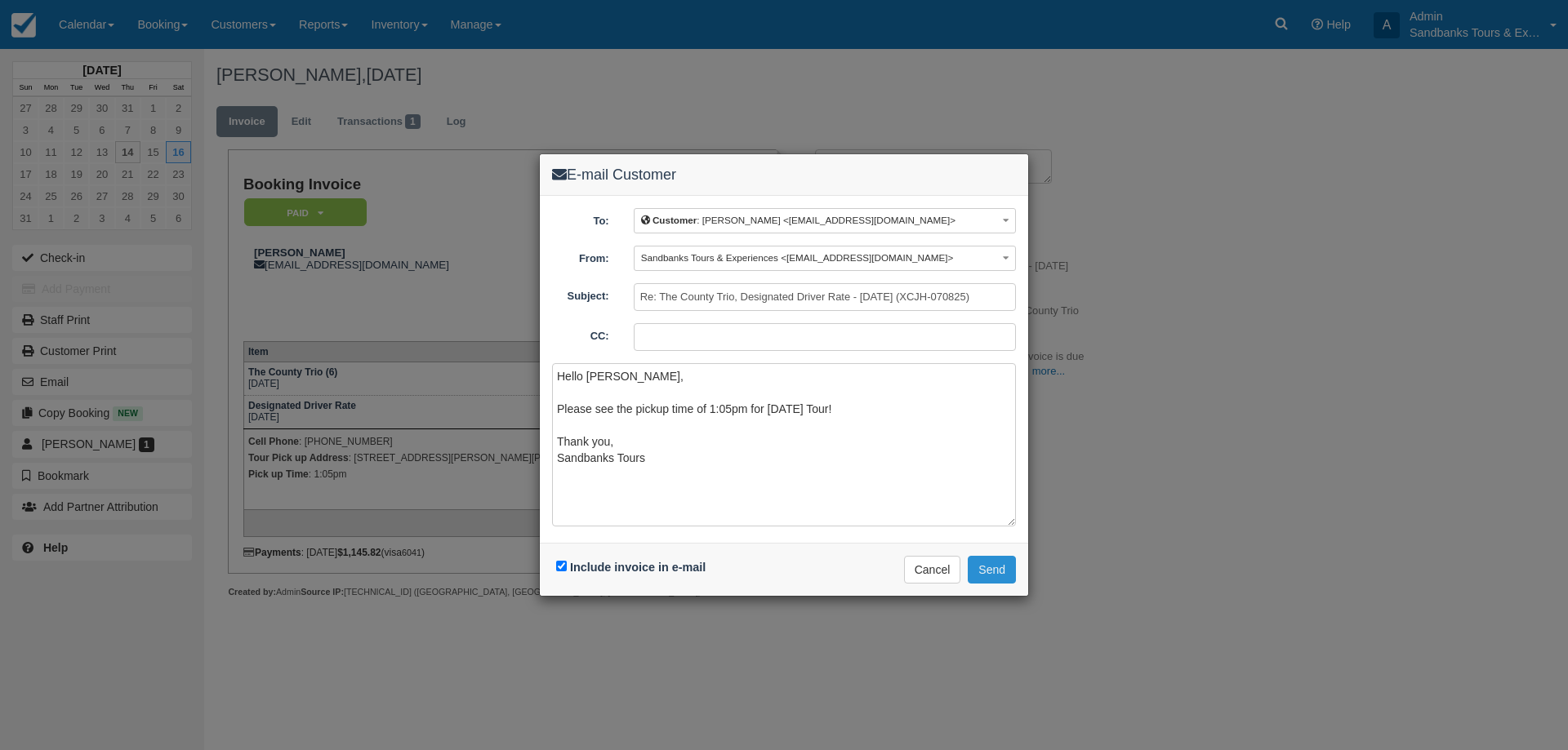
click at [999, 565] on button "Send" at bounding box center [991, 570] width 48 height 28
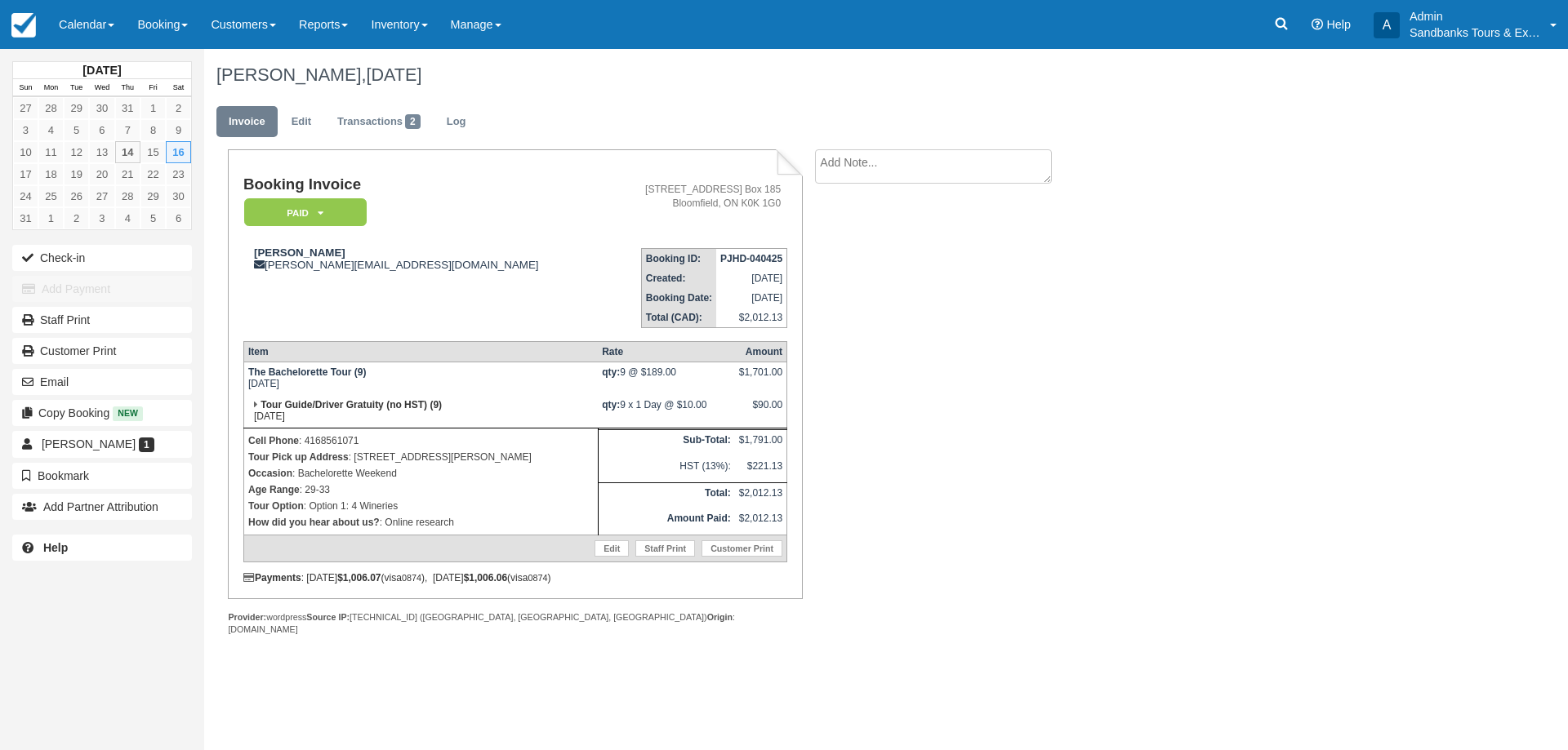
drag, startPoint x: 589, startPoint y: 457, endPoint x: 355, endPoint y: 461, distance: 234.0
click at [355, 461] on p "Tour Pick up Address : 43 Bass Lane, Prince Edward, ON K0K 1G0, Canada" at bounding box center [421, 457] width 345 height 16
copy p "[STREET_ADDRESS][PERSON_NAME]"
click at [305, 111] on link "Edit" at bounding box center [301, 122] width 44 height 32
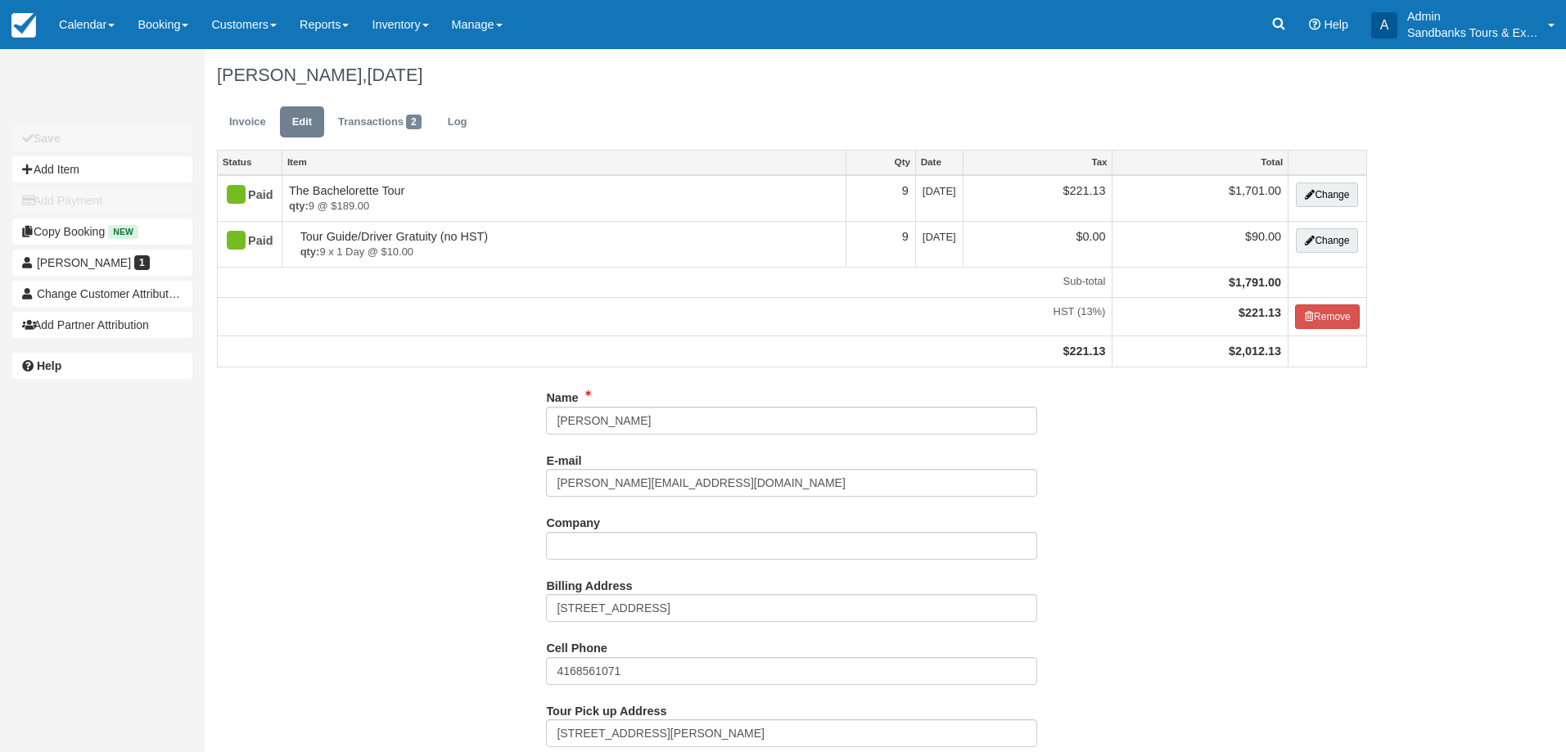
select select "Option 1: 4 Wineries"
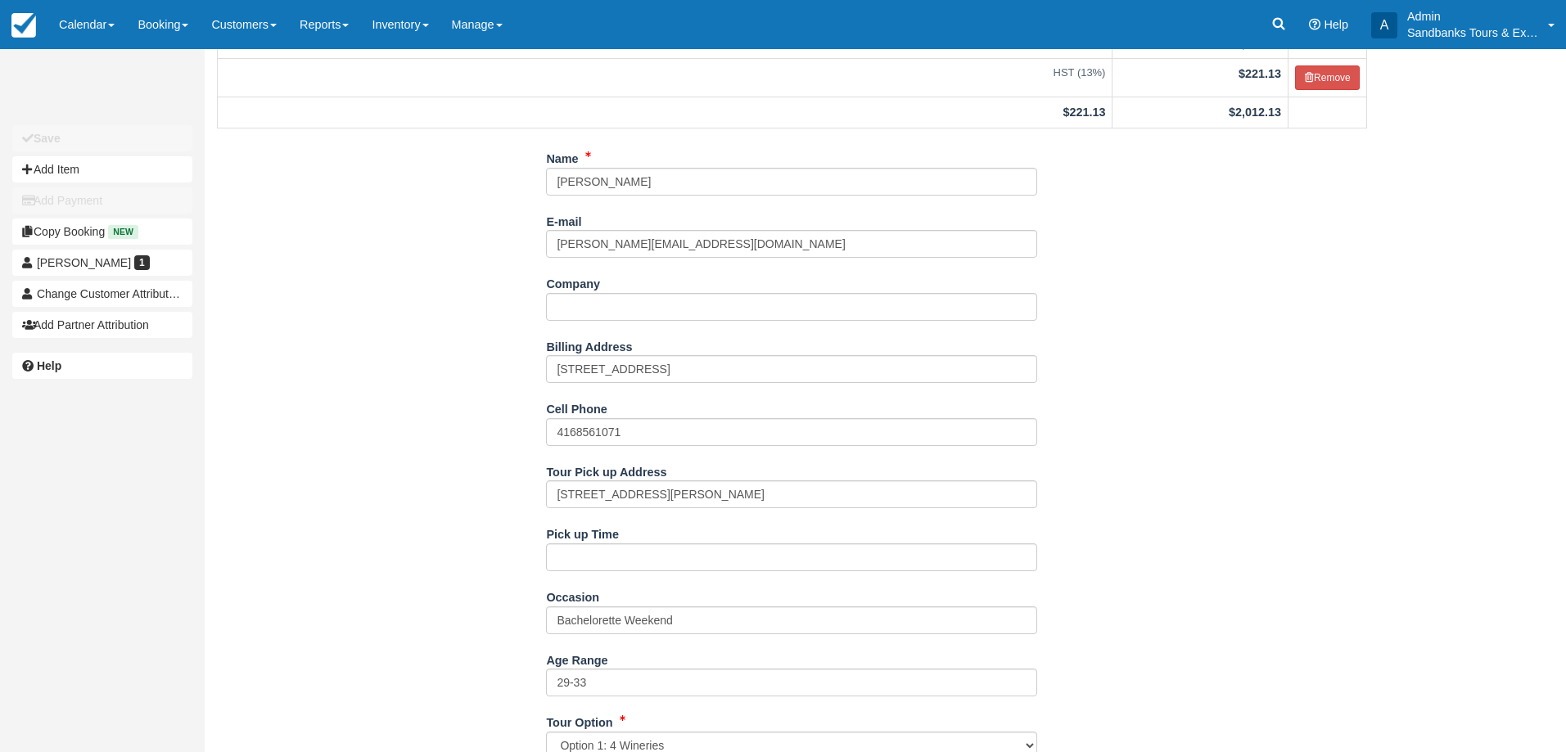
scroll to position [573, 0]
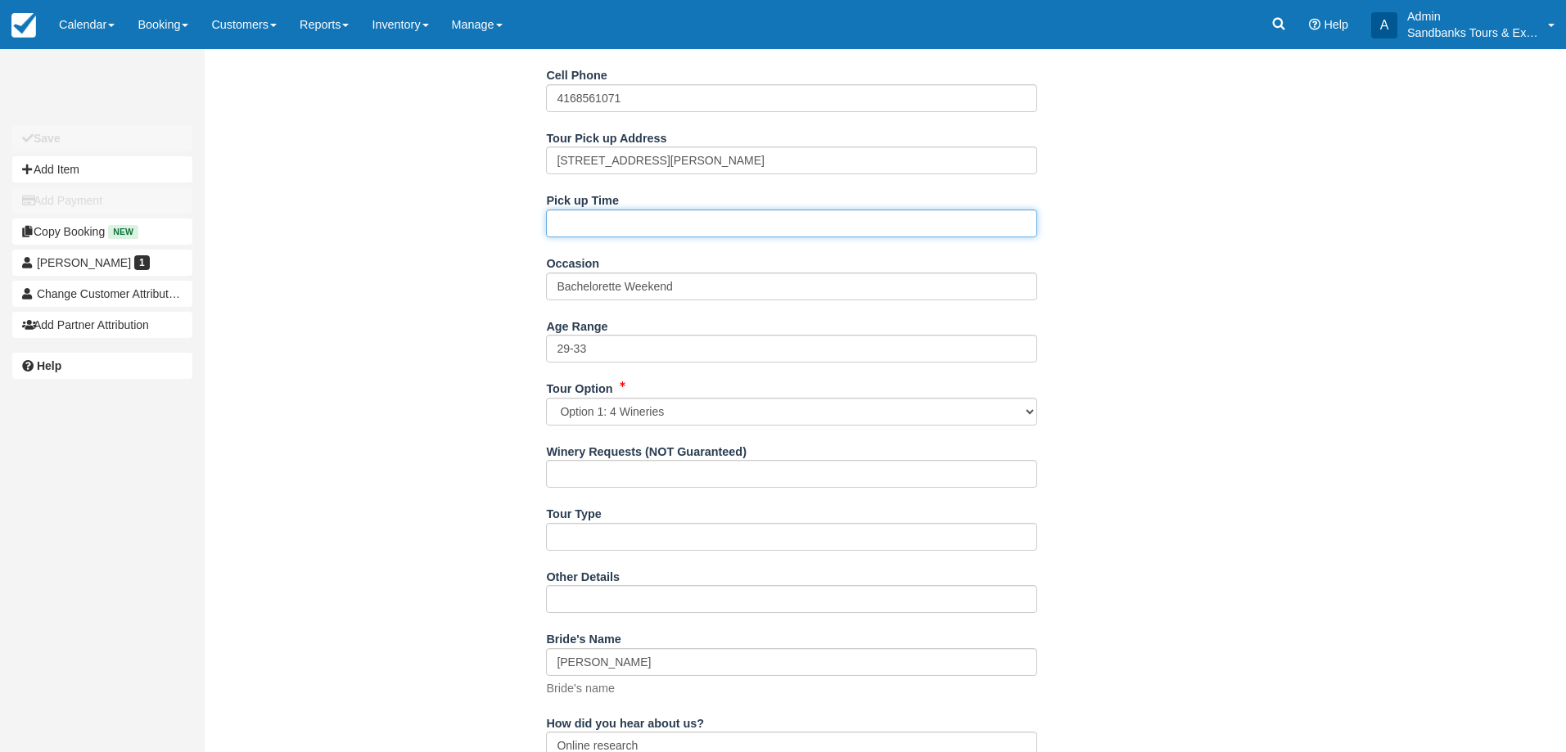
click at [590, 237] on input "Pick up Time" at bounding box center [791, 224] width 491 height 28
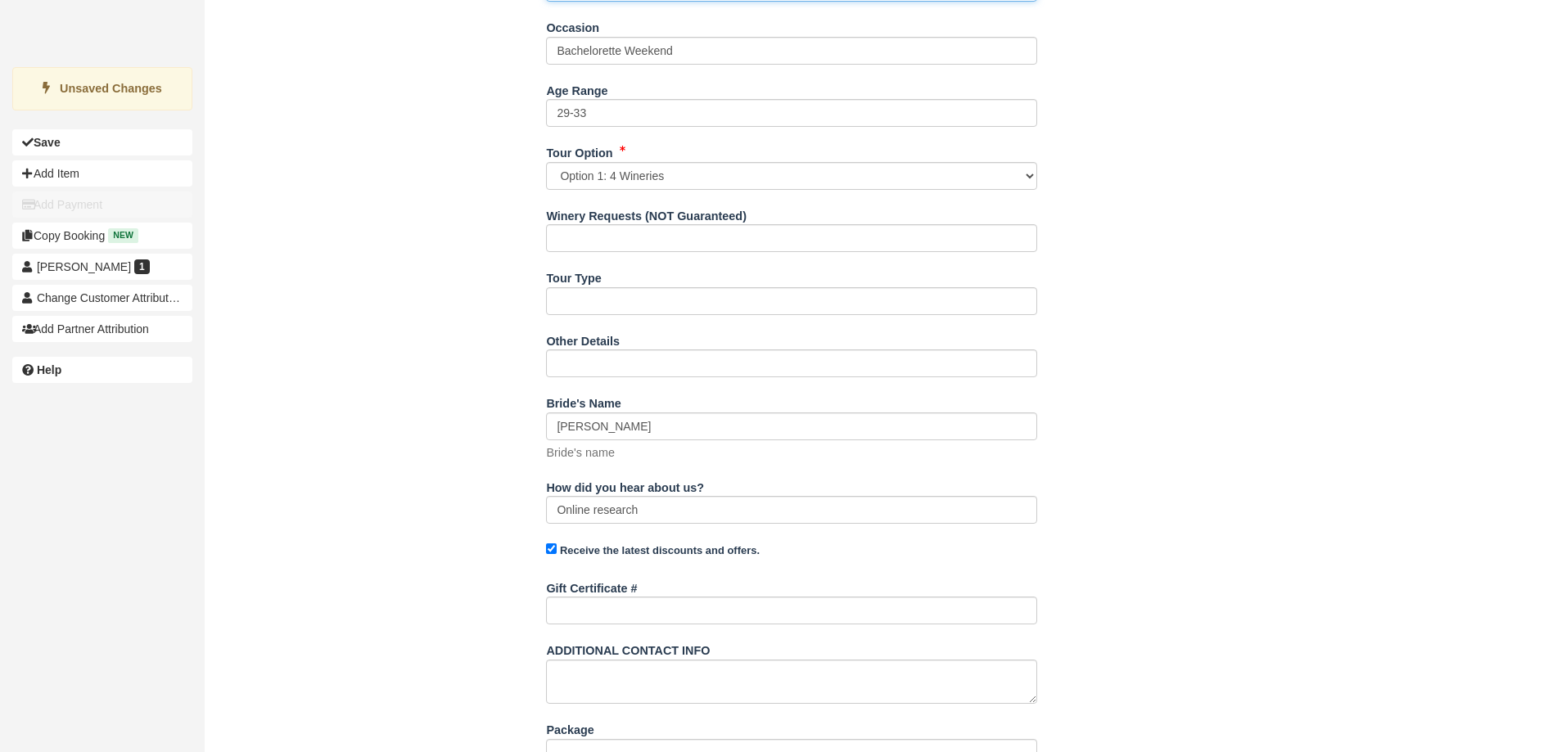
scroll to position [938, 0]
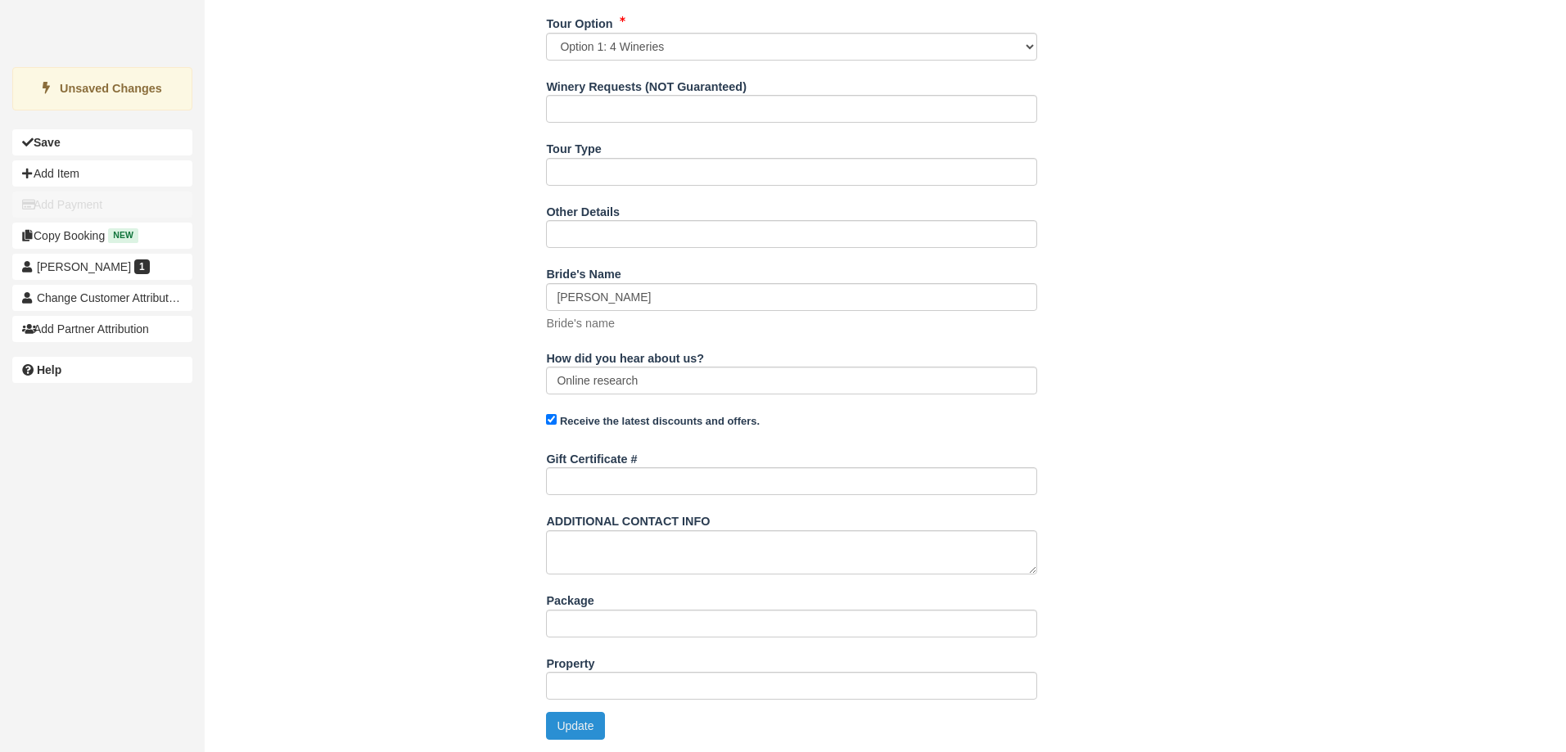
type input "11:40am"
click at [580, 727] on button "Update" at bounding box center [575, 726] width 58 height 28
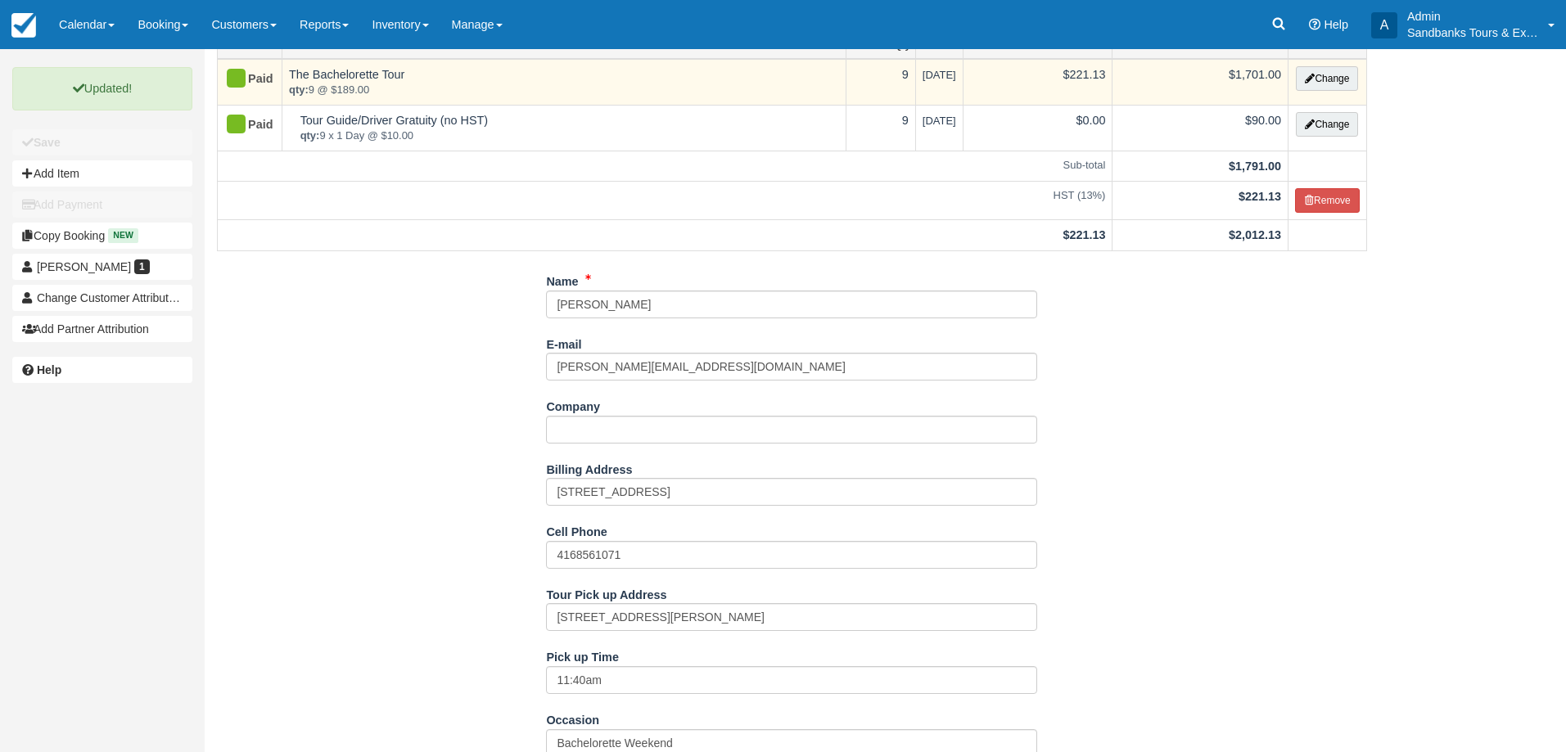
scroll to position [0, 0]
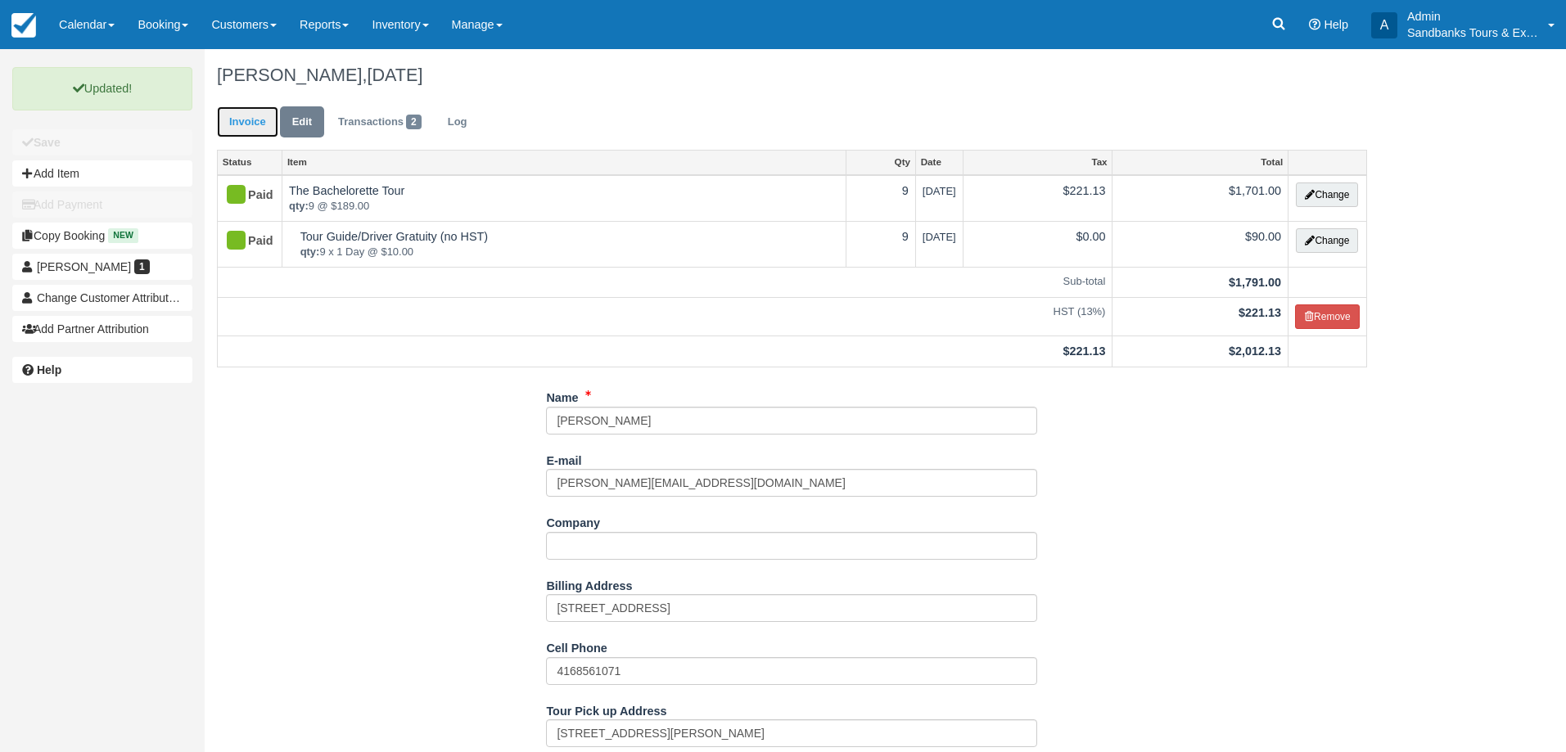
click at [237, 106] on link "Invoice" at bounding box center [247, 122] width 61 height 32
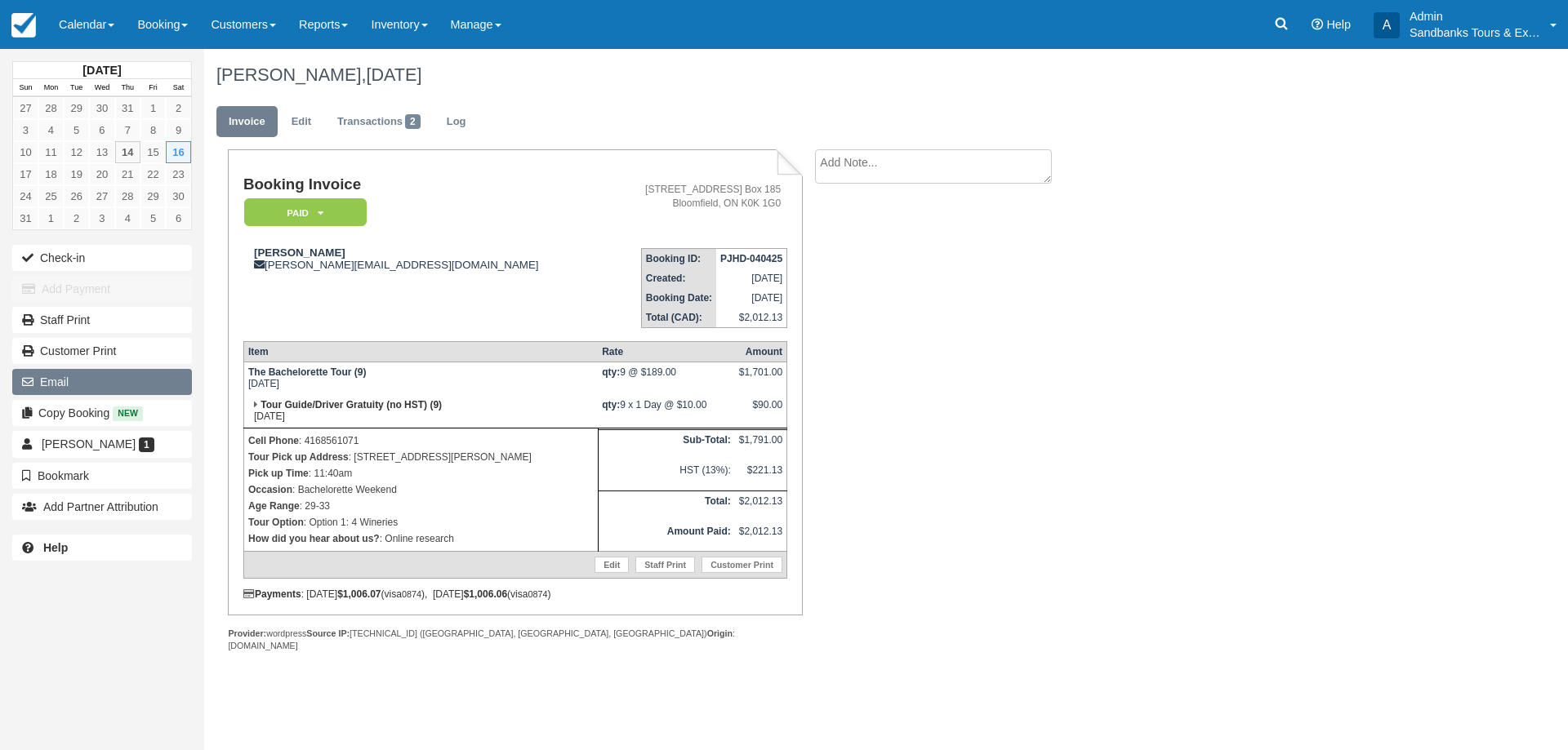
click at [87, 373] on button "Email" at bounding box center [102, 382] width 180 height 26
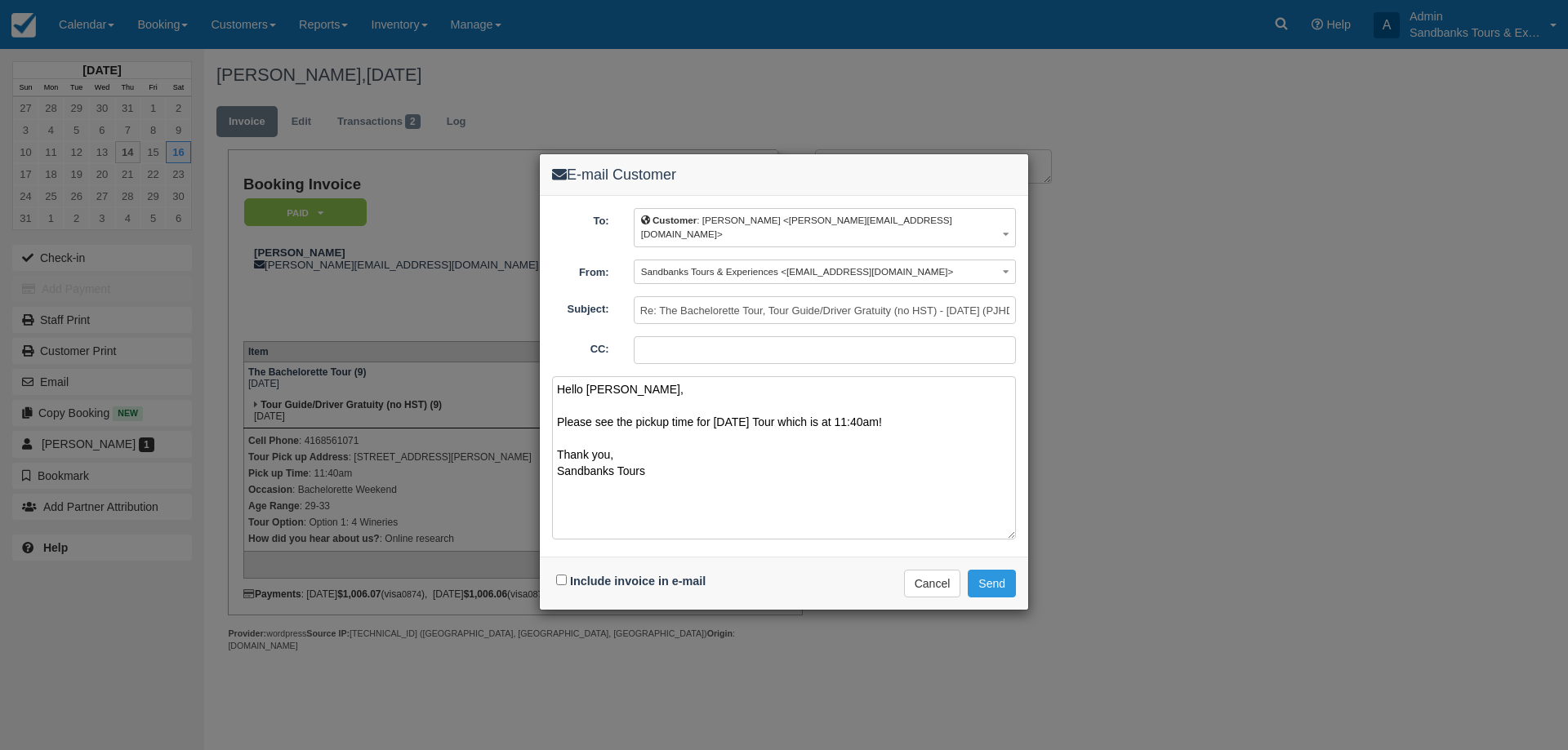
type textarea "Hello [PERSON_NAME], Please see the pickup time for [DATE] Tour which is at 11:…"
click at [561, 574] on input "Include invoice in e-mail" at bounding box center [562, 579] width 11 height 11
checkbox input "true"
click at [994, 569] on button "Send" at bounding box center [991, 583] width 48 height 28
